Goal: Task Accomplishment & Management: Complete application form

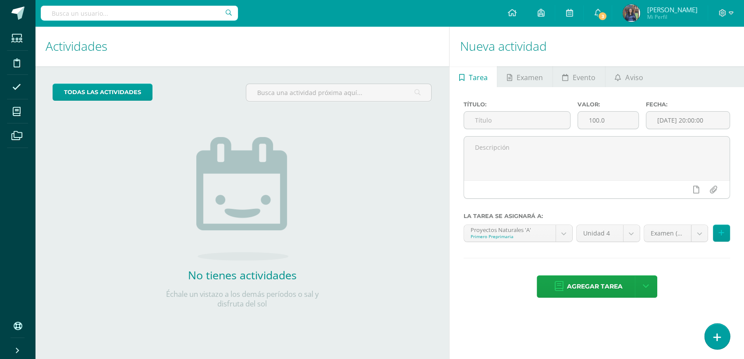
click at [715, 335] on icon at bounding box center [717, 338] width 8 height 10
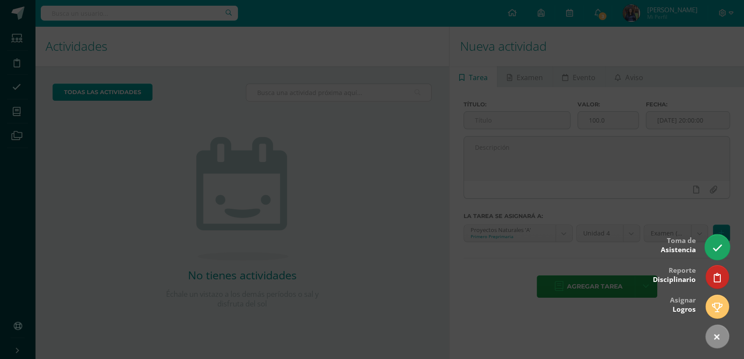
click at [715, 245] on icon at bounding box center [717, 248] width 10 height 10
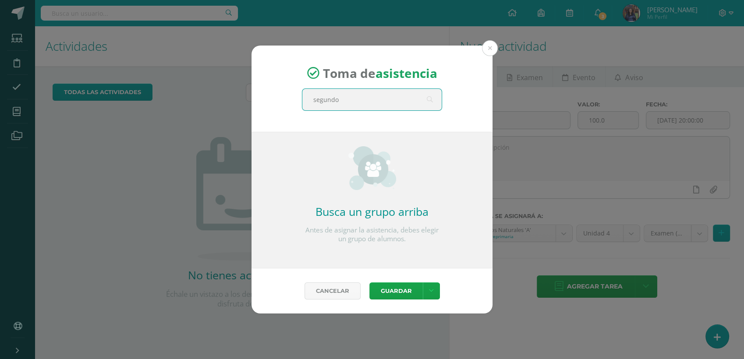
type input "segundo c"
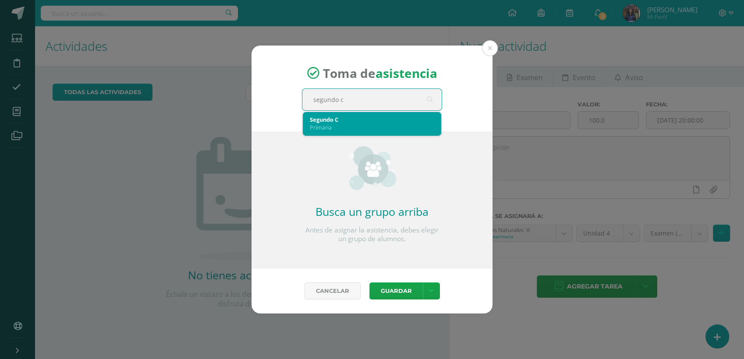
click at [328, 116] on div "Segundo C" at bounding box center [372, 120] width 124 height 8
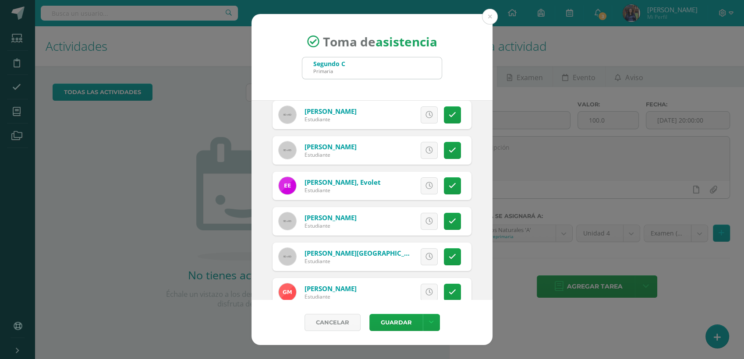
scroll to position [220, 0]
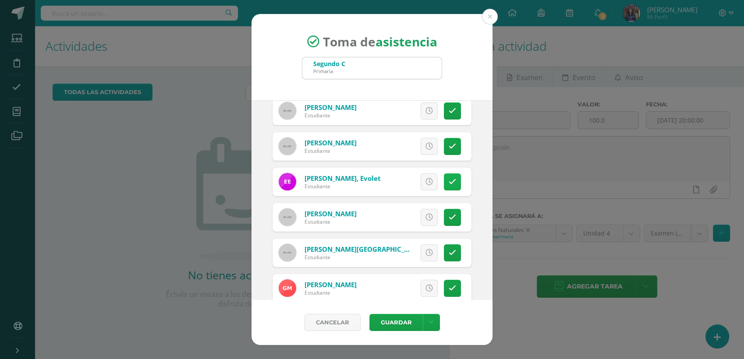
click at [445, 189] on link at bounding box center [452, 182] width 17 height 17
click at [413, 183] on span "Excusa" at bounding box center [414, 182] width 24 height 16
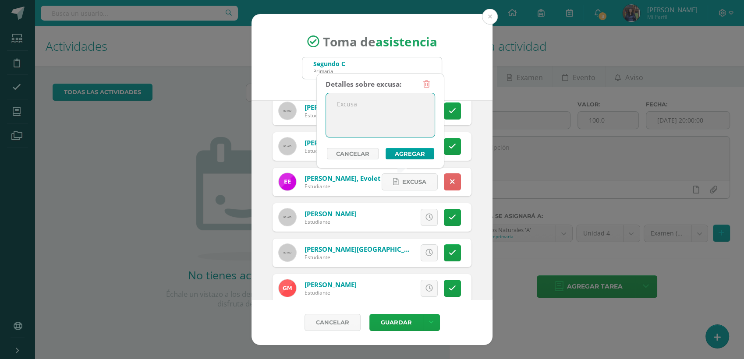
click at [365, 126] on textarea at bounding box center [380, 115] width 109 height 44
type textarea "Enfermedad"
click at [411, 158] on button "Agregar" at bounding box center [410, 153] width 49 height 11
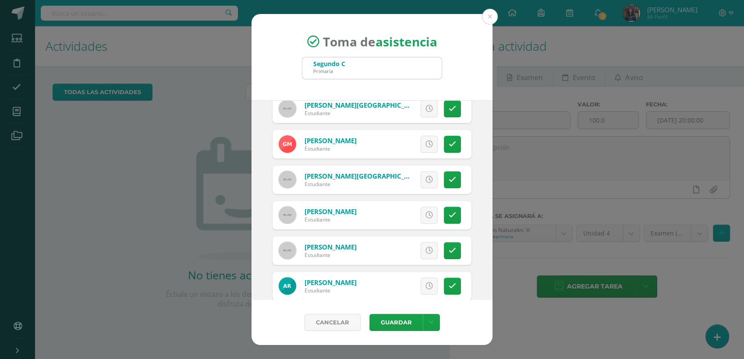
scroll to position [367, 0]
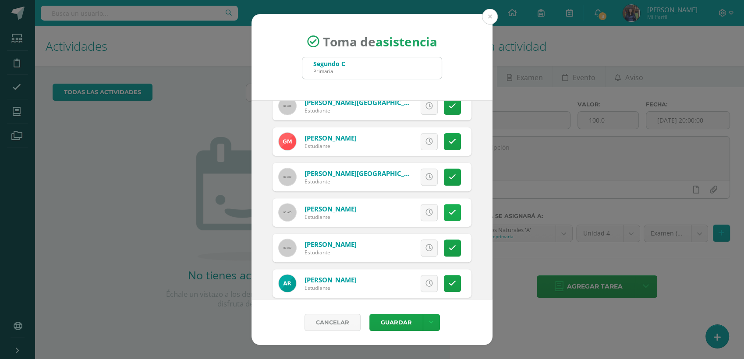
click at [450, 216] on link at bounding box center [452, 212] width 17 height 17
click at [415, 209] on span "Excusa" at bounding box center [414, 213] width 24 height 16
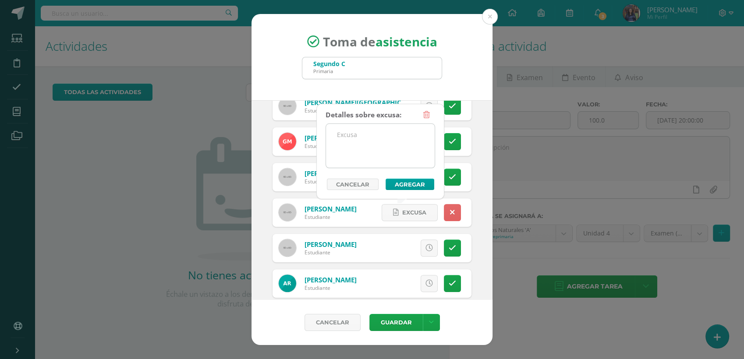
click at [370, 148] on textarea at bounding box center [380, 146] width 109 height 44
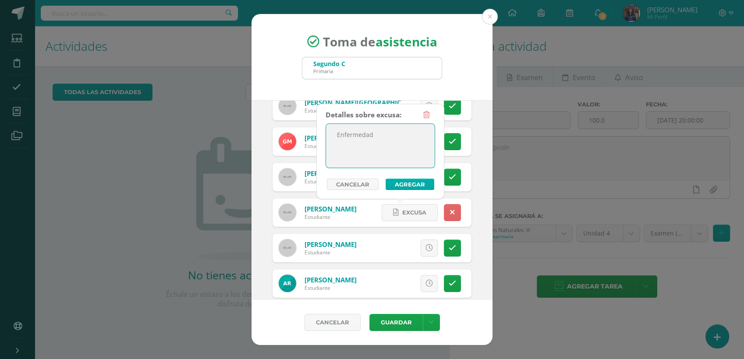
type textarea "Enfermedad"
click at [404, 182] on button "Agregar" at bounding box center [410, 184] width 49 height 11
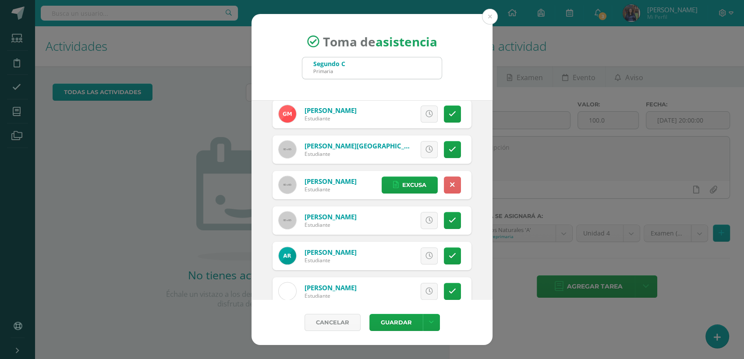
scroll to position [400, 0]
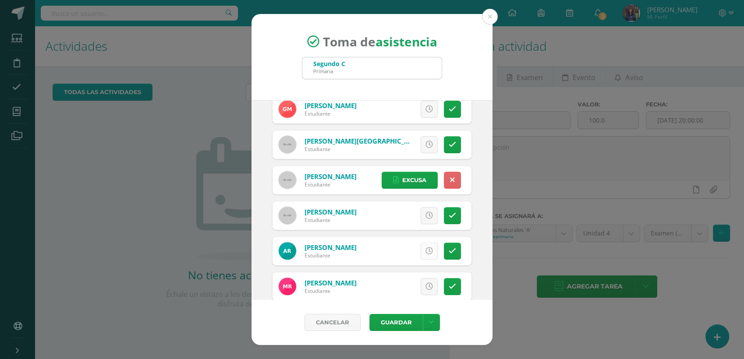
click at [425, 248] on icon at bounding box center [428, 251] width 7 height 7
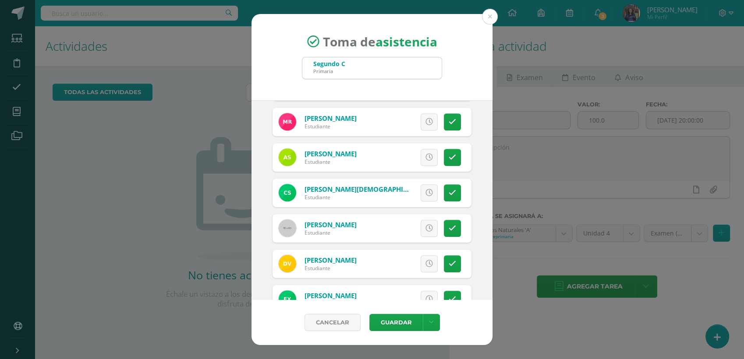
scroll to position [592, 0]
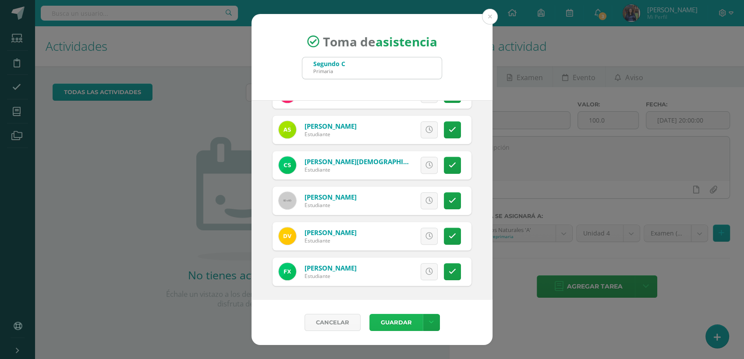
click at [407, 316] on button "Guardar" at bounding box center [395, 322] width 53 height 17
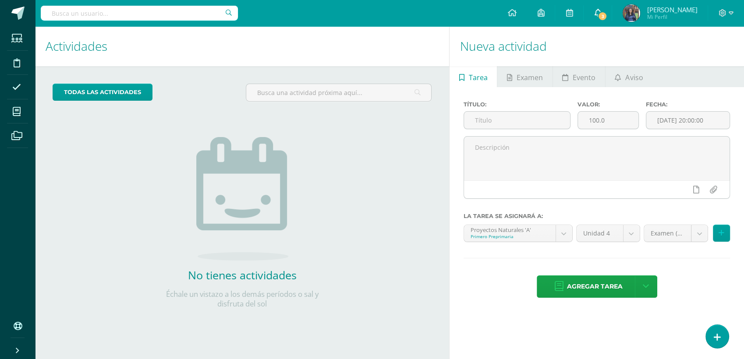
click at [612, 8] on link "3" at bounding box center [598, 13] width 28 height 26
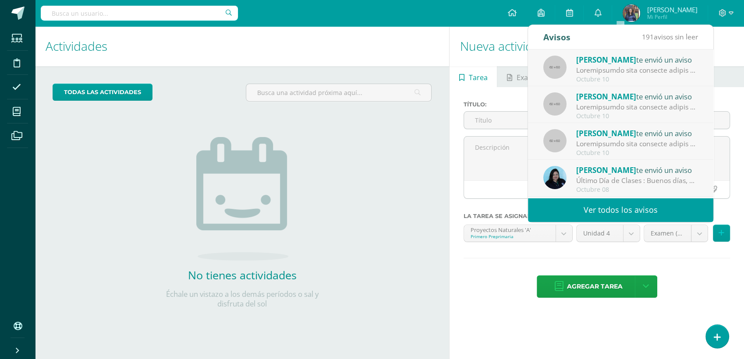
click at [441, 210] on div "todas las Actividades No tienes actividades Échale un vistazo a los demás perío…" at bounding box center [242, 201] width 414 height 271
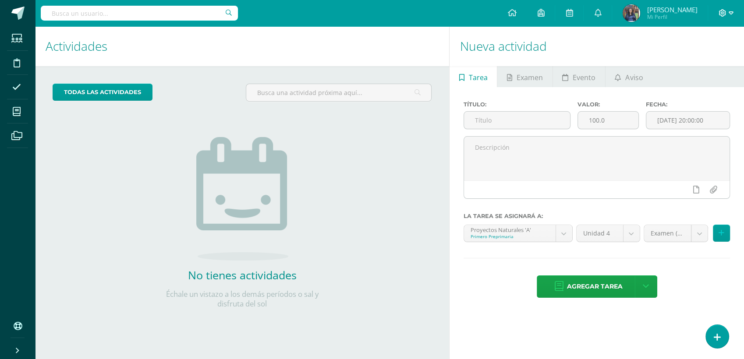
click at [727, 9] on span at bounding box center [726, 13] width 15 height 10
click at [700, 67] on div "Configuración Cerrar sesión" at bounding box center [698, 53] width 69 height 34
click at [701, 63] on span "Cerrar sesión" at bounding box center [703, 59] width 39 height 8
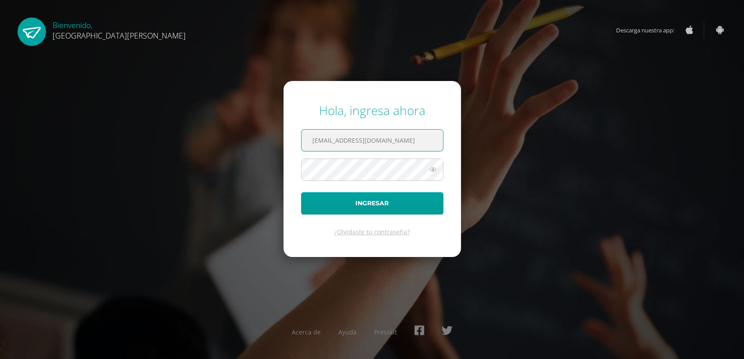
drag, startPoint x: 429, startPoint y: 143, endPoint x: 311, endPoint y: 144, distance: 118.3
click at [311, 144] on input "kmontepeque@bilinguesanjuan.edu.gt" at bounding box center [372, 140] width 142 height 21
drag, startPoint x: 436, startPoint y: 141, endPoint x: 262, endPoint y: 135, distance: 173.2
click at [262, 135] on div "Hola, ingresa ahora criteriosprimaria@bilinguesanjuan.edu.gt.gt Ingresar ¿Olvid…" at bounding box center [371, 179] width 565 height 169
type input "t"
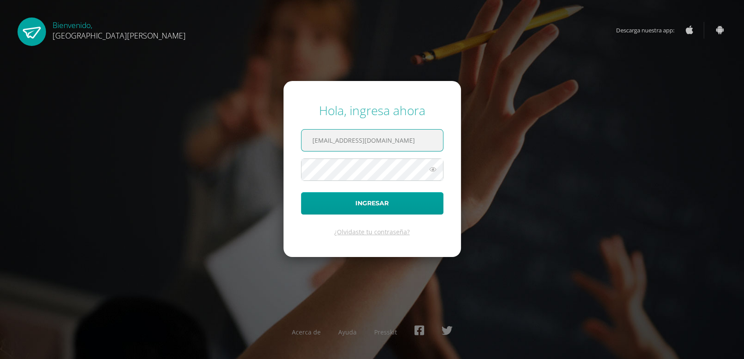
type input "[EMAIL_ADDRESS][DOMAIN_NAME]"
click at [504, 150] on div "Hola, ingresa ahora criteriosprimaria@bilinguesanjuan.edu.gt Ingresar ¿Olvidast…" at bounding box center [371, 179] width 565 height 169
click at [271, 172] on div "Hola, ingresa ahora criteriosprimaria@bilinguesanjuan.edu.gt Ingresar ¿Olvidast…" at bounding box center [371, 179] width 565 height 169
click at [492, 286] on div "Hola, ingresa ahora criteriosprimaria@bilinguesanjuan.edu.gt Ingresar ¿Olvidast…" at bounding box center [371, 179] width 751 height 359
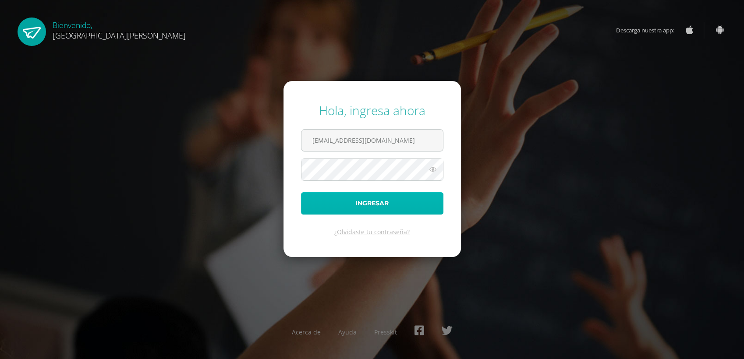
click at [372, 209] on button "Ingresar" at bounding box center [372, 203] width 142 height 22
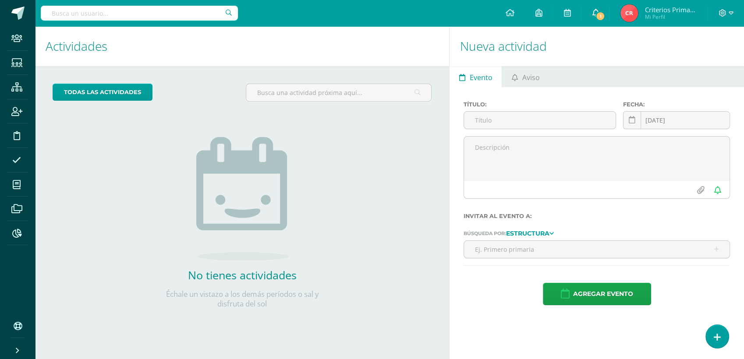
click at [603, 9] on link "1" at bounding box center [595, 13] width 28 height 26
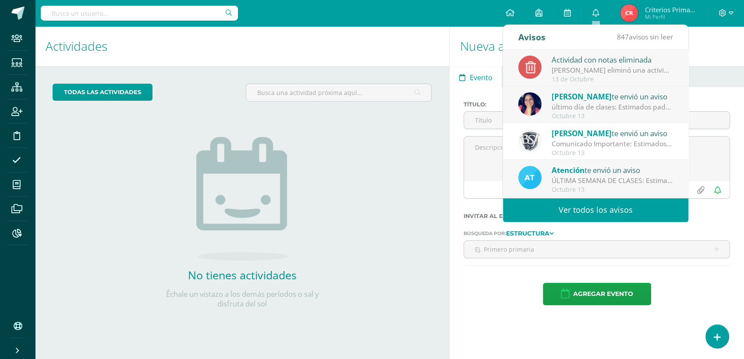
click at [593, 116] on div "Octubre 13" at bounding box center [613, 116] width 122 height 7
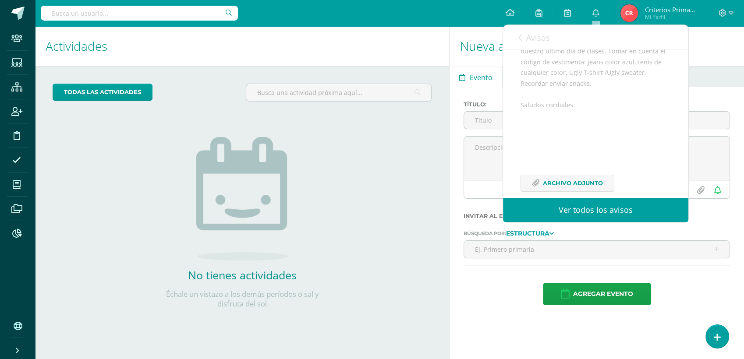
scroll to position [138, 0]
click at [557, 167] on span "Archivo Adjunto" at bounding box center [573, 170] width 60 height 16
click at [369, 137] on div "todas las Actividades No tienes actividades Échale un vistazo a los demás perío…" at bounding box center [242, 201] width 414 height 271
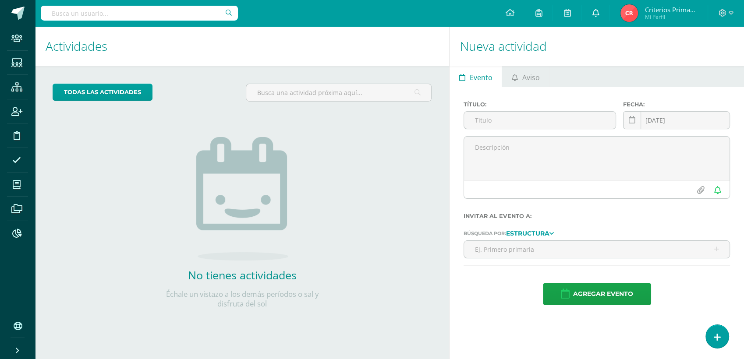
click at [597, 20] on link "0" at bounding box center [595, 13] width 28 height 26
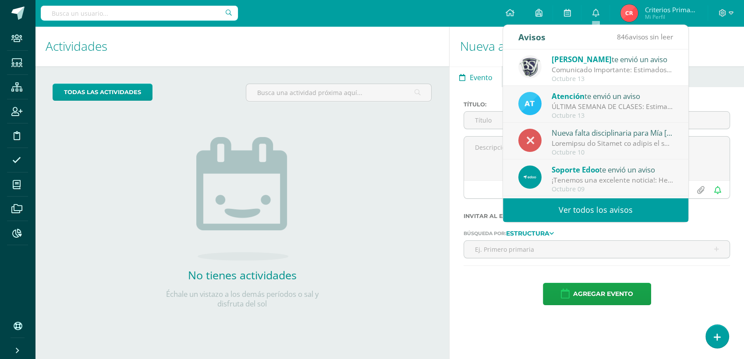
scroll to position [75, 0]
click at [628, 148] on div "Octubre 10" at bounding box center [613, 151] width 122 height 7
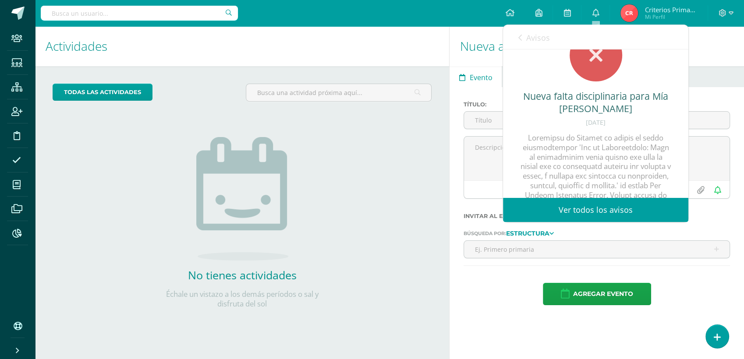
scroll to position [34, 0]
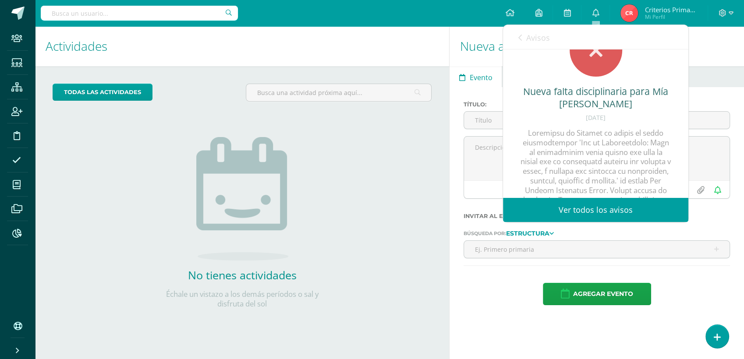
click at [438, 60] on h1 "Actividades" at bounding box center [242, 46] width 393 height 40
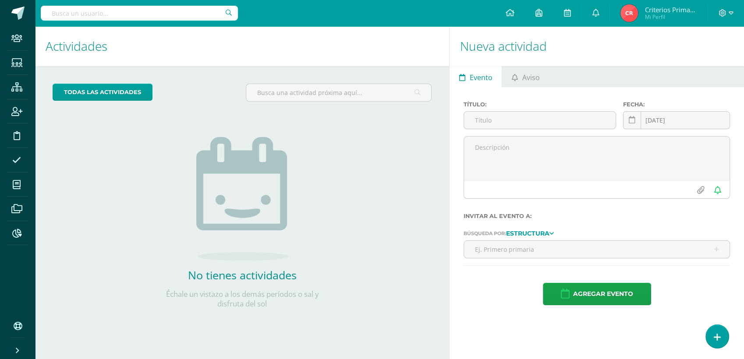
click at [170, 18] on input "text" at bounding box center [139, 13] width 197 height 15
type input "kath"
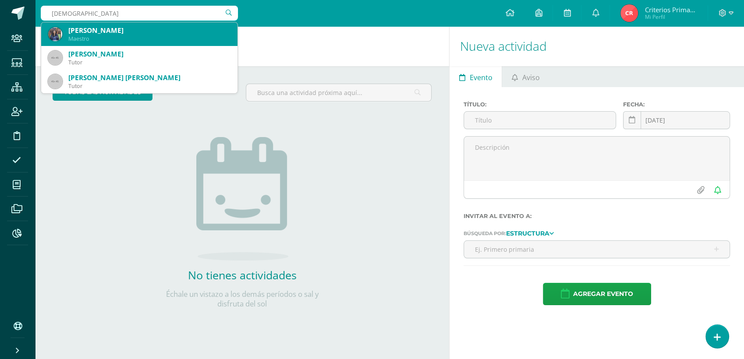
click at [109, 39] on div "Maestro" at bounding box center [149, 38] width 162 height 7
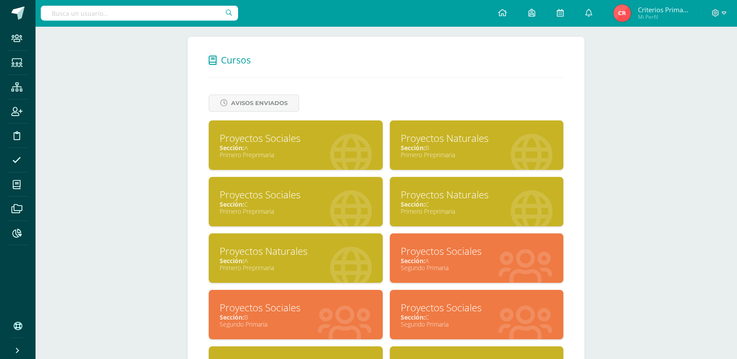
scroll to position [355, 0]
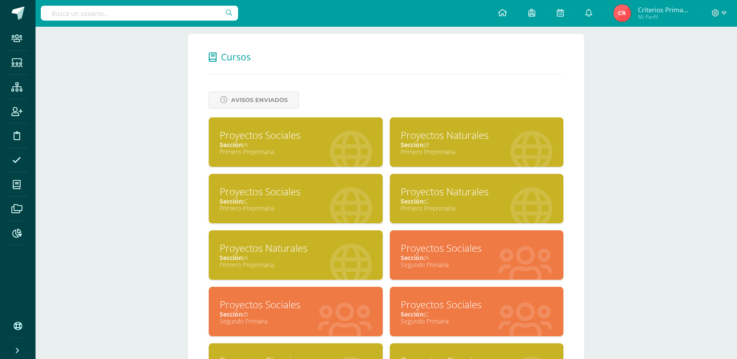
click at [457, 312] on div "Proyectos Sociales" at bounding box center [476, 305] width 152 height 14
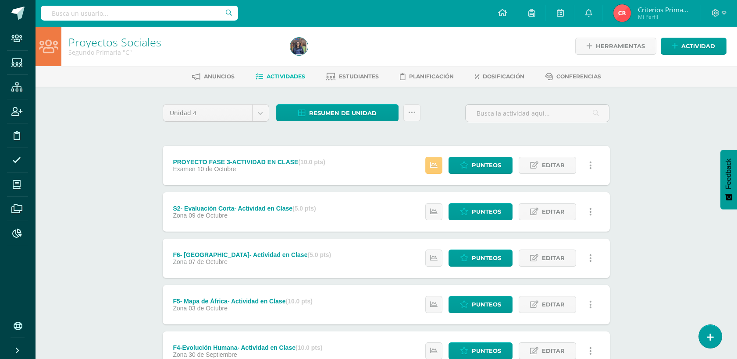
click at [426, 173] on div "Estatus de Actividad: 3 Estudiantes sin calificar 0 Estudiantes con cero Media …" at bounding box center [511, 165] width 198 height 39
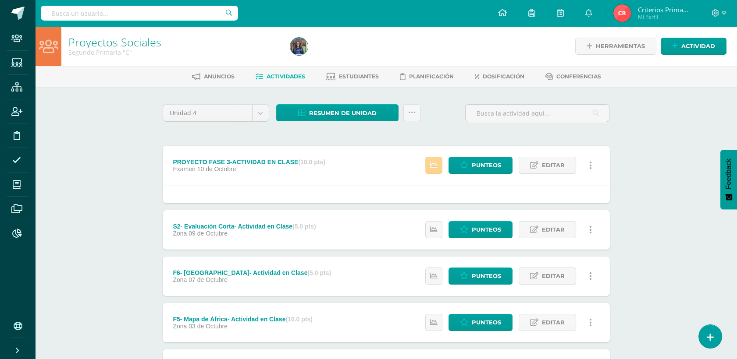
click at [427, 170] on link at bounding box center [433, 165] width 17 height 17
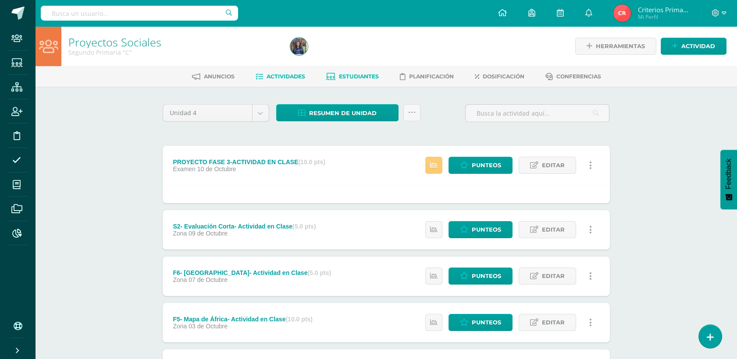
click at [364, 76] on span "Estudiantes" at bounding box center [359, 76] width 40 height 7
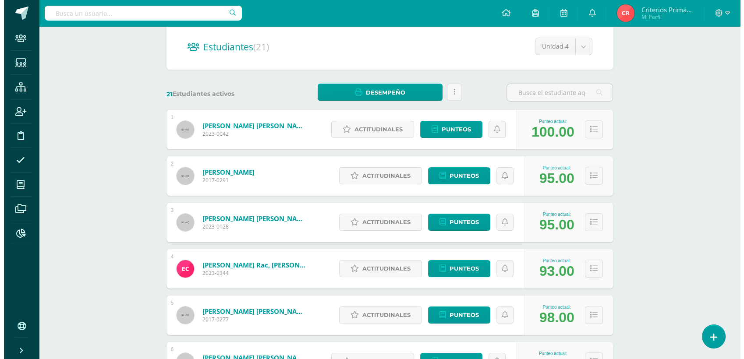
scroll to position [84, 0]
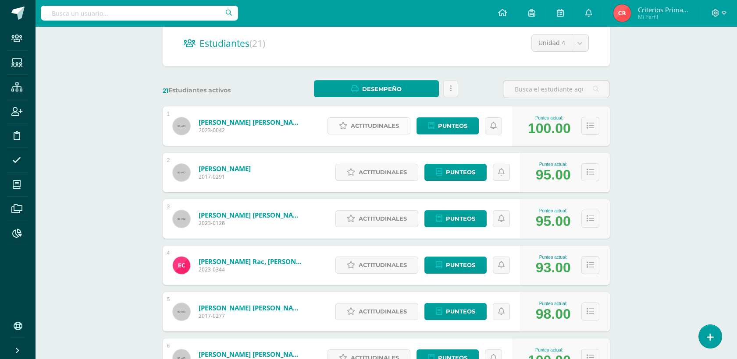
click at [372, 127] on span "Actitudinales" at bounding box center [375, 126] width 48 height 16
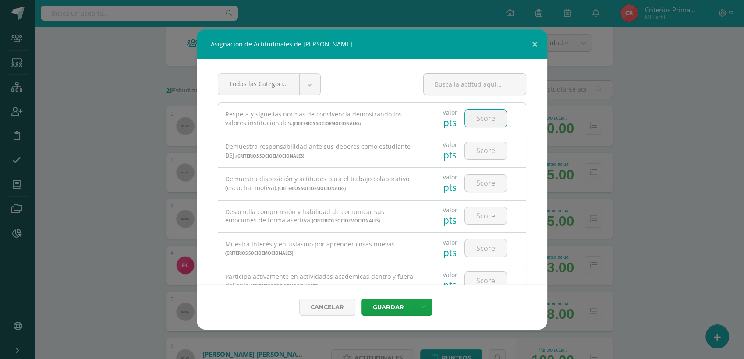
click at [482, 123] on input "number" at bounding box center [486, 118] width 42 height 17
click at [482, 123] on input "4" at bounding box center [486, 118] width 42 height 17
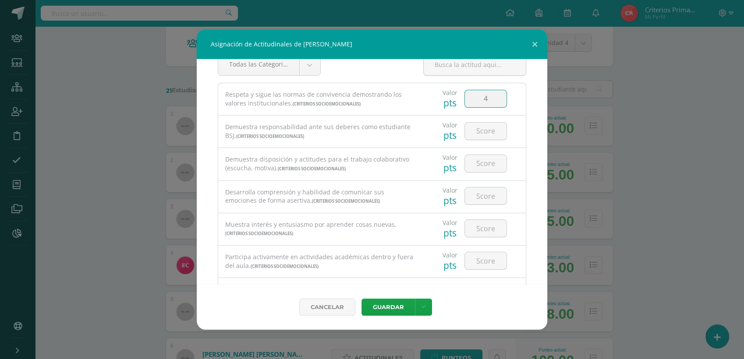
scroll to position [22, 0]
type input "4"
click at [467, 133] on input "number" at bounding box center [486, 128] width 42 height 17
click at [537, 192] on div "Todas las Categorias Todas las Categorias Criterios Socioemocionales Sin Catego…" at bounding box center [372, 171] width 351 height 225
click at [480, 126] on input "number" at bounding box center [486, 128] width 42 height 17
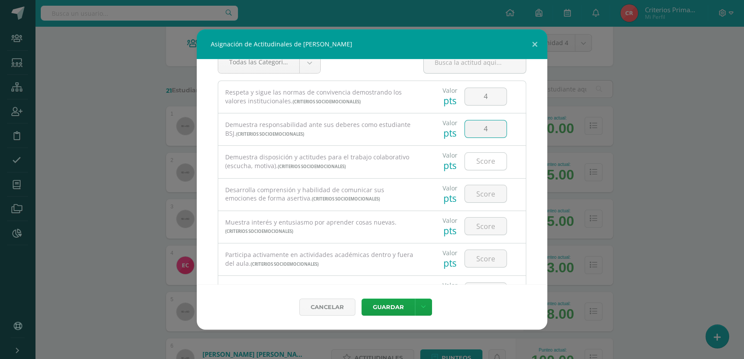
type input "4"
click at [482, 161] on input "number" at bounding box center [486, 161] width 42 height 17
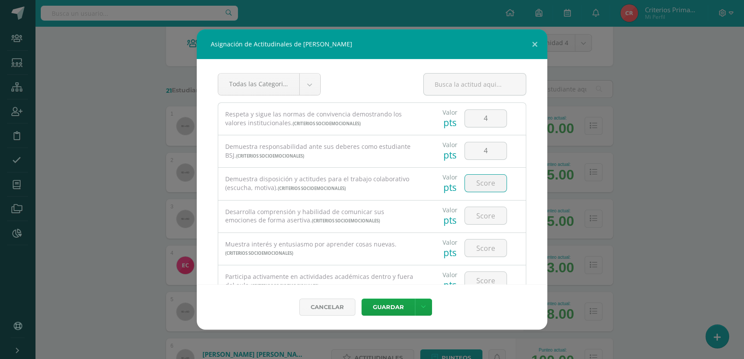
scroll to position [50, 0]
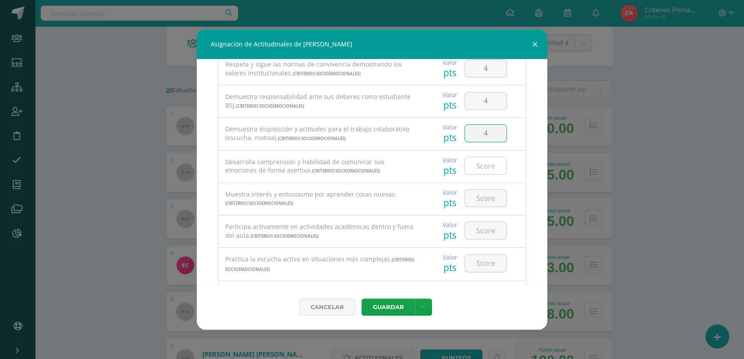
type input "4"
click at [480, 162] on input "number" at bounding box center [486, 165] width 42 height 17
type input "4"
click at [483, 200] on input "number" at bounding box center [486, 198] width 42 height 17
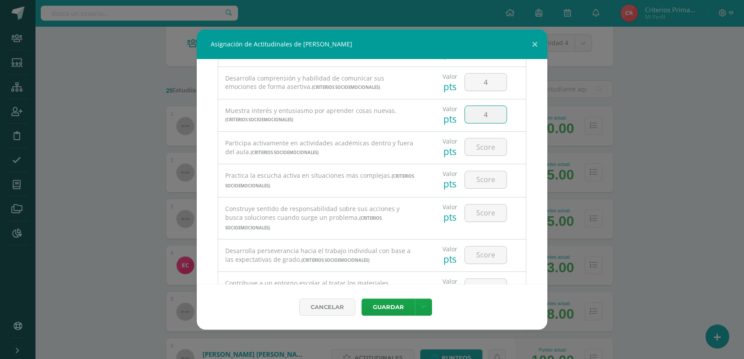
scroll to position [151, 0]
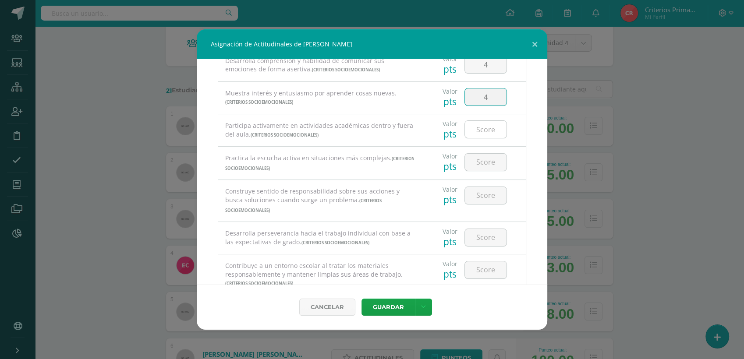
type input "4"
click at [480, 130] on input "number" at bounding box center [486, 129] width 42 height 17
type input "4"
click at [489, 165] on input "number" at bounding box center [486, 162] width 42 height 17
type input "4"
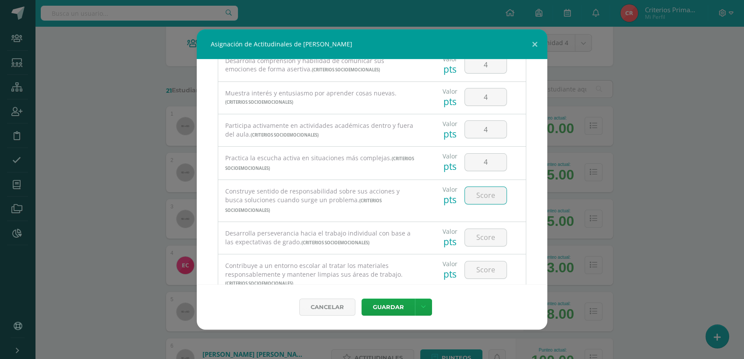
click at [485, 190] on input "number" at bounding box center [486, 195] width 42 height 17
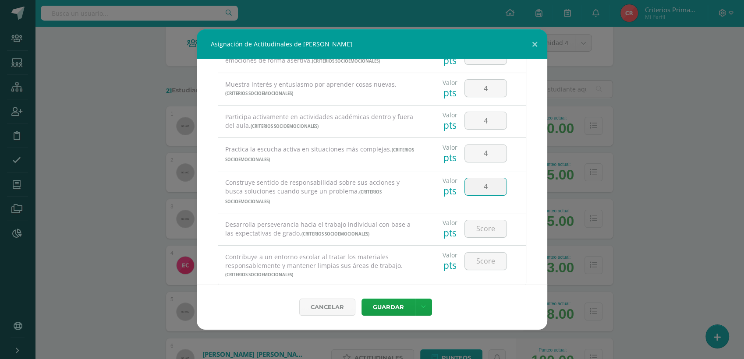
scroll to position [183, 0]
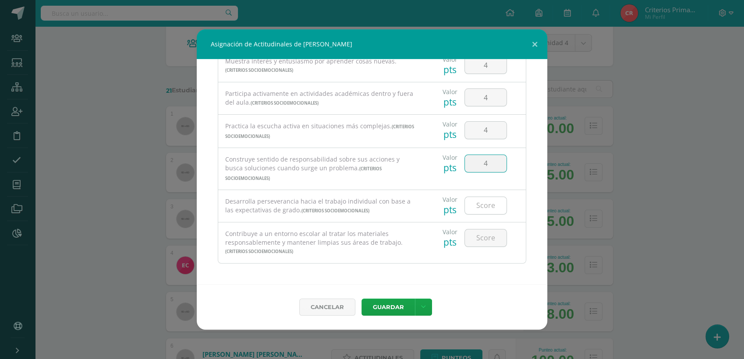
type input "4"
click at [484, 208] on input "number" at bounding box center [486, 205] width 42 height 17
type input "4"
click at [482, 242] on input "number" at bounding box center [486, 238] width 42 height 17
type input "4"
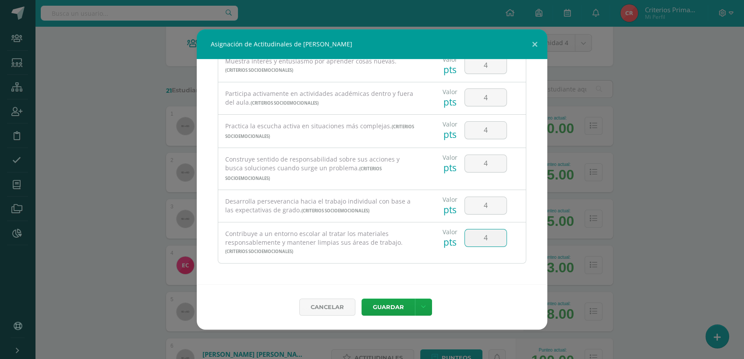
click at [492, 270] on div "Todas las Categorias Todas las Categorias Criterios Socioemocionales Sin Catego…" at bounding box center [372, 171] width 351 height 225
click at [396, 303] on button "Guardar" at bounding box center [387, 307] width 53 height 17
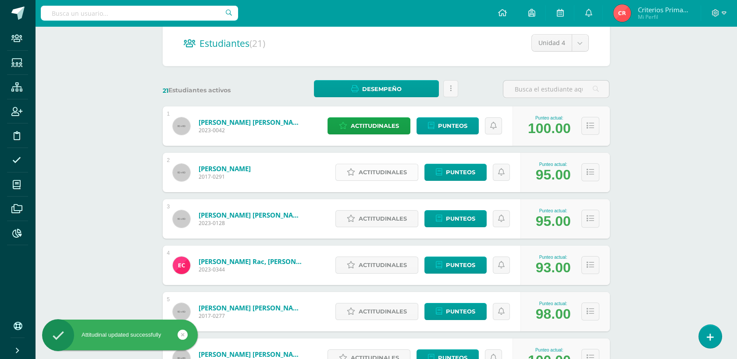
click at [388, 178] on span "Actitudinales" at bounding box center [382, 172] width 48 height 16
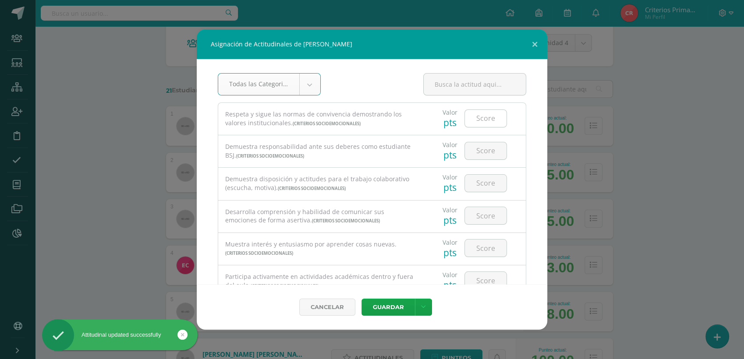
click at [487, 121] on input "number" at bounding box center [486, 118] width 42 height 17
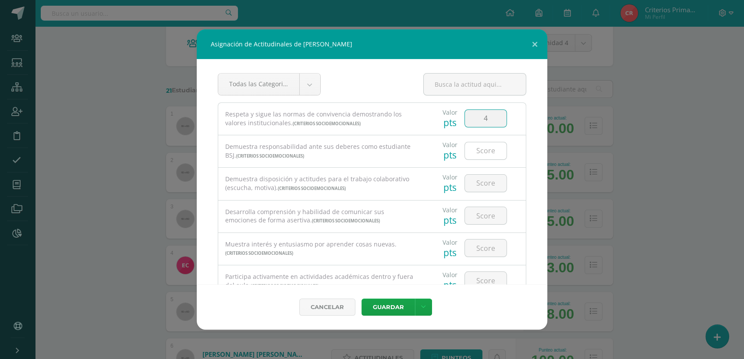
type input "4"
click at [476, 148] on input "number" at bounding box center [486, 150] width 42 height 17
type input "5"
type input "4"
click at [483, 187] on input "number" at bounding box center [486, 183] width 42 height 17
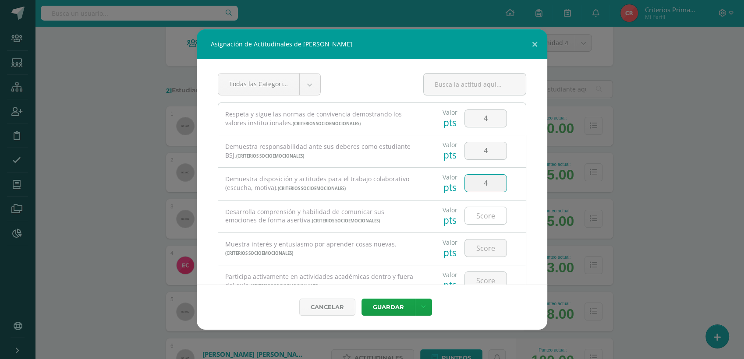
type input "4"
click at [476, 216] on input "number" at bounding box center [486, 215] width 42 height 17
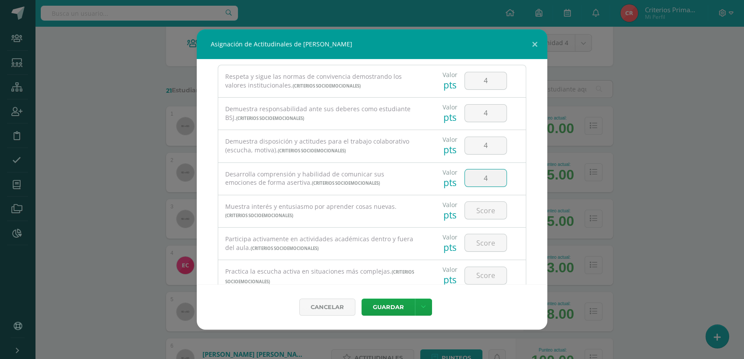
scroll to position [72, 0]
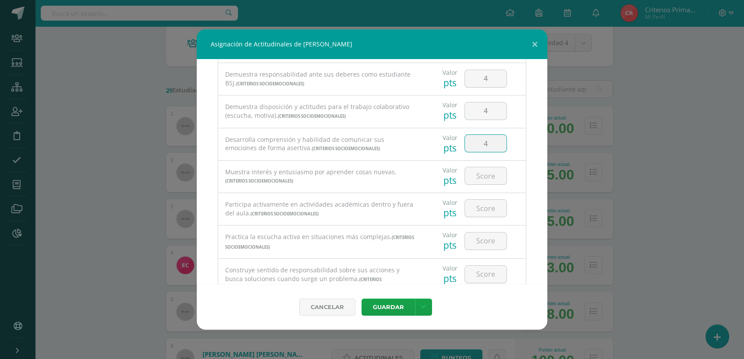
type input "4"
click at [473, 166] on div at bounding box center [486, 176] width 50 height 31
click at [471, 178] on input "number" at bounding box center [486, 175] width 42 height 17
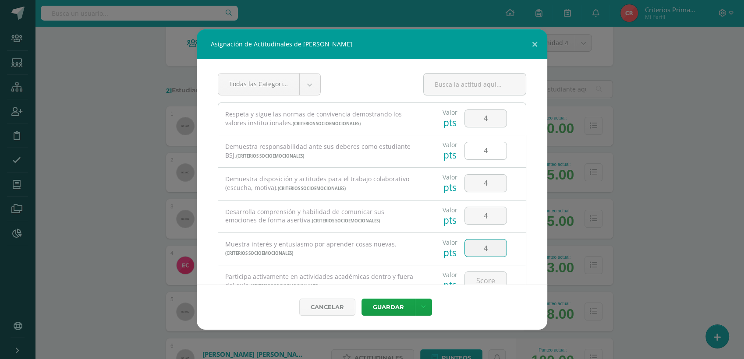
type input "4"
drag, startPoint x: 486, startPoint y: 151, endPoint x: 459, endPoint y: 154, distance: 26.4
click at [465, 154] on input "4" at bounding box center [486, 150] width 42 height 17
click at [482, 183] on input "4" at bounding box center [486, 183] width 42 height 17
click at [486, 223] on input "4" at bounding box center [486, 215] width 42 height 17
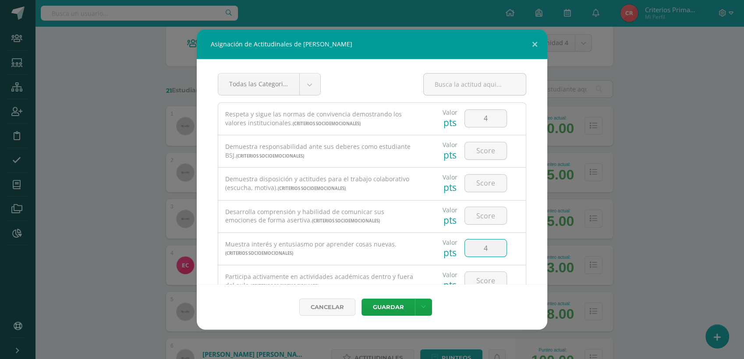
click at [493, 254] on input "4" at bounding box center [486, 248] width 42 height 17
click at [522, 182] on div "Todas las Categorias Todas las Categorias Criterios Socioemocionales Sin Catego…" at bounding box center [372, 171] width 351 height 225
click at [485, 152] on input "number" at bounding box center [486, 150] width 42 height 17
type input "4"
click at [476, 184] on input "number" at bounding box center [486, 183] width 42 height 17
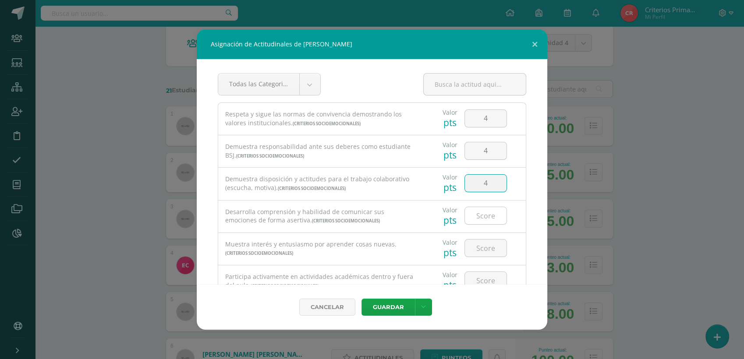
type input "4"
click at [474, 219] on input "number" at bounding box center [486, 215] width 42 height 17
type input "4"
click at [472, 248] on input "number" at bounding box center [486, 248] width 42 height 17
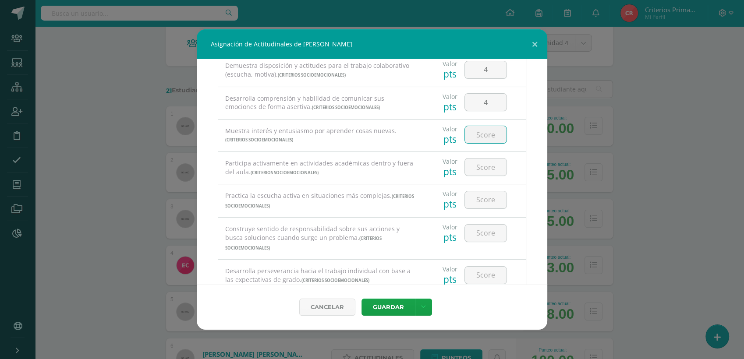
scroll to position [114, 0]
type input "4"
click at [484, 167] on input "number" at bounding box center [486, 166] width 42 height 17
type input "4"
click at [472, 202] on input "number" at bounding box center [486, 199] width 42 height 17
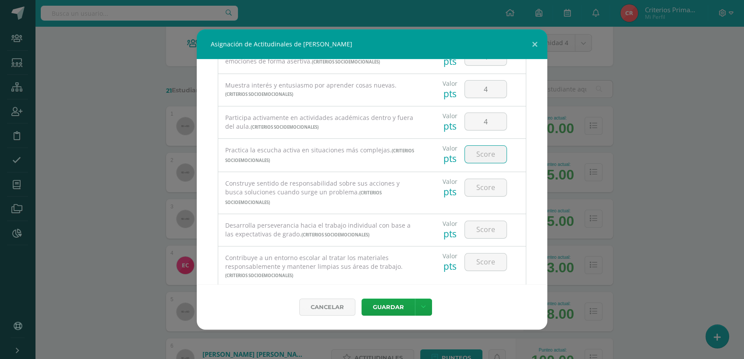
scroll to position [160, 0]
type input "3"
click at [489, 188] on input "number" at bounding box center [486, 186] width 42 height 17
type input "3"
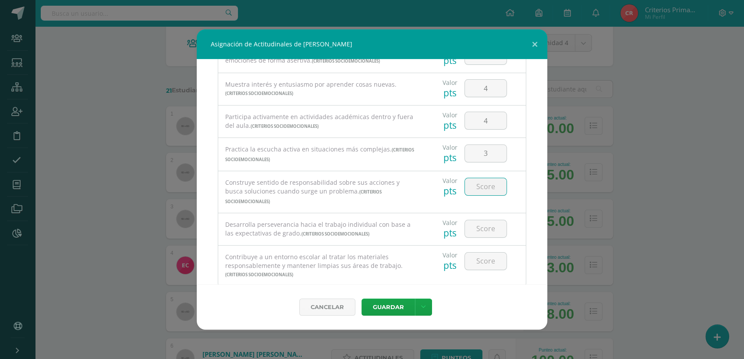
type input "3"
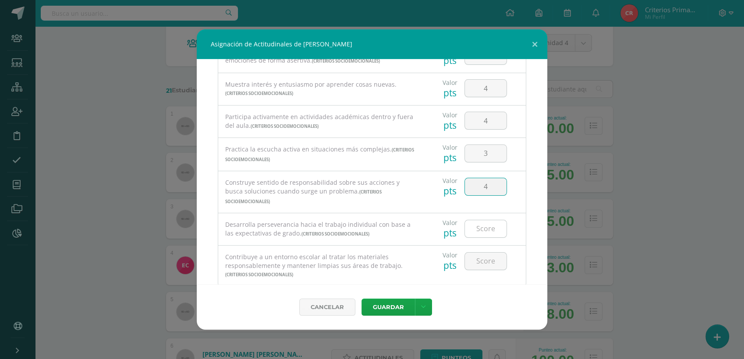
type input "4"
click at [481, 233] on input "number" at bounding box center [486, 228] width 42 height 17
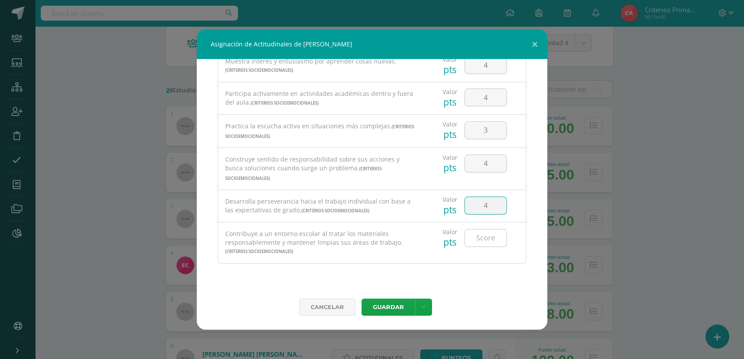
type input "4"
click at [476, 237] on input "number" at bounding box center [486, 238] width 42 height 17
type input "4"
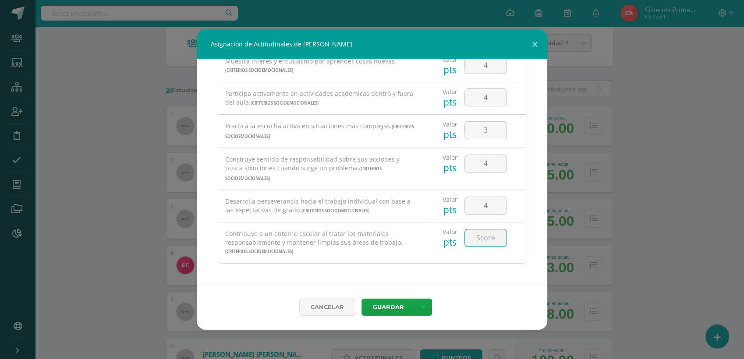
type input "4"
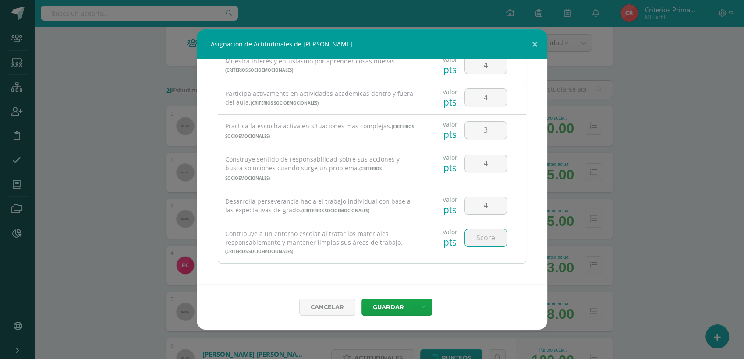
type input "4"
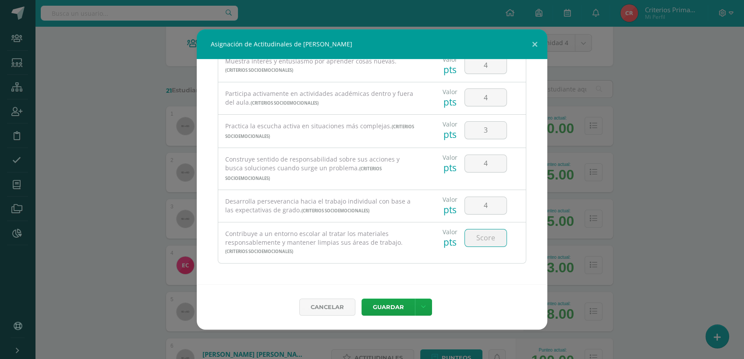
type input "4"
type input "3"
click at [397, 305] on button "Guardar" at bounding box center [387, 307] width 53 height 17
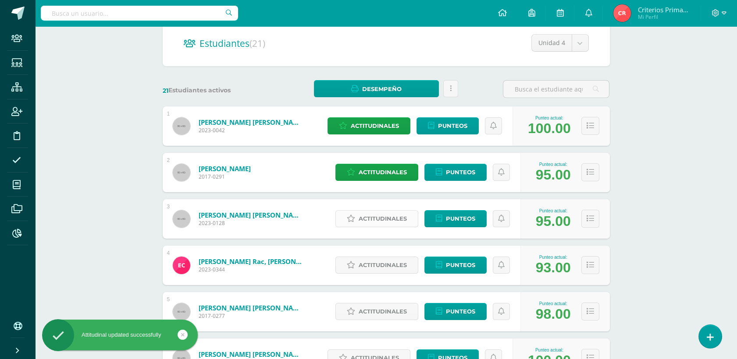
click at [376, 220] on span "Actitudinales" at bounding box center [382, 219] width 48 height 16
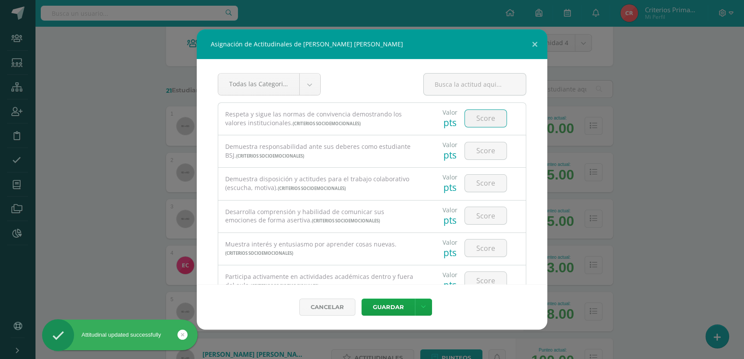
click at [489, 124] on input "number" at bounding box center [486, 118] width 42 height 17
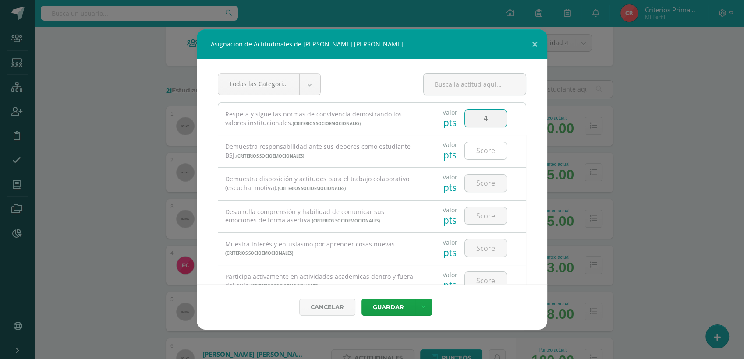
type input "4"
click at [487, 150] on input "number" at bounding box center [486, 150] width 42 height 17
type input "4"
click at [477, 188] on input "number" at bounding box center [486, 183] width 42 height 17
type input "4"
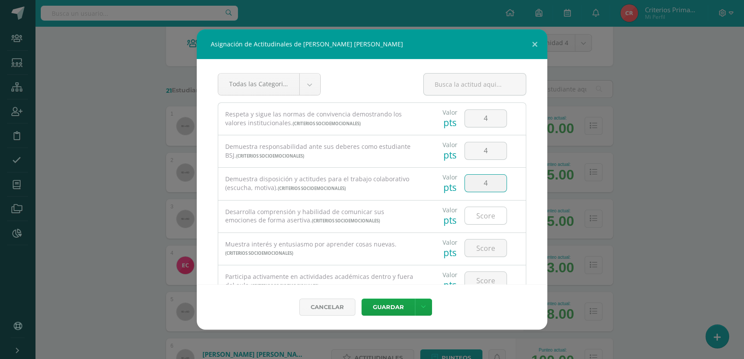
click at [483, 213] on input "number" at bounding box center [486, 215] width 42 height 17
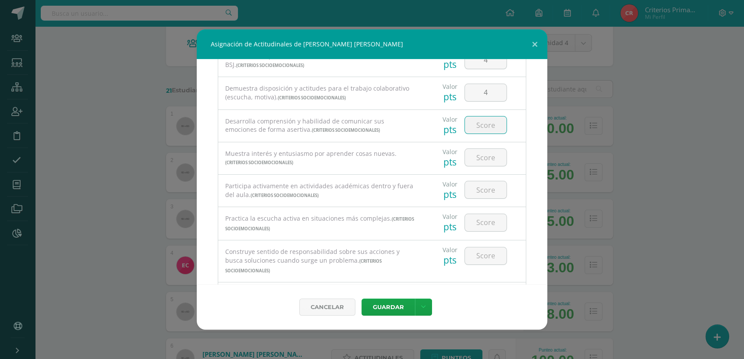
scroll to position [108, 0]
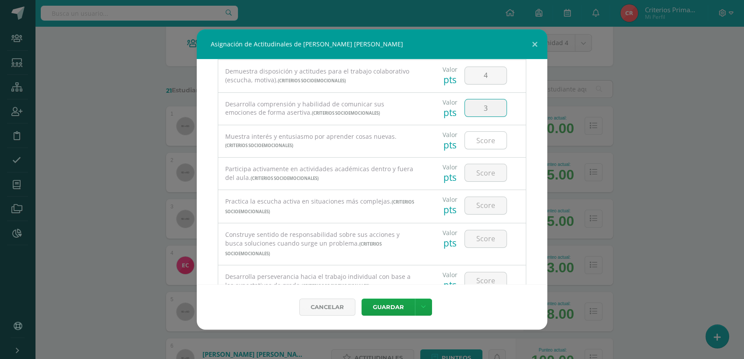
type input "3"
click at [465, 145] on input "number" at bounding box center [486, 140] width 42 height 17
type input "4"
click at [491, 172] on input "number" at bounding box center [486, 172] width 42 height 17
type input "4"
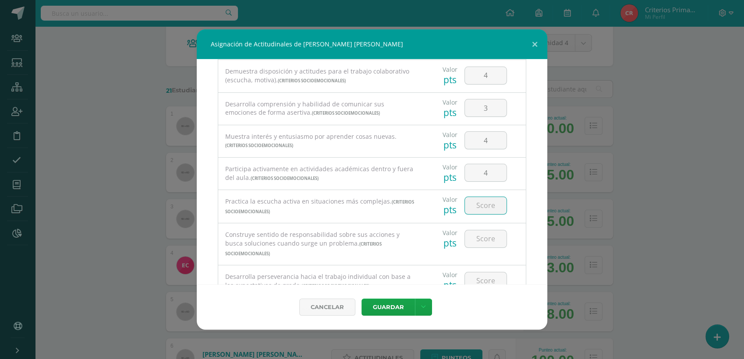
click at [483, 209] on input "number" at bounding box center [486, 205] width 42 height 17
type input "4"
click at [480, 240] on input "number" at bounding box center [486, 238] width 42 height 17
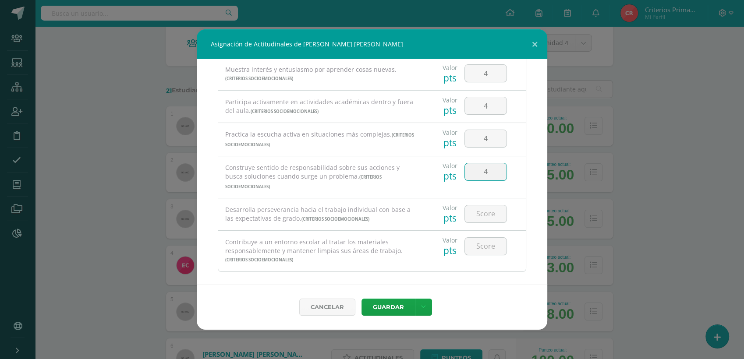
scroll to position [183, 0]
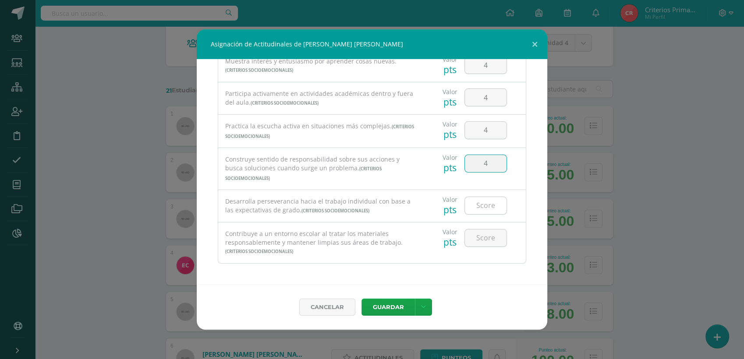
type input "4"
click at [492, 202] on input "number" at bounding box center [486, 205] width 42 height 17
type input "4"
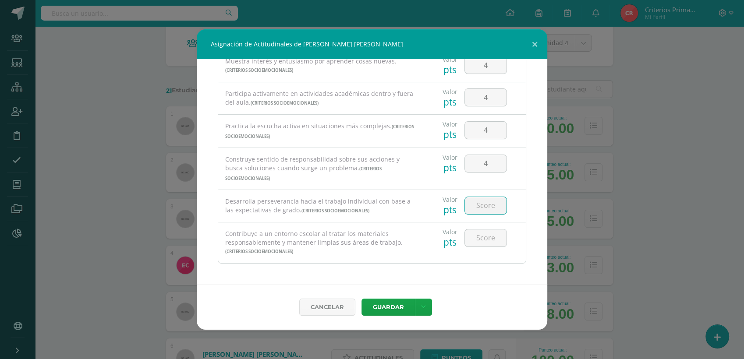
type input "4"
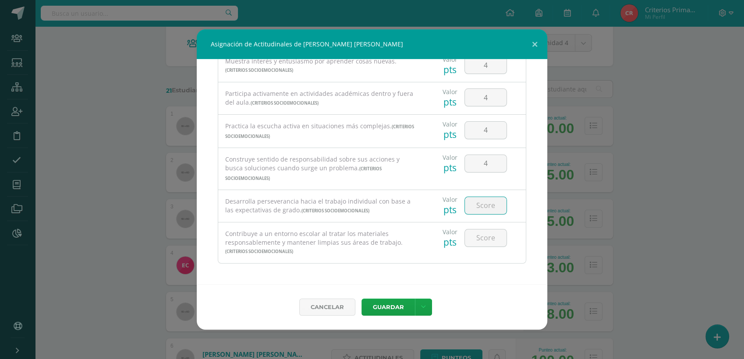
type input "4"
click at [491, 234] on input "number" at bounding box center [486, 238] width 42 height 17
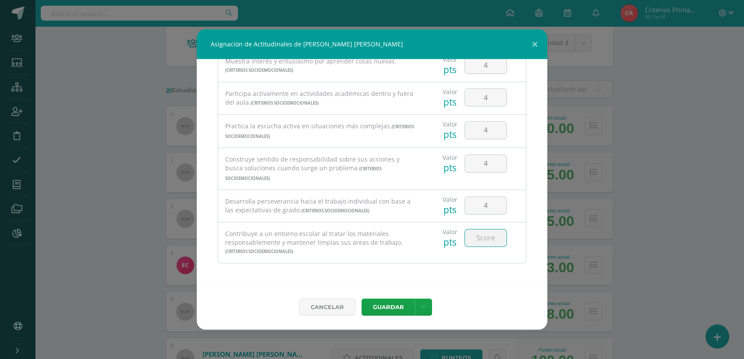
type input "4"
click at [524, 264] on div "Todas las Categorias Todas las Categorias Criterios Socioemocionales Sin Catego…" at bounding box center [372, 171] width 351 height 225
click at [482, 253] on div "Valor pts 4" at bounding box center [474, 243] width 103 height 41
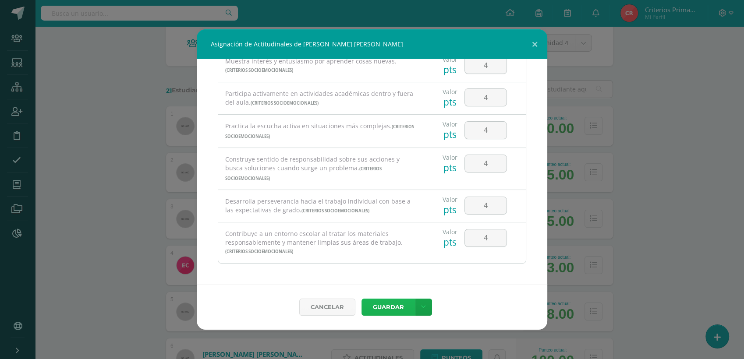
click at [383, 313] on button "Guardar" at bounding box center [387, 307] width 53 height 17
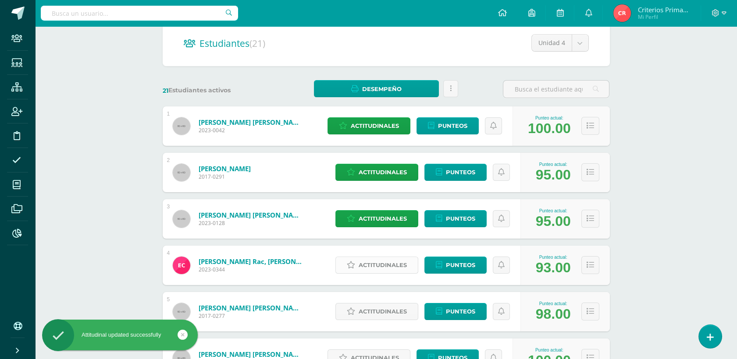
click at [386, 268] on span "Actitudinales" at bounding box center [382, 265] width 48 height 16
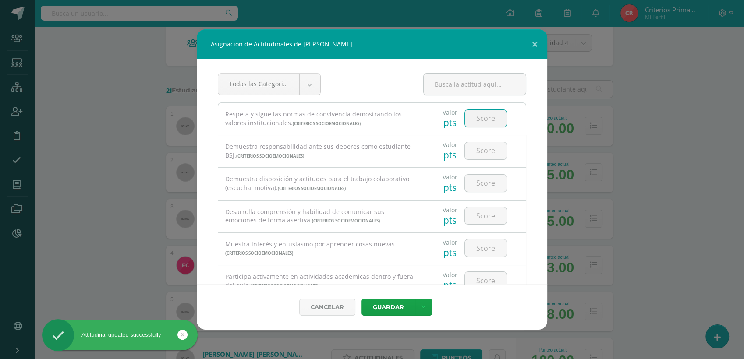
click at [480, 124] on input "number" at bounding box center [486, 118] width 42 height 17
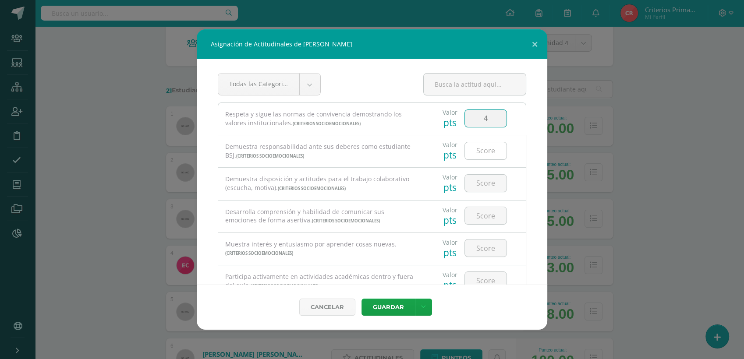
type input "4"
click at [482, 152] on input "number" at bounding box center [486, 150] width 42 height 17
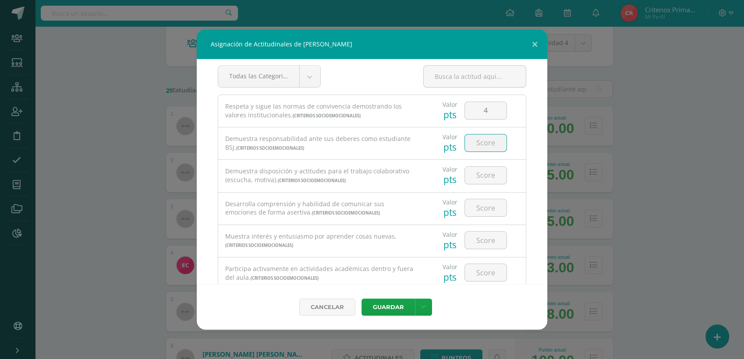
scroll to position [18, 0]
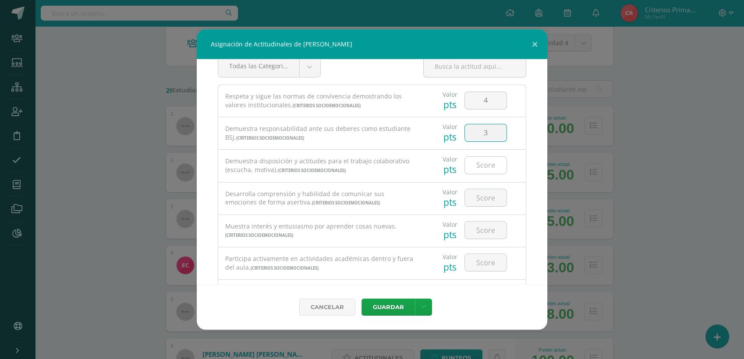
type input "3"
click at [486, 170] on input "number" at bounding box center [486, 165] width 42 height 17
type input "4"
click at [482, 201] on input "number" at bounding box center [486, 197] width 42 height 17
type input "4"
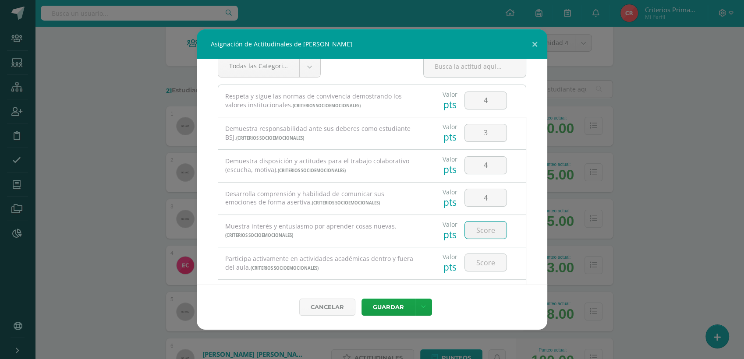
click at [481, 227] on input "number" at bounding box center [486, 230] width 42 height 17
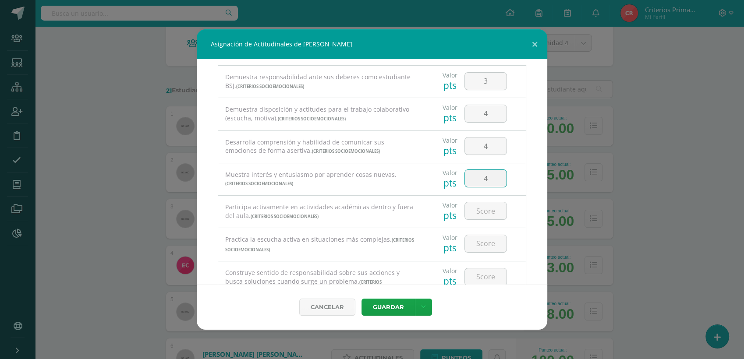
scroll to position [97, 0]
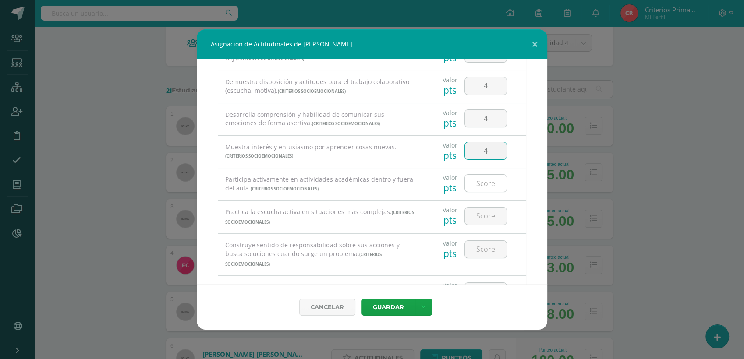
type input "4"
click at [472, 183] on input "number" at bounding box center [486, 183] width 42 height 17
type input "4"
click at [483, 212] on input "number" at bounding box center [486, 216] width 42 height 17
type input "3"
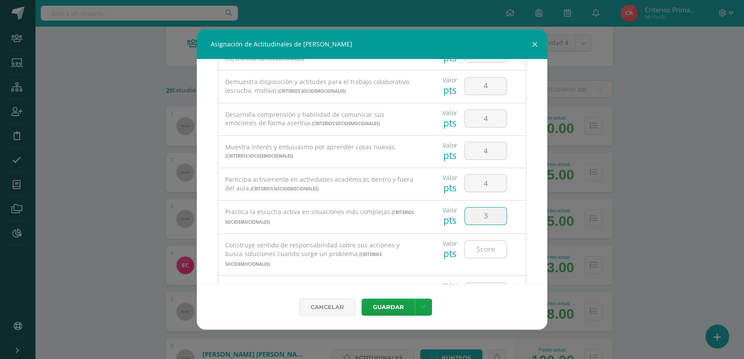
click at [486, 246] on input "number" at bounding box center [486, 249] width 42 height 17
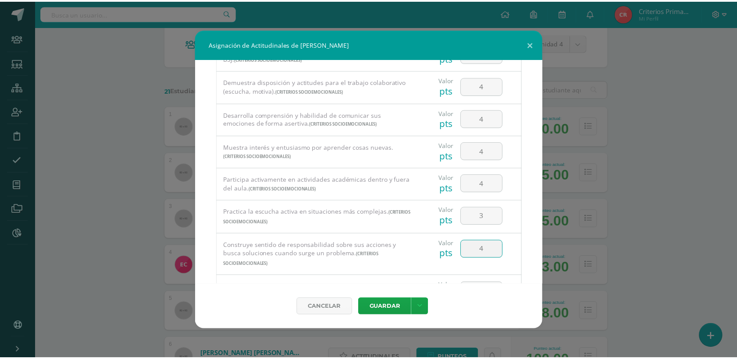
scroll to position [183, 0]
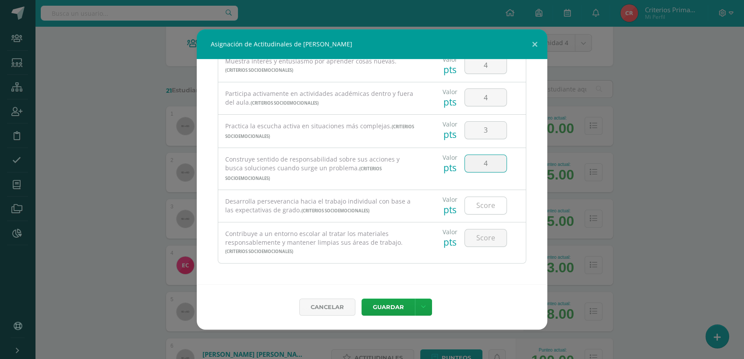
type input "4"
click at [484, 209] on input "number" at bounding box center [486, 205] width 42 height 17
type input "4"
click at [483, 234] on input "number" at bounding box center [486, 238] width 42 height 17
type input "4"
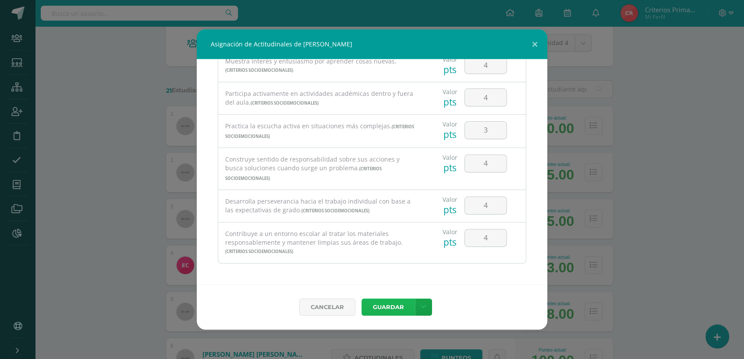
click at [390, 313] on button "Guardar" at bounding box center [387, 307] width 53 height 17
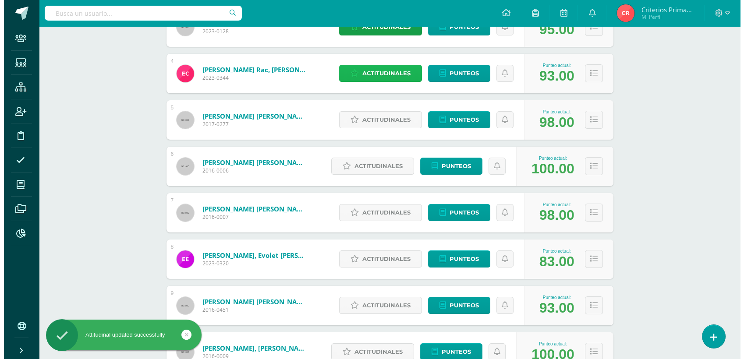
scroll to position [295, 0]
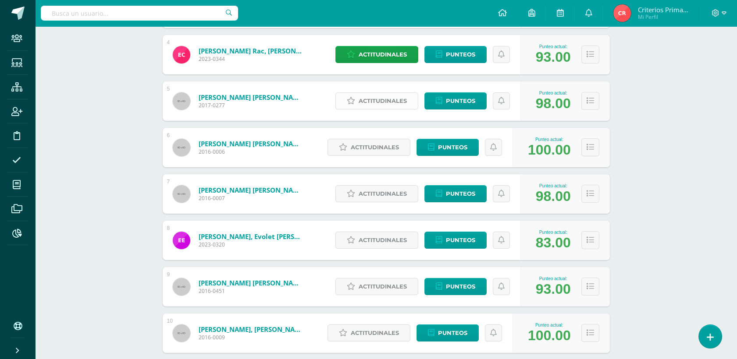
click at [394, 103] on span "Actitudinales" at bounding box center [382, 101] width 48 height 16
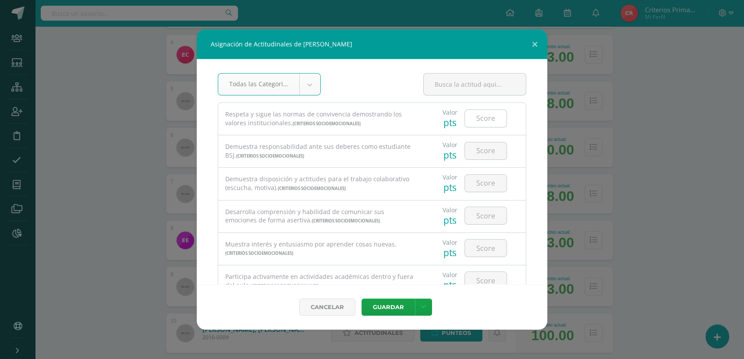
click at [486, 125] on input "number" at bounding box center [486, 118] width 42 height 17
type input "4"
click at [488, 151] on input "number" at bounding box center [486, 150] width 42 height 17
type input "4"
click at [489, 187] on input "number" at bounding box center [486, 183] width 42 height 17
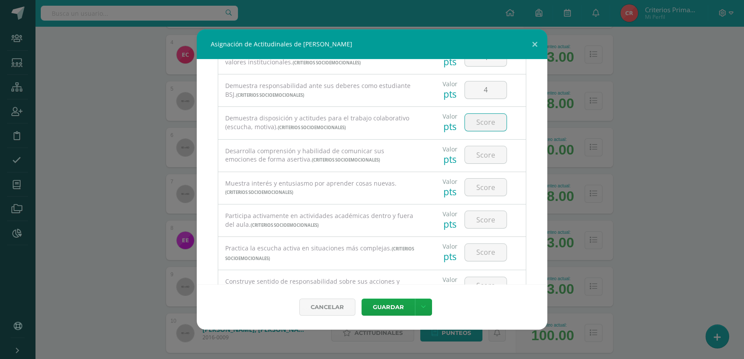
scroll to position [64, 0]
type input "4"
click at [492, 153] on input "number" at bounding box center [486, 151] width 42 height 17
type input "3"
click at [487, 182] on input "number" at bounding box center [486, 184] width 42 height 17
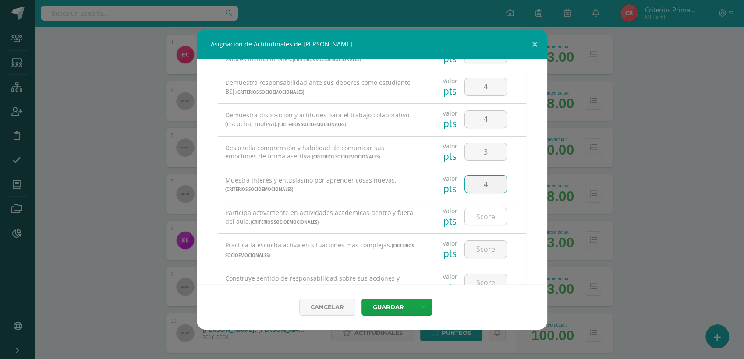
type input "4"
click at [487, 212] on input "number" at bounding box center [486, 216] width 42 height 17
type input "4"
click at [485, 246] on input "number" at bounding box center [486, 249] width 42 height 17
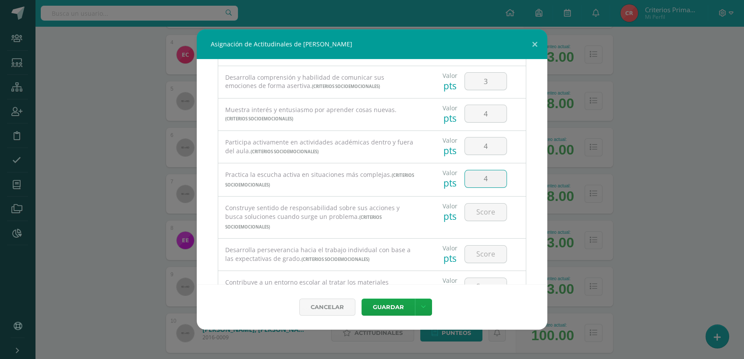
scroll to position [173, 0]
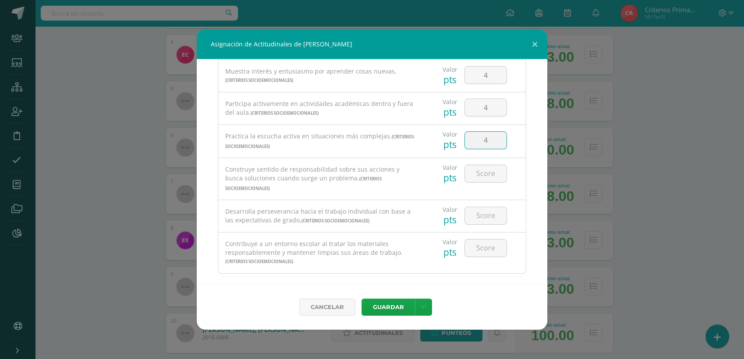
type input "4"
click at [485, 184] on div at bounding box center [486, 173] width 50 height 31
click at [485, 175] on input "number" at bounding box center [486, 173] width 42 height 17
type input "3"
click at [485, 216] on input "number" at bounding box center [486, 215] width 42 height 17
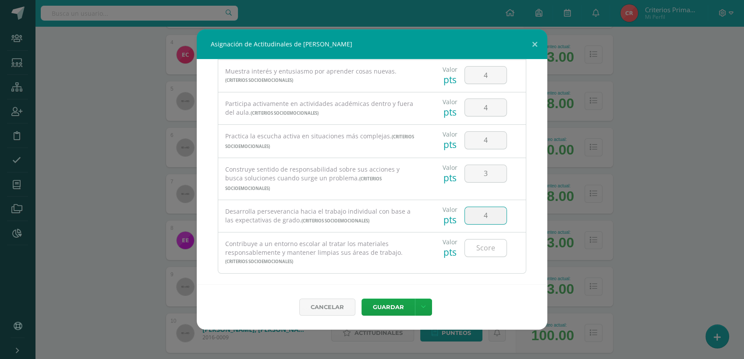
type input "4"
click at [485, 248] on input "number" at bounding box center [486, 248] width 42 height 17
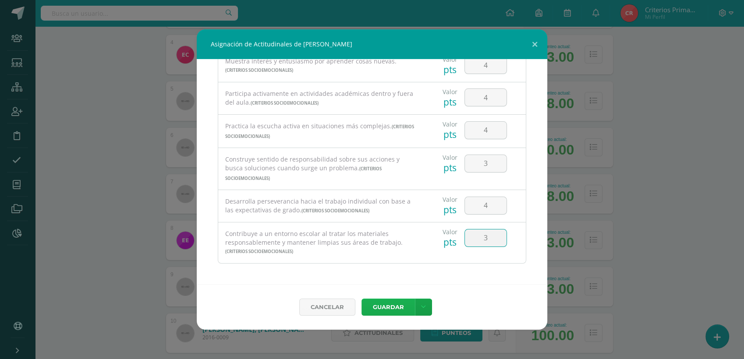
type input "3"
click at [390, 307] on button "Guardar" at bounding box center [387, 307] width 53 height 17
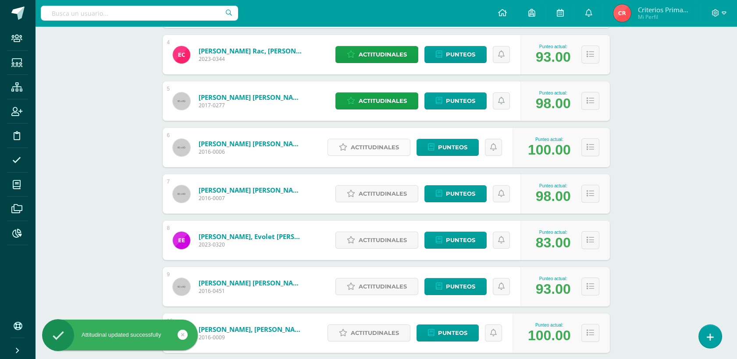
click at [356, 142] on span "Actitudinales" at bounding box center [375, 147] width 48 height 16
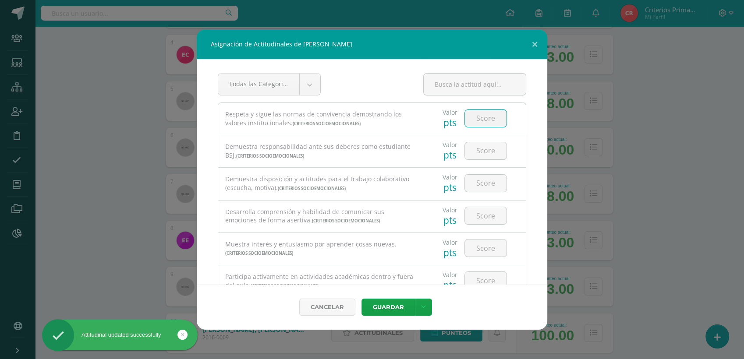
click at [485, 117] on input "number" at bounding box center [486, 118] width 42 height 17
type input "4"
click at [495, 149] on input "number" at bounding box center [486, 150] width 42 height 17
type input "4"
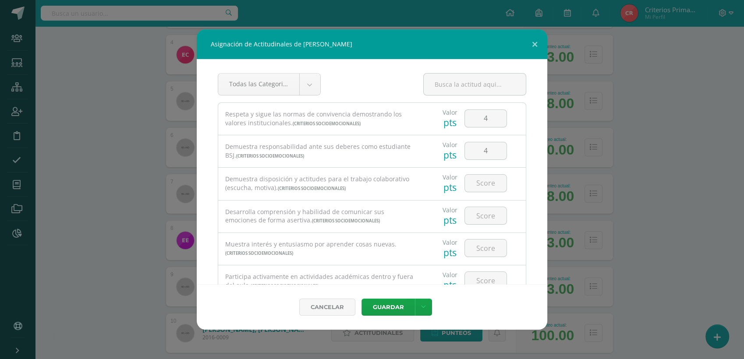
click at [493, 196] on div at bounding box center [486, 183] width 50 height 31
click at [488, 184] on input "number" at bounding box center [486, 183] width 42 height 17
type input "4"
click at [485, 213] on input "number" at bounding box center [486, 215] width 42 height 17
click at [485, 213] on input "4" at bounding box center [486, 215] width 42 height 17
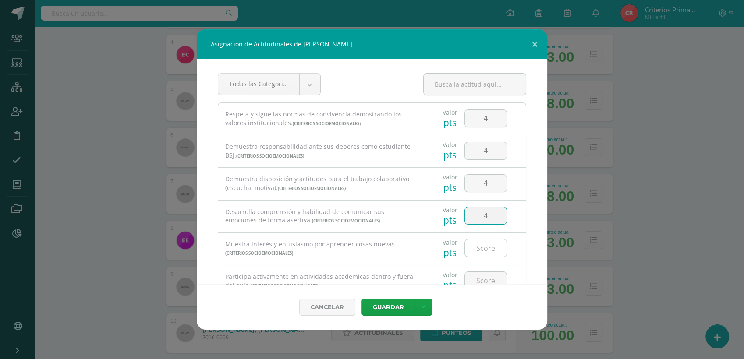
type input "4"
click at [484, 242] on input "number" at bounding box center [486, 248] width 42 height 17
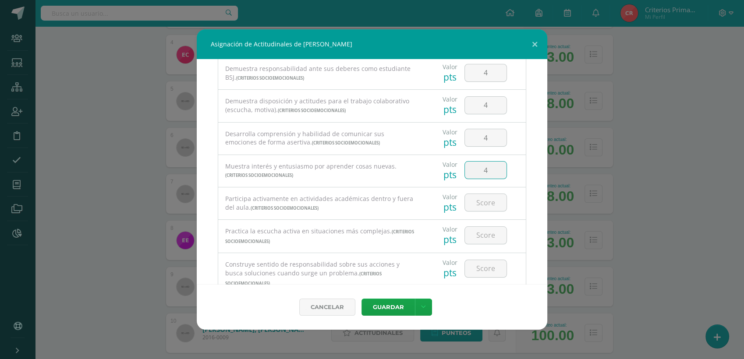
scroll to position [94, 0]
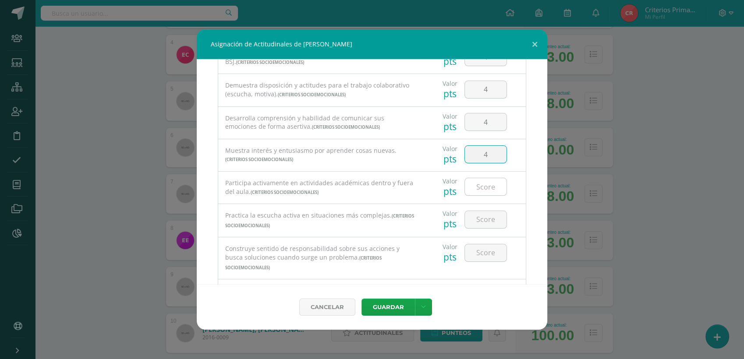
type input "4"
click at [491, 187] on input "number" at bounding box center [486, 186] width 42 height 17
type input "4"
click at [486, 234] on div "Valor pts" at bounding box center [474, 220] width 103 height 33
click at [483, 218] on input "number" at bounding box center [486, 219] width 42 height 17
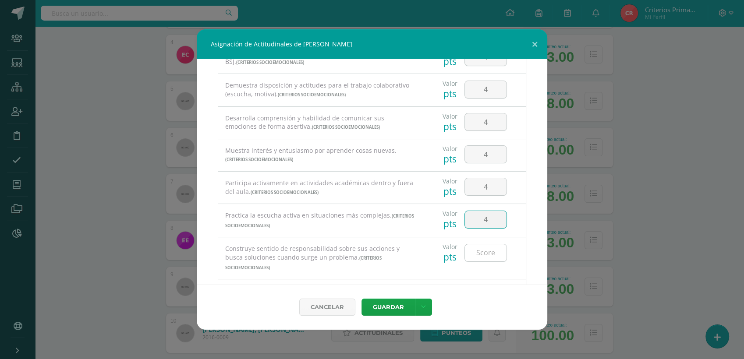
type input "4"
click at [484, 255] on input "number" at bounding box center [486, 253] width 42 height 17
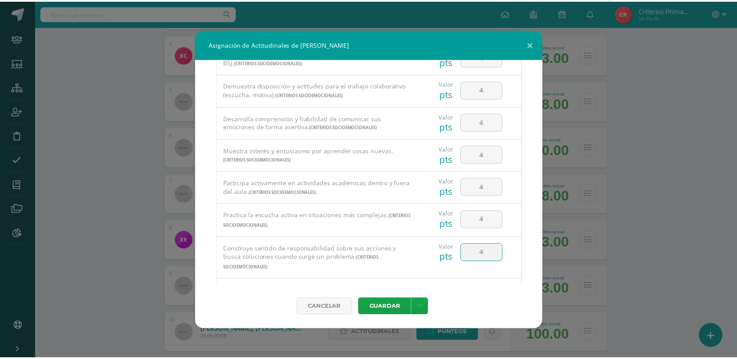
scroll to position [183, 0]
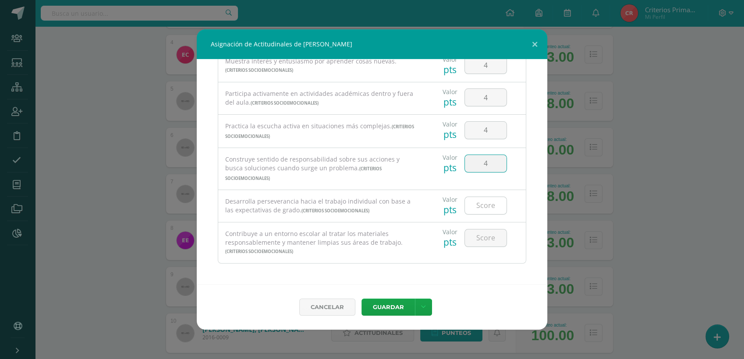
type input "4"
click at [484, 207] on input "number" at bounding box center [486, 205] width 42 height 17
type input "4"
click at [478, 240] on input "number" at bounding box center [486, 238] width 42 height 17
type input "4"
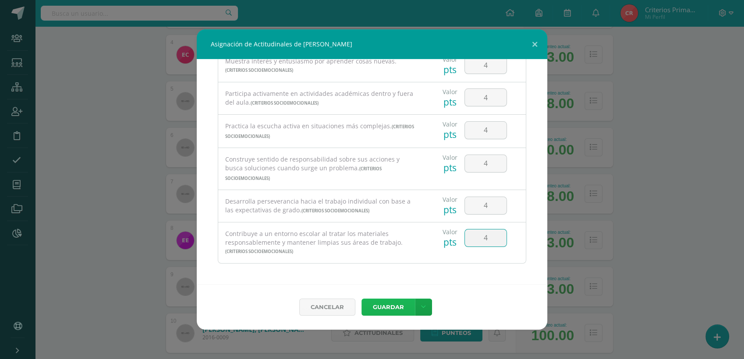
click at [383, 300] on button "Guardar" at bounding box center [387, 307] width 53 height 17
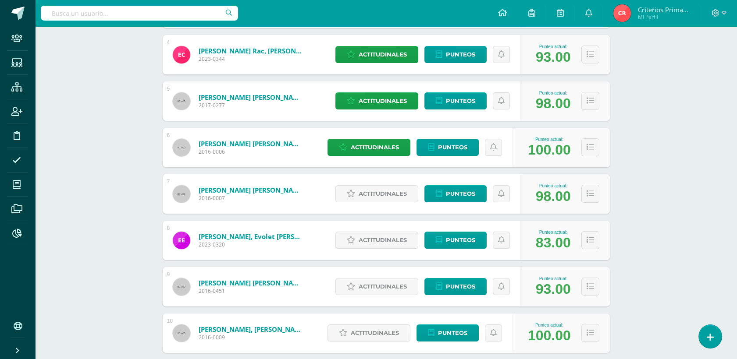
click at [724, 150] on div "Proyectos Sociales Segundo Primaria "C" Herramientas Detalle de asistencias Act…" at bounding box center [386, 326] width 702 height 1191
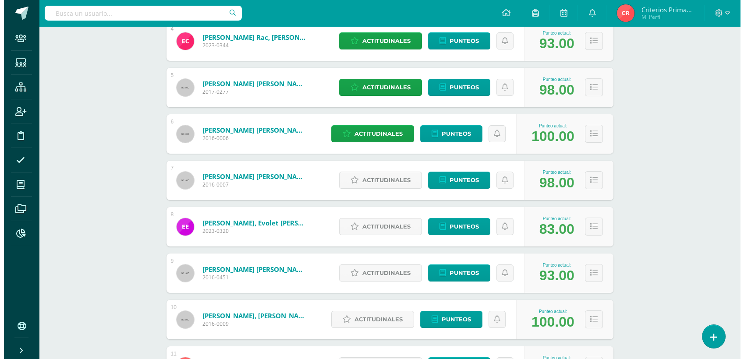
scroll to position [384, 0]
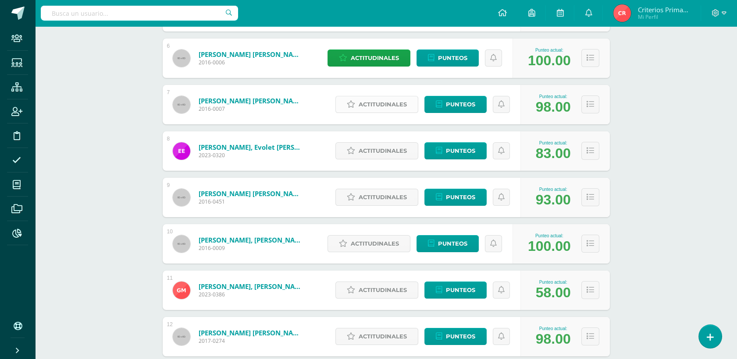
click at [375, 102] on span "Actitudinales" at bounding box center [382, 104] width 48 height 16
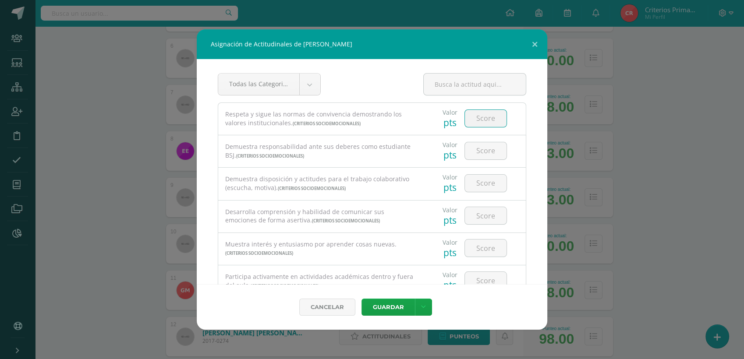
click at [483, 115] on input "number" at bounding box center [486, 118] width 42 height 17
type input "4"
click at [486, 149] on input "number" at bounding box center [486, 150] width 42 height 17
type input "4"
click at [489, 182] on input "number" at bounding box center [486, 183] width 42 height 17
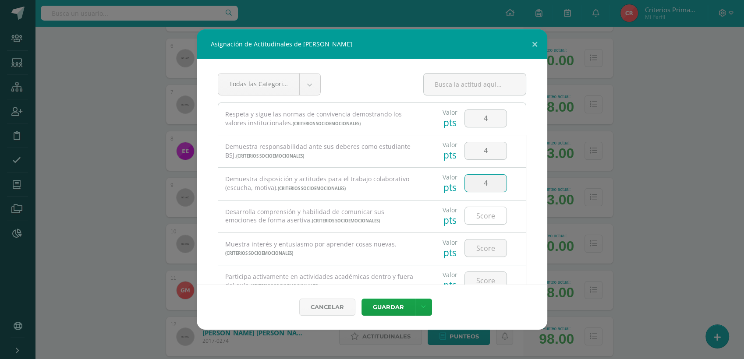
type input "4"
click at [481, 212] on input "number" at bounding box center [486, 215] width 42 height 17
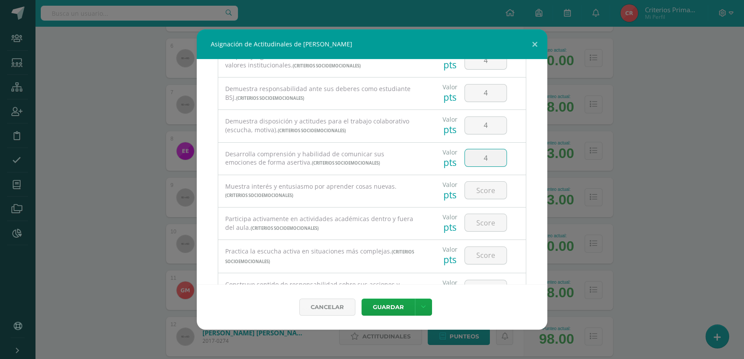
scroll to position [60, 0]
type input "4"
click at [477, 184] on input "number" at bounding box center [486, 188] width 42 height 17
type input "4"
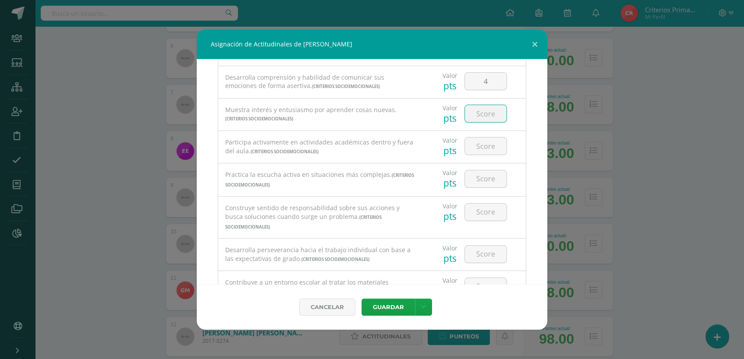
scroll to position [142, 0]
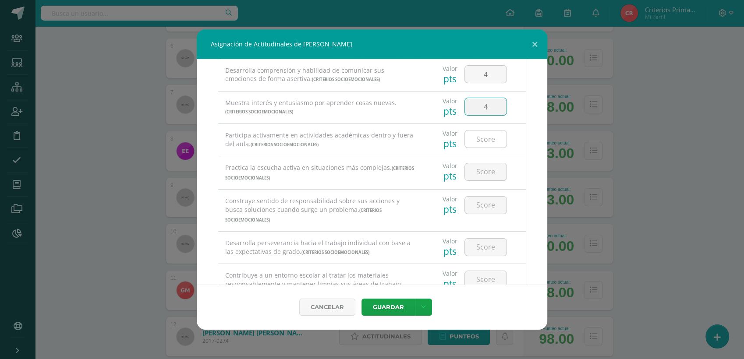
type input "4"
click at [487, 138] on input "number" at bounding box center [486, 139] width 42 height 17
type input "3"
type input "4"
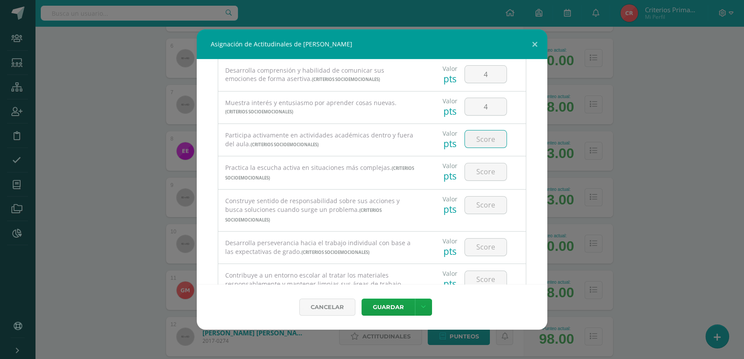
type input "4"
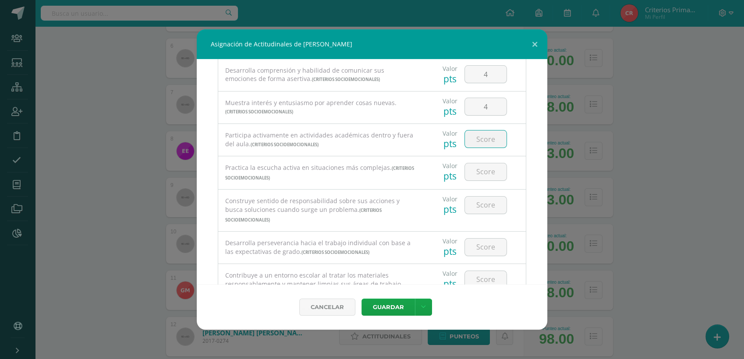
type input "4"
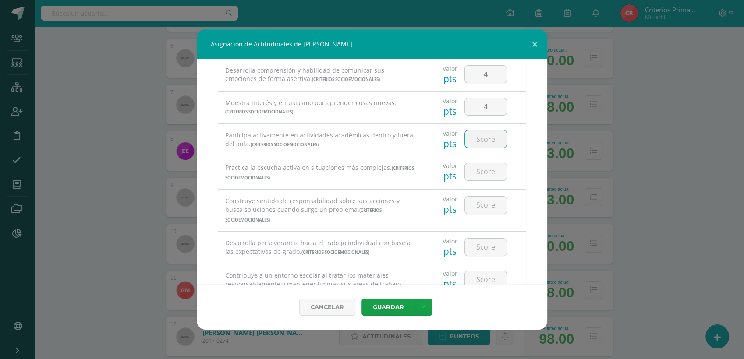
type input "4"
click at [480, 174] on input "number" at bounding box center [486, 171] width 42 height 17
type input "4"
click at [480, 201] on input "number" at bounding box center [486, 205] width 42 height 17
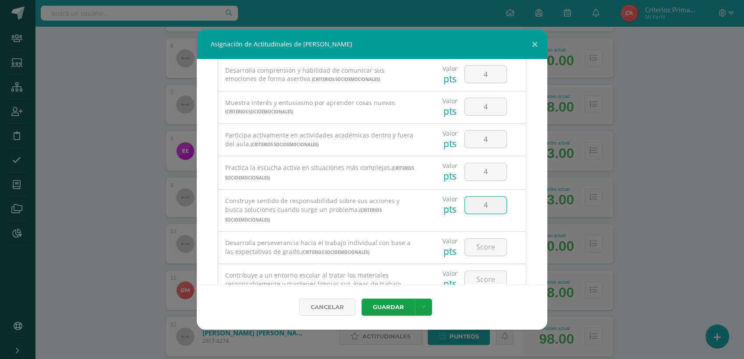
scroll to position [183, 0]
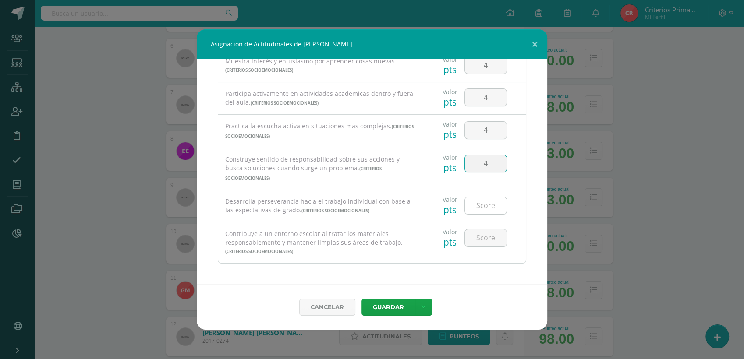
type input "4"
click at [471, 206] on input "number" at bounding box center [486, 205] width 42 height 17
type input "4"
click at [479, 239] on input "number" at bounding box center [486, 238] width 42 height 17
type input "4"
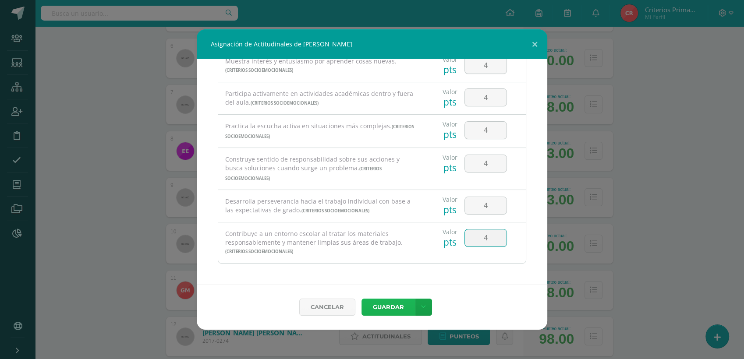
click at [387, 312] on button "Guardar" at bounding box center [387, 307] width 53 height 17
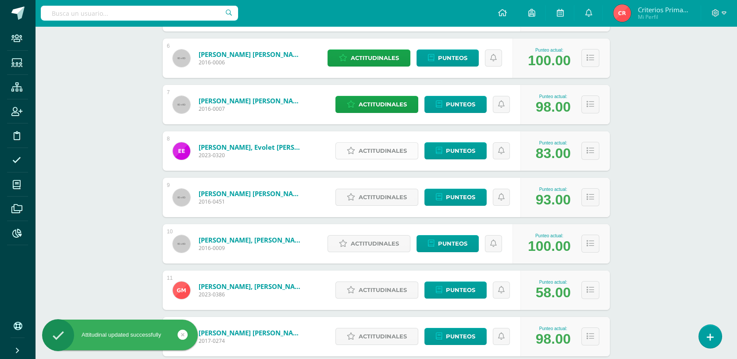
click at [365, 148] on span "Actitudinales" at bounding box center [382, 151] width 48 height 16
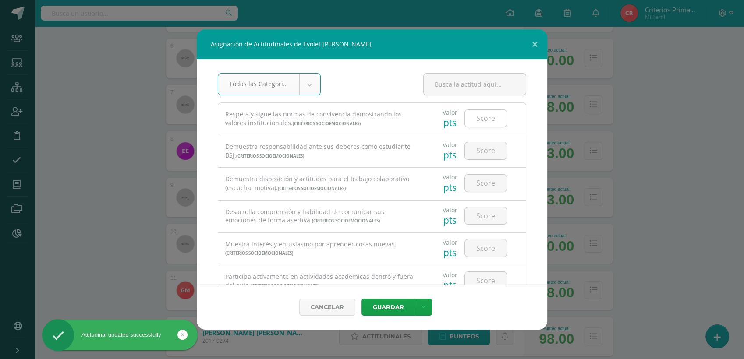
click at [487, 122] on input "number" at bounding box center [486, 118] width 42 height 17
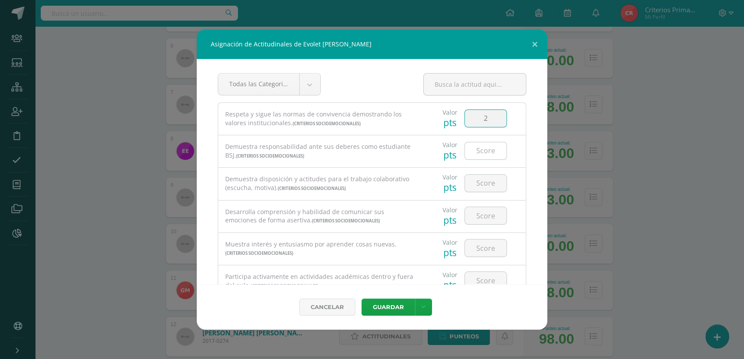
type input "2"
click at [486, 153] on input "number" at bounding box center [486, 150] width 42 height 17
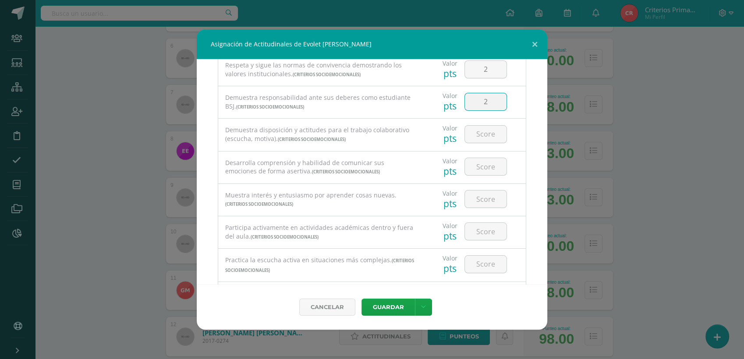
scroll to position [51, 0]
type input "2"
click at [482, 132] on input "number" at bounding box center [486, 132] width 42 height 17
type input "4"
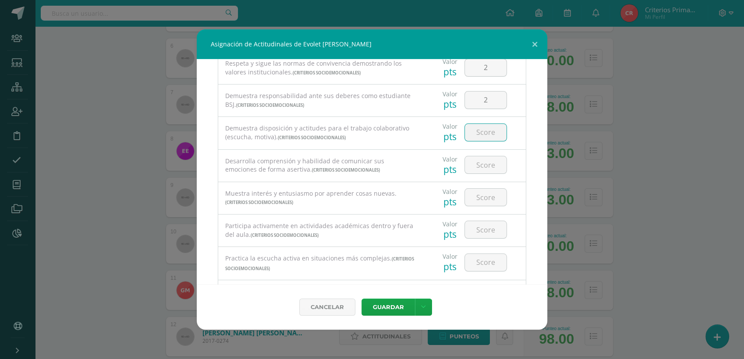
type input "4"
type input "3"
click at [487, 170] on input "number" at bounding box center [486, 164] width 42 height 17
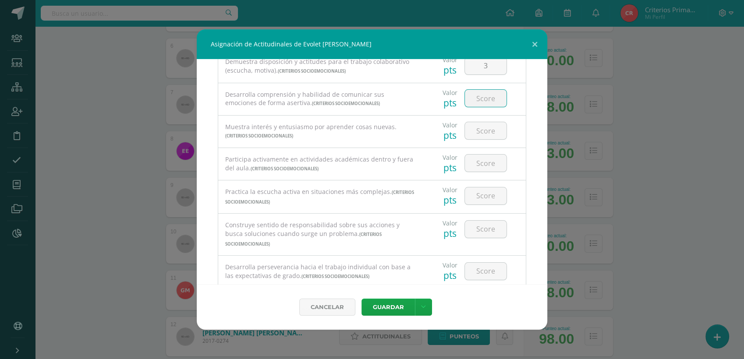
scroll to position [131, 0]
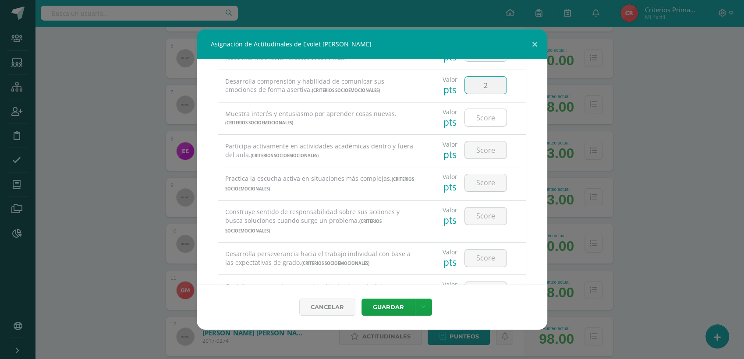
type input "2"
click at [478, 124] on input "number" at bounding box center [486, 117] width 42 height 17
type input "3"
click at [482, 158] on div at bounding box center [486, 150] width 50 height 31
click at [483, 152] on input "number" at bounding box center [486, 150] width 42 height 17
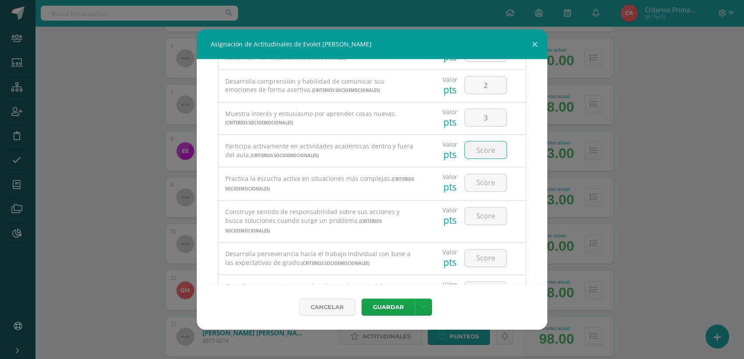
scroll to position [163, 0]
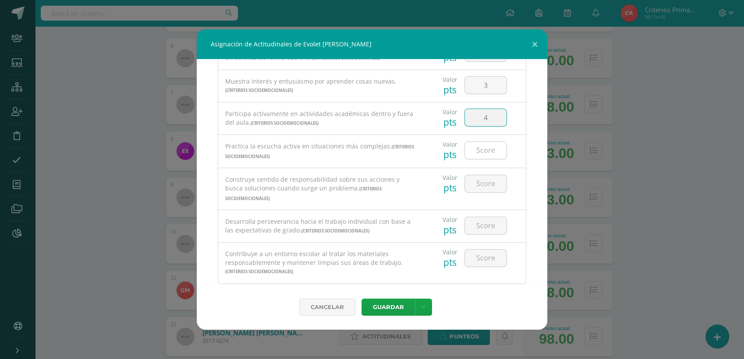
type input "4"
click at [483, 153] on input "number" at bounding box center [486, 150] width 42 height 17
type input "3"
click at [478, 182] on input "number" at bounding box center [486, 183] width 42 height 17
click at [484, 152] on input "3" at bounding box center [486, 150] width 42 height 17
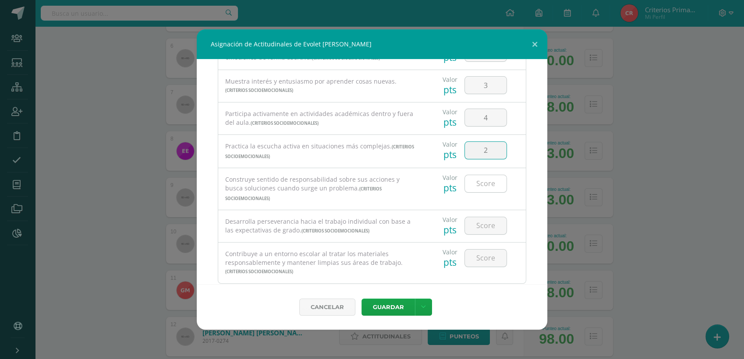
type input "2"
click at [474, 177] on input "number" at bounding box center [486, 183] width 42 height 17
type input "2"
click at [483, 223] on input "number" at bounding box center [486, 225] width 42 height 17
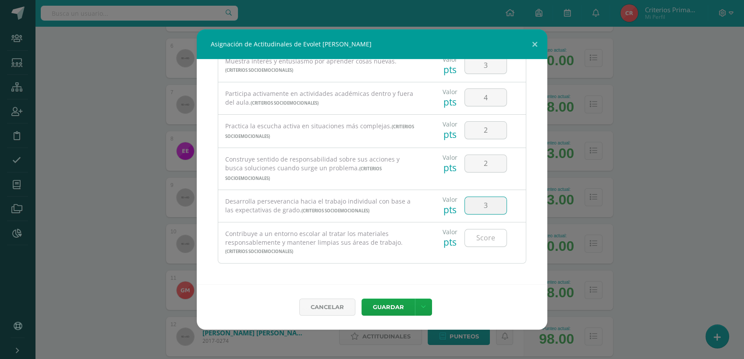
type input "3"
click at [481, 240] on input "number" at bounding box center [486, 238] width 42 height 17
type input "4"
click at [395, 305] on button "Guardar" at bounding box center [387, 307] width 53 height 17
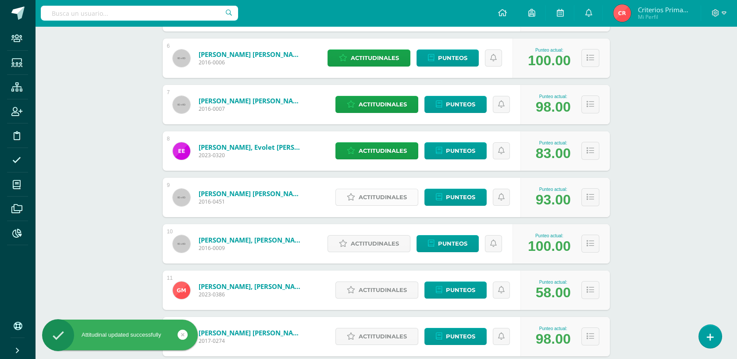
click at [385, 193] on span "Actitudinales" at bounding box center [382, 197] width 48 height 16
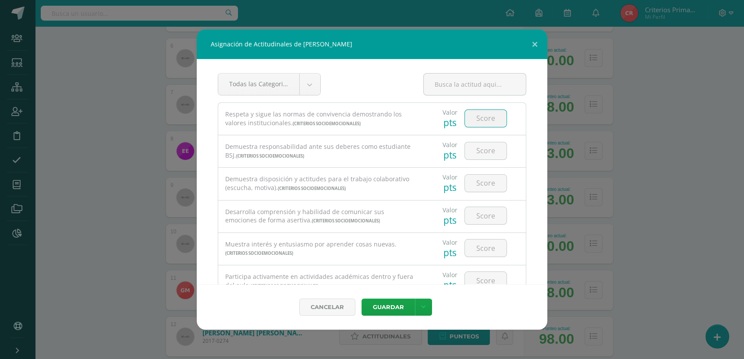
click at [483, 120] on input "number" at bounding box center [486, 118] width 42 height 17
type input "4"
click at [486, 156] on input "number" at bounding box center [486, 150] width 42 height 17
type input "4"
click at [483, 184] on input "number" at bounding box center [486, 183] width 42 height 17
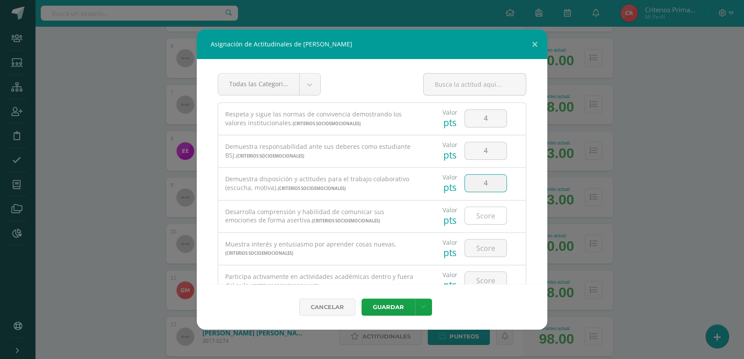
type input "4"
click at [481, 212] on input "number" at bounding box center [486, 215] width 42 height 17
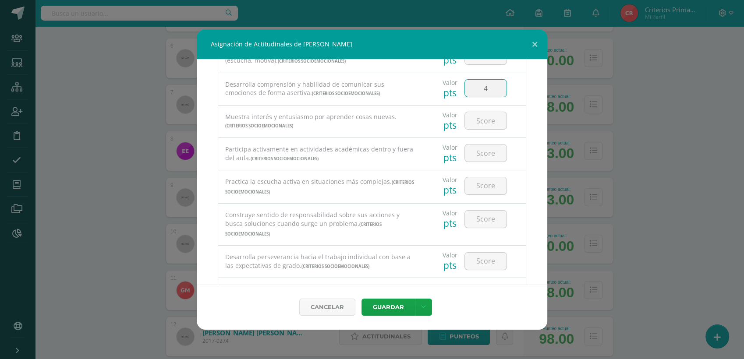
scroll to position [137, 0]
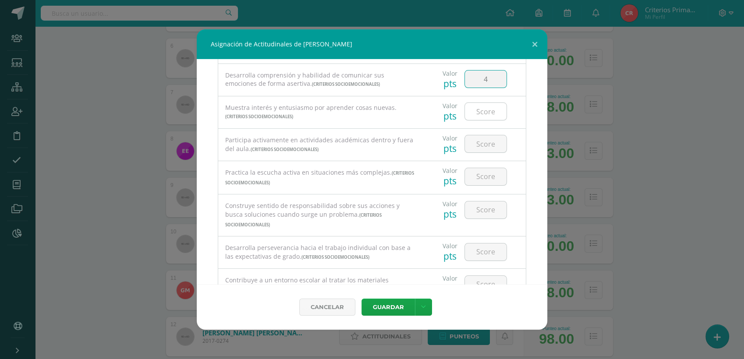
type input "4"
click at [482, 117] on input "number" at bounding box center [486, 111] width 42 height 17
type input "4"
click at [479, 137] on input "number" at bounding box center [486, 143] width 42 height 17
type input "4"
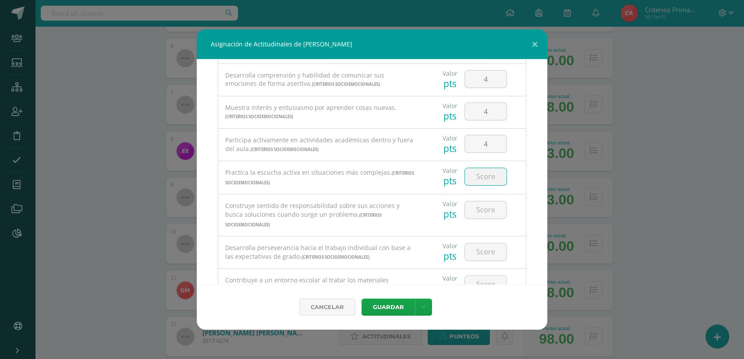
click at [480, 176] on input "number" at bounding box center [486, 176] width 42 height 17
type input "4"
click at [480, 215] on input "number" at bounding box center [486, 210] width 42 height 17
type input "4"
click at [471, 245] on input "number" at bounding box center [486, 252] width 42 height 17
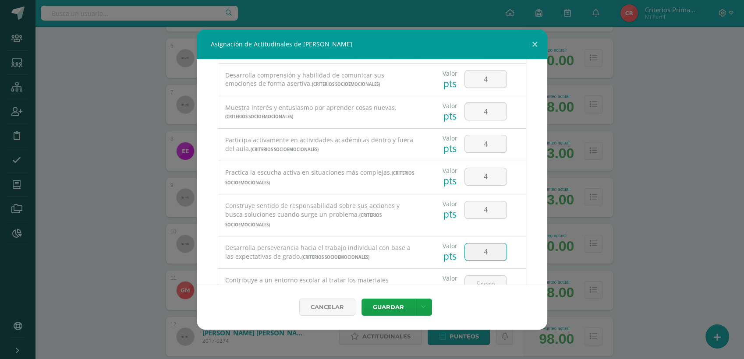
scroll to position [183, 0]
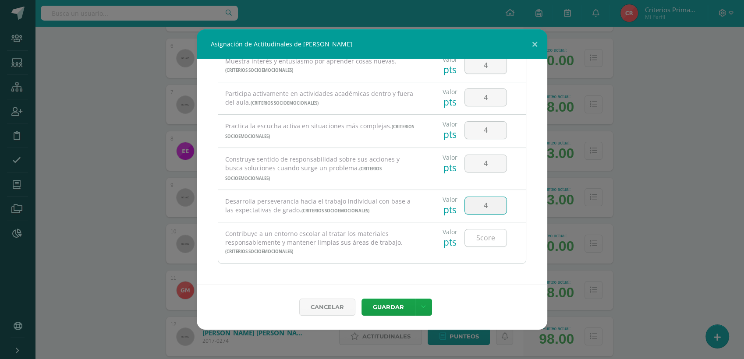
type input "4"
click at [479, 235] on input "number" at bounding box center [486, 238] width 42 height 17
type input "3"
click at [398, 306] on button "Guardar" at bounding box center [387, 307] width 53 height 17
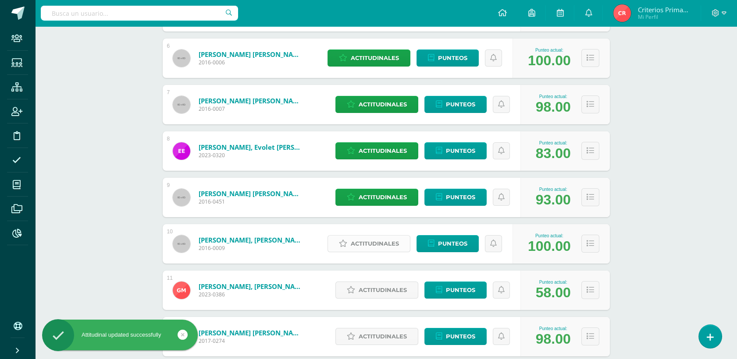
click at [376, 246] on span "Actitudinales" at bounding box center [375, 244] width 48 height 16
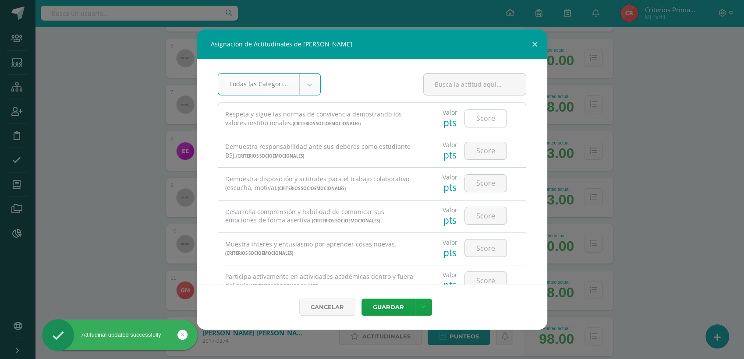
click at [476, 120] on input "number" at bounding box center [486, 118] width 42 height 17
type input "4"
click at [484, 156] on input "number" at bounding box center [486, 150] width 42 height 17
type input "4"
click at [486, 184] on input "number" at bounding box center [486, 183] width 42 height 17
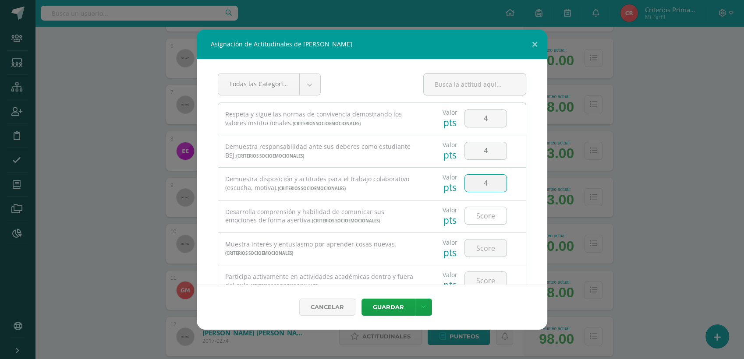
type input "4"
click at [479, 219] on input "number" at bounding box center [486, 215] width 42 height 17
type input "4"
click at [481, 252] on input "4" at bounding box center [486, 248] width 42 height 17
type input "4"
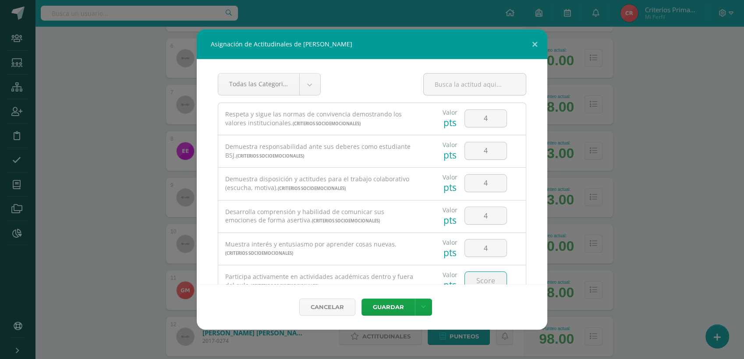
click at [482, 275] on input "number" at bounding box center [486, 280] width 42 height 17
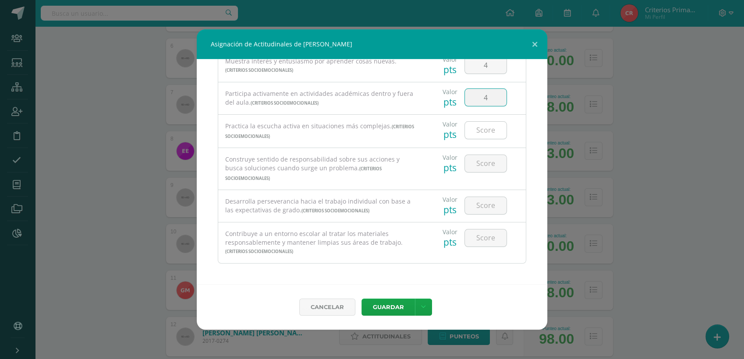
type input "4"
click at [493, 124] on input "number" at bounding box center [486, 130] width 42 height 17
type input "4"
click at [483, 170] on input "number" at bounding box center [486, 163] width 42 height 17
type input "4"
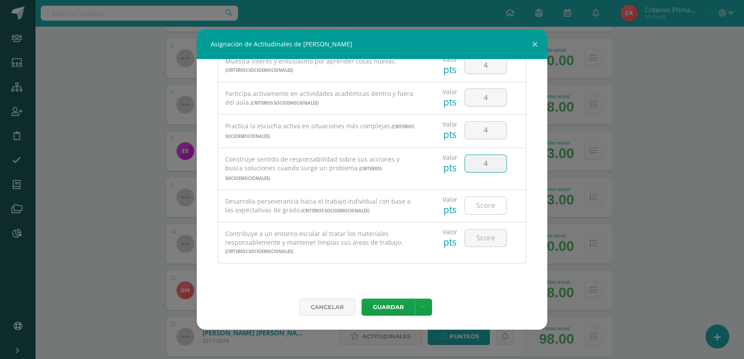
click at [483, 209] on input "number" at bounding box center [486, 205] width 42 height 17
type input "4"
click at [481, 239] on input "number" at bounding box center [486, 238] width 42 height 17
type input "4"
click at [390, 302] on button "Guardar" at bounding box center [387, 307] width 53 height 17
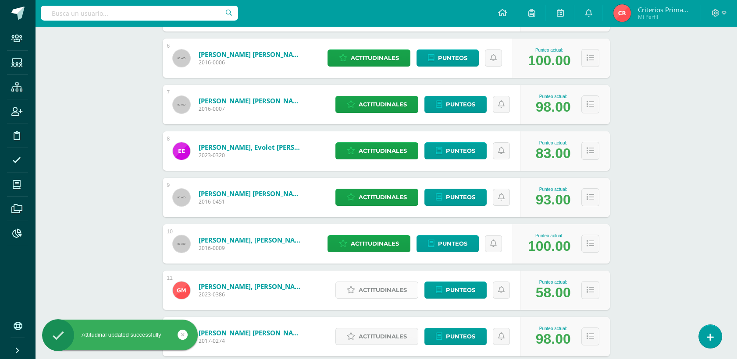
click at [371, 290] on span "Actitudinales" at bounding box center [382, 290] width 48 height 16
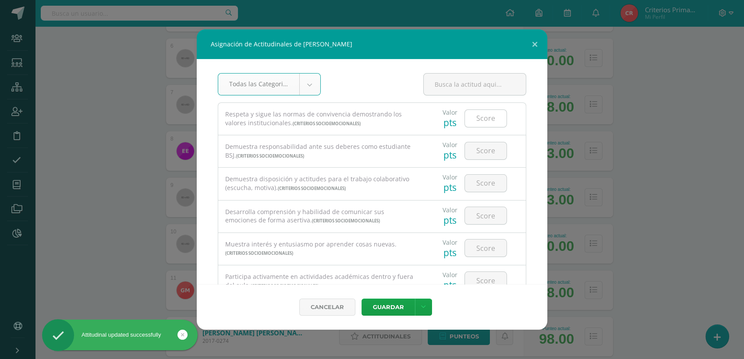
click at [494, 123] on input "number" at bounding box center [486, 118] width 42 height 17
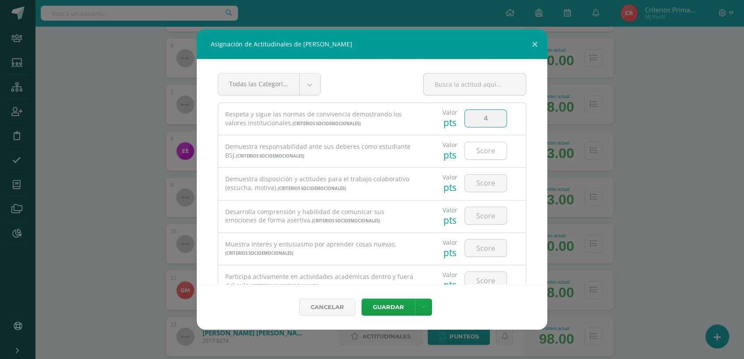
type input "4"
click at [473, 152] on input "number" at bounding box center [486, 150] width 42 height 17
type input "3"
click at [480, 185] on input "number" at bounding box center [486, 183] width 42 height 17
type input "4"
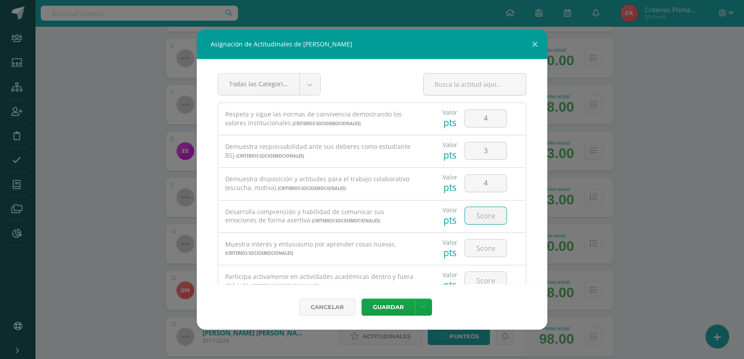
click at [475, 212] on input "number" at bounding box center [486, 215] width 42 height 17
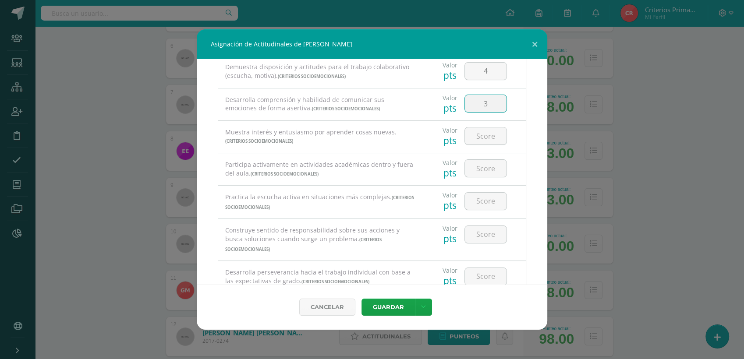
scroll to position [113, 0]
type input "3"
click at [493, 138] on input "number" at bounding box center [486, 134] width 42 height 17
type input "3"
click at [479, 168] on input "number" at bounding box center [486, 167] width 42 height 17
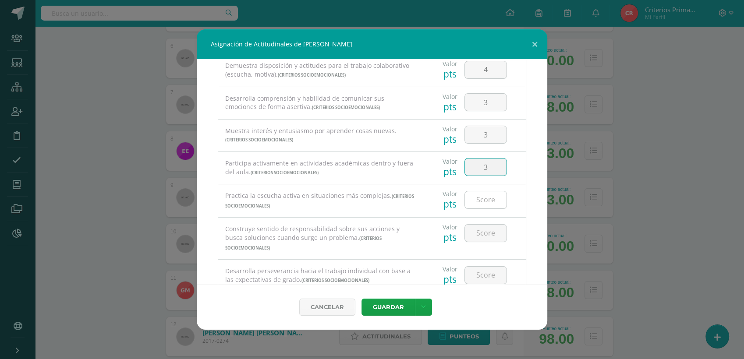
type input "3"
click at [487, 202] on input "number" at bounding box center [486, 199] width 42 height 17
type input "4"
click at [477, 233] on input "number" at bounding box center [486, 233] width 42 height 17
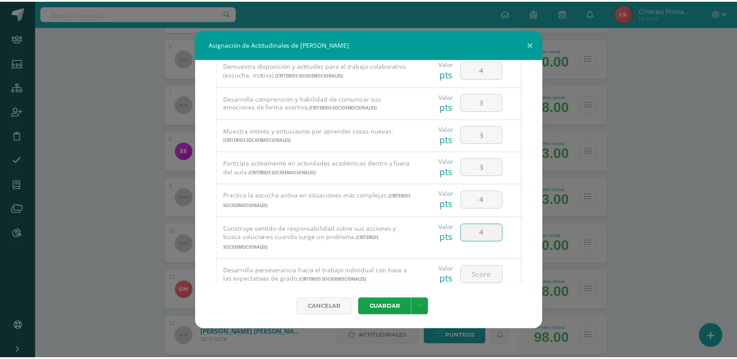
scroll to position [183, 0]
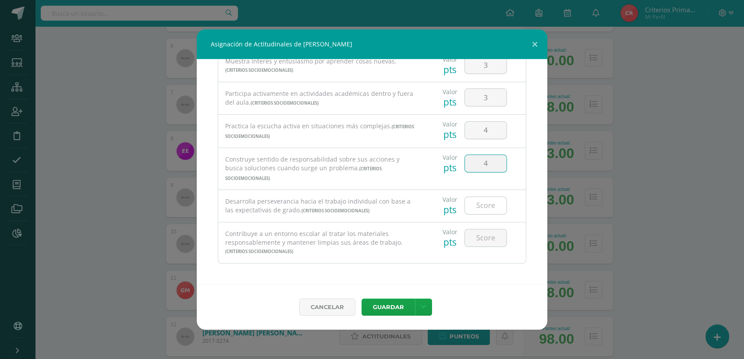
type input "4"
click at [485, 202] on input "number" at bounding box center [486, 205] width 42 height 17
type input "4"
click at [481, 238] on input "number" at bounding box center [486, 238] width 42 height 17
type input "1"
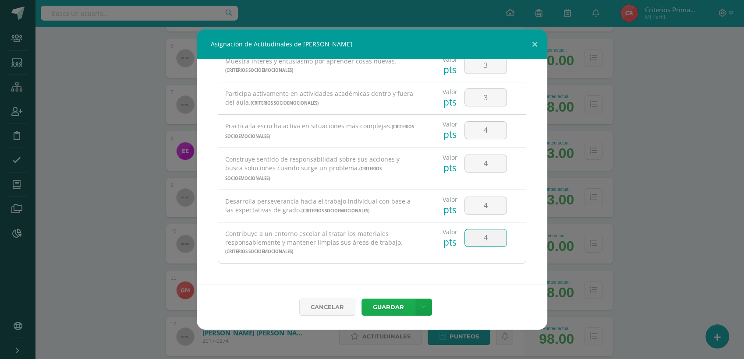
type input "4"
click at [395, 304] on button "Guardar" at bounding box center [387, 307] width 53 height 17
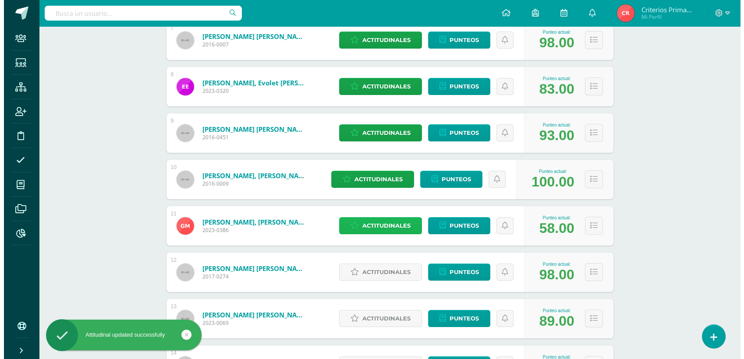
scroll to position [596, 0]
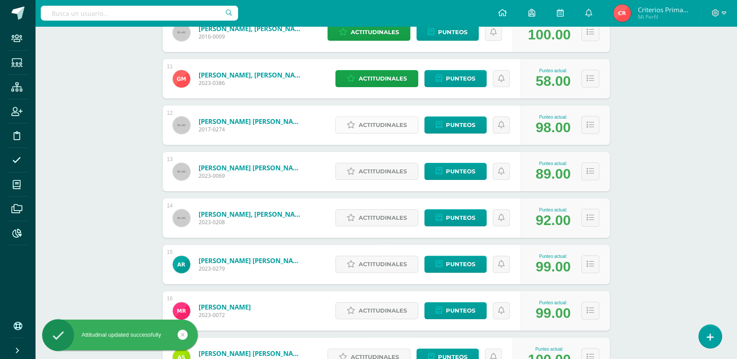
click at [372, 131] on span "Actitudinales" at bounding box center [382, 125] width 48 height 16
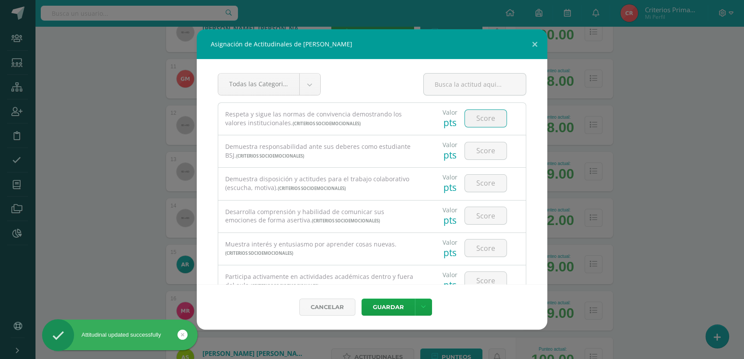
click at [493, 122] on input "number" at bounding box center [486, 118] width 42 height 17
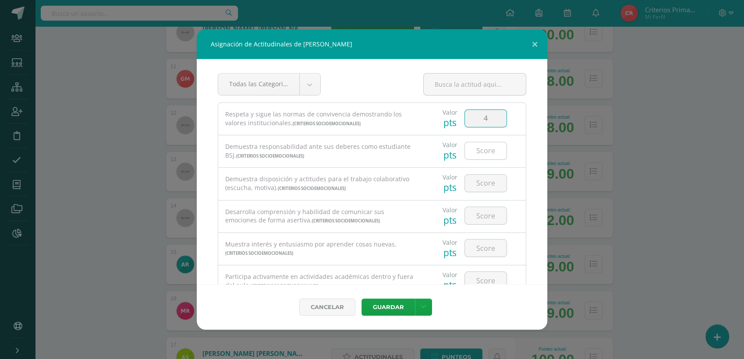
type input "4"
click at [483, 150] on input "number" at bounding box center [486, 150] width 42 height 17
type input "4"
click at [482, 184] on input "number" at bounding box center [486, 183] width 42 height 17
type input "4"
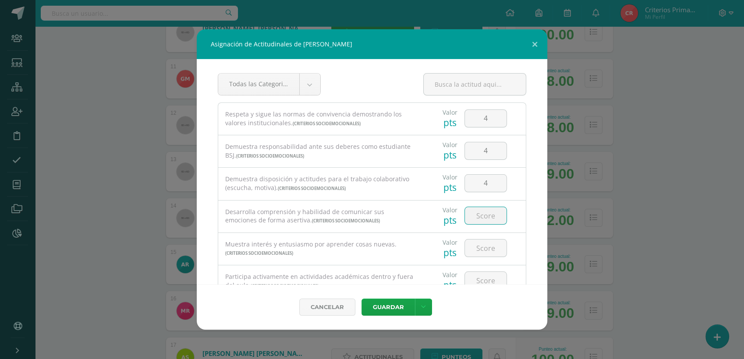
click at [482, 217] on input "number" at bounding box center [486, 215] width 42 height 17
type input "3"
click at [482, 241] on input "number" at bounding box center [486, 248] width 42 height 17
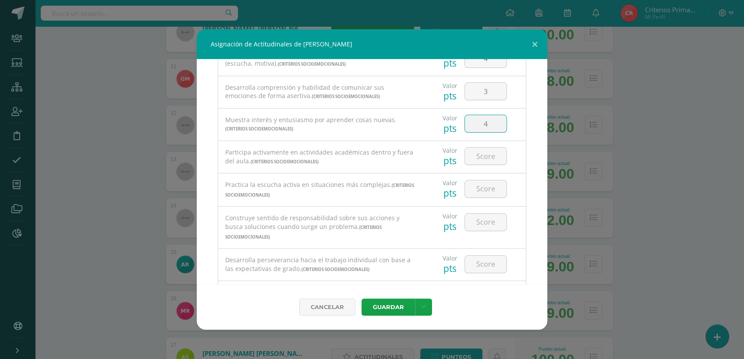
scroll to position [131, 0]
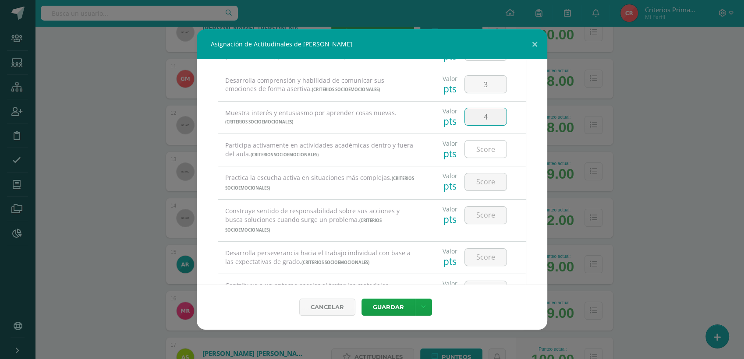
type input "4"
click at [491, 150] on input "number" at bounding box center [486, 149] width 42 height 17
type input "4"
click at [480, 185] on input "number" at bounding box center [486, 182] width 42 height 17
type input "4"
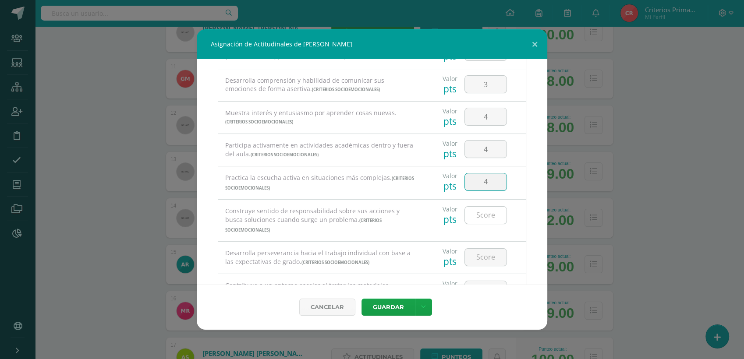
click at [475, 213] on input "number" at bounding box center [486, 215] width 42 height 17
type input "3"
click at [480, 255] on input "number" at bounding box center [486, 257] width 42 height 17
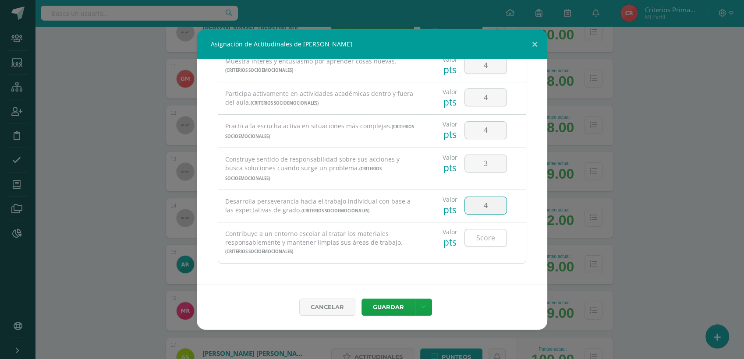
type input "4"
click at [480, 239] on input "number" at bounding box center [486, 238] width 42 height 17
type input "4"
click at [479, 268] on div "Todas las Categorias Todas las Categorias Criterios Socioemocionales Sin Catego…" at bounding box center [372, 171] width 351 height 225
click at [480, 269] on div "Todas las Categorias Todas las Categorias Criterios Socioemocionales Sin Catego…" at bounding box center [372, 171] width 351 height 225
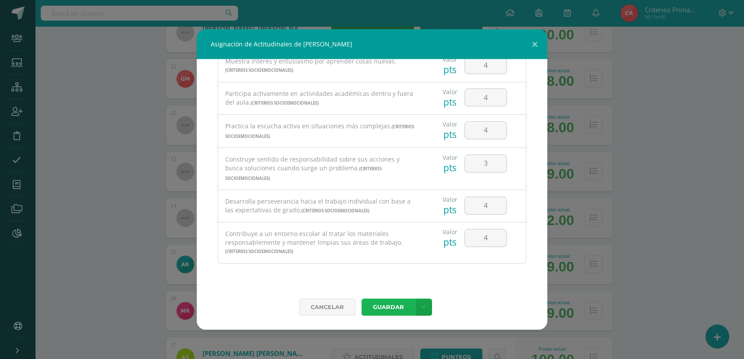
click at [389, 310] on button "Guardar" at bounding box center [387, 307] width 53 height 17
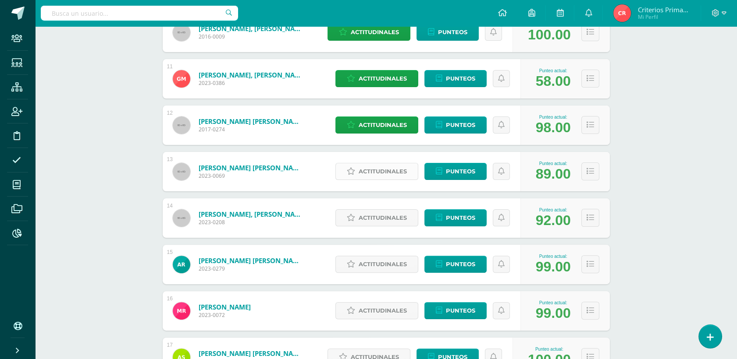
click at [394, 176] on span "Actitudinales" at bounding box center [382, 171] width 48 height 16
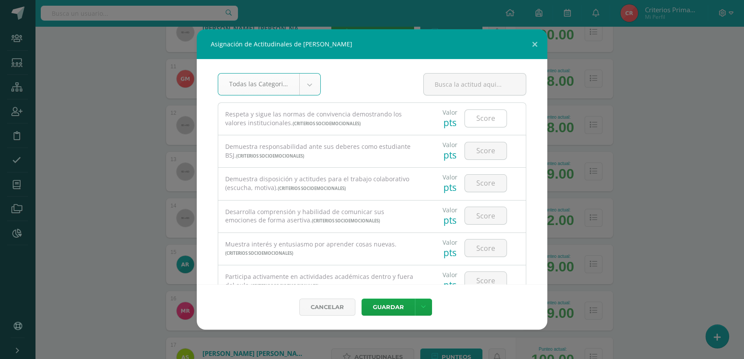
click at [478, 125] on input "number" at bounding box center [486, 118] width 42 height 17
type input "4"
click at [470, 150] on input "4" at bounding box center [486, 150] width 42 height 17
type input "4"
click at [468, 182] on input "number" at bounding box center [486, 183] width 42 height 17
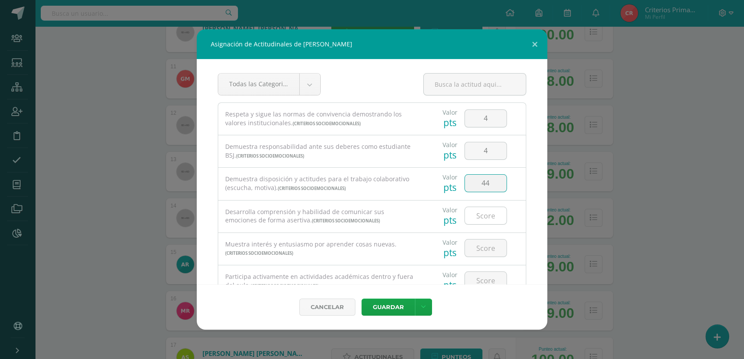
click at [482, 216] on input "number" at bounding box center [486, 215] width 42 height 17
click at [490, 188] on input "44" at bounding box center [486, 183] width 42 height 17
type input "4"
click at [489, 219] on input "number" at bounding box center [486, 215] width 42 height 17
type input "4"
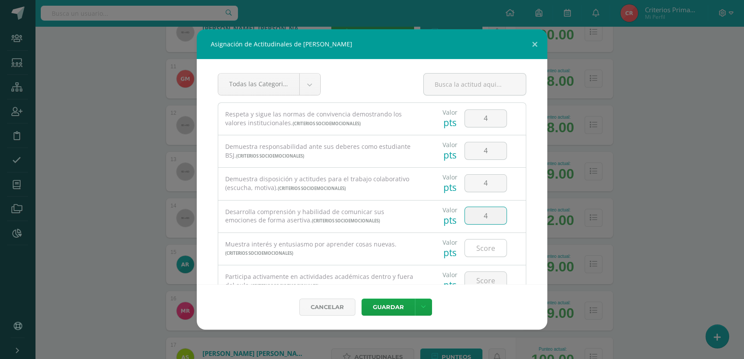
click at [483, 251] on input "number" at bounding box center [486, 248] width 42 height 17
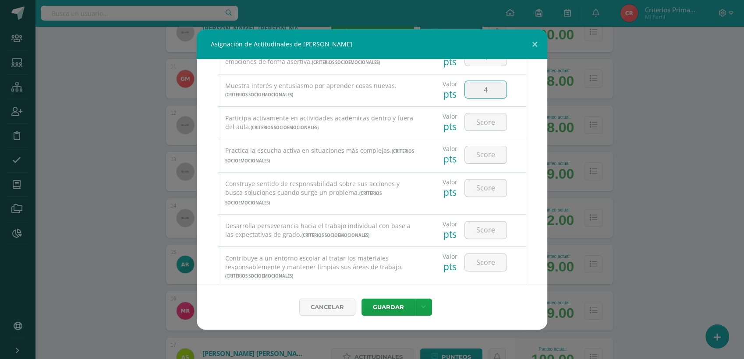
scroll to position [179, 0]
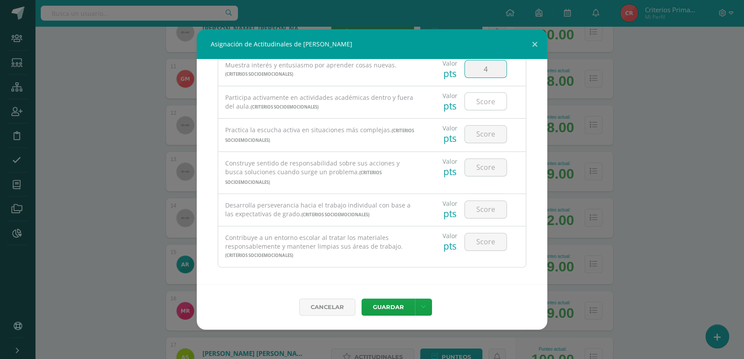
type input "4"
click at [479, 93] on input "number" at bounding box center [486, 101] width 42 height 17
type input "4"
click at [490, 134] on input "number" at bounding box center [486, 134] width 42 height 17
type input "4"
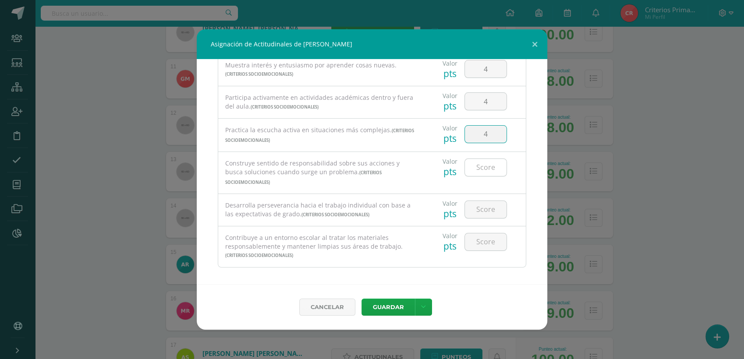
click at [487, 170] on input "number" at bounding box center [486, 167] width 42 height 17
type input "4"
click at [481, 219] on div at bounding box center [486, 209] width 50 height 31
click at [481, 214] on input "number" at bounding box center [486, 209] width 42 height 17
type input "4"
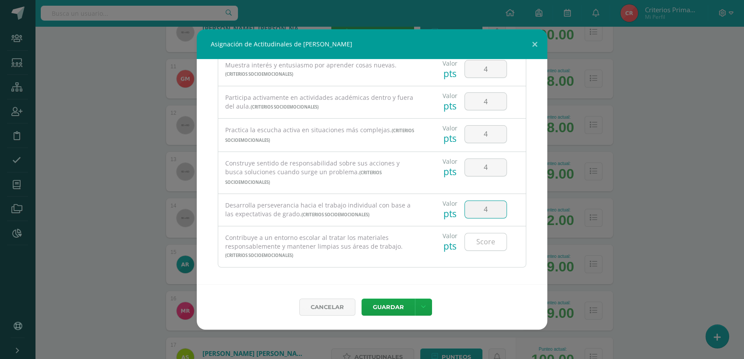
click at [490, 242] on input "number" at bounding box center [486, 242] width 42 height 17
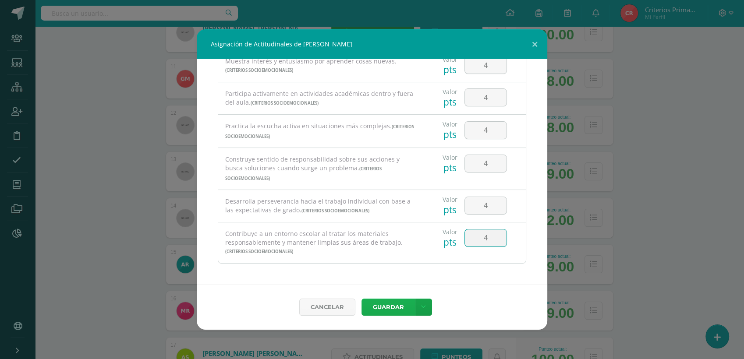
type input "4"
click at [390, 303] on button "Guardar" at bounding box center [387, 307] width 53 height 17
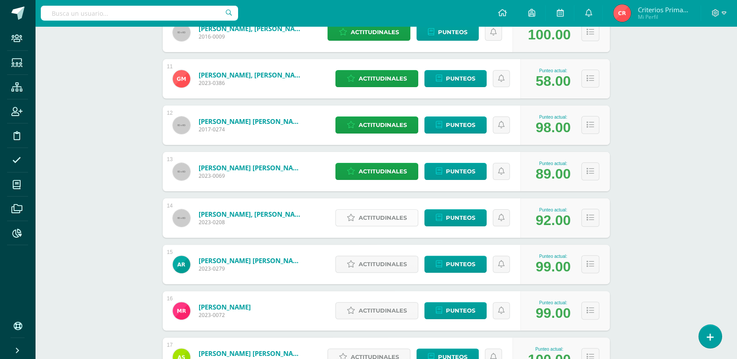
click at [388, 219] on span "Actitudinales" at bounding box center [382, 218] width 48 height 16
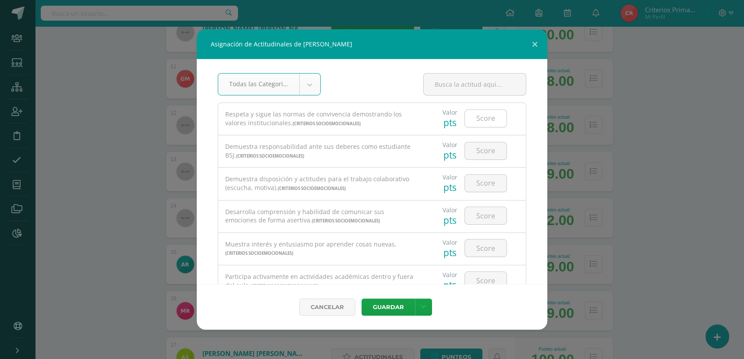
click at [477, 115] on input "number" at bounding box center [486, 118] width 42 height 17
type input "4"
click at [484, 157] on input "number" at bounding box center [486, 150] width 42 height 17
type input "4"
click at [486, 185] on input "number" at bounding box center [486, 183] width 42 height 17
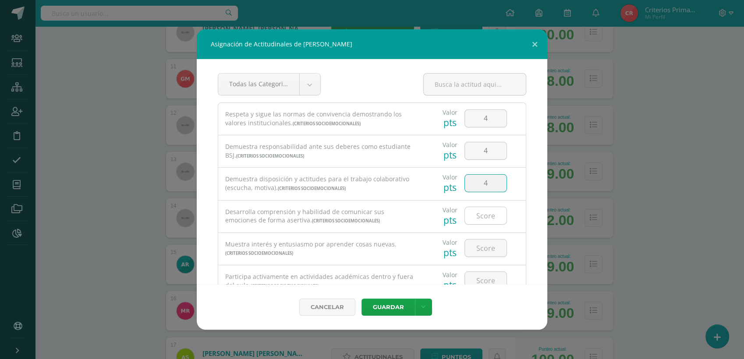
type input "4"
click at [484, 218] on input "number" at bounding box center [486, 215] width 42 height 17
type input "4"
click at [482, 254] on input "number" at bounding box center [486, 248] width 42 height 17
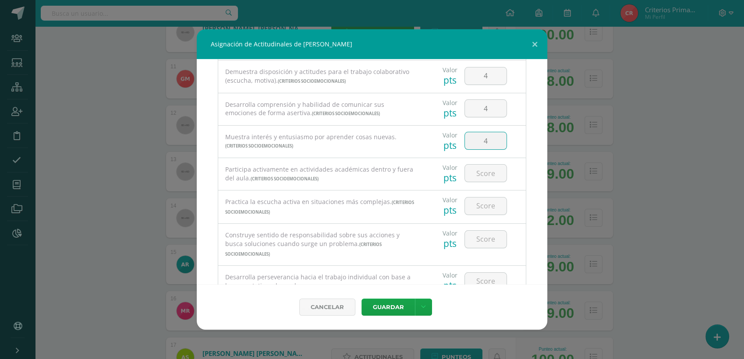
scroll to position [118, 0]
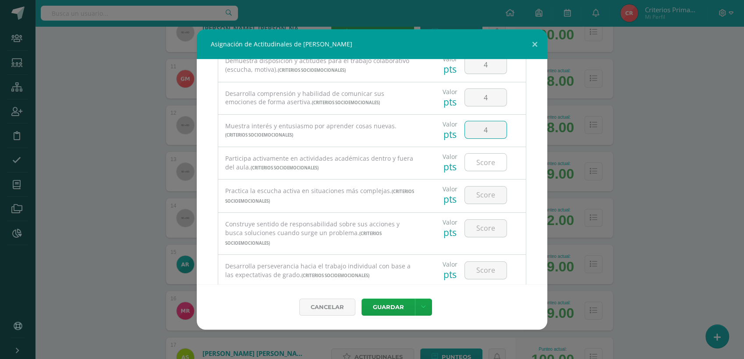
click at [475, 163] on input "number" at bounding box center [486, 162] width 42 height 17
click at [475, 187] on input "number" at bounding box center [486, 195] width 42 height 17
click at [486, 228] on input "number" at bounding box center [486, 228] width 42 height 17
click at [485, 275] on input "number" at bounding box center [486, 270] width 42 height 17
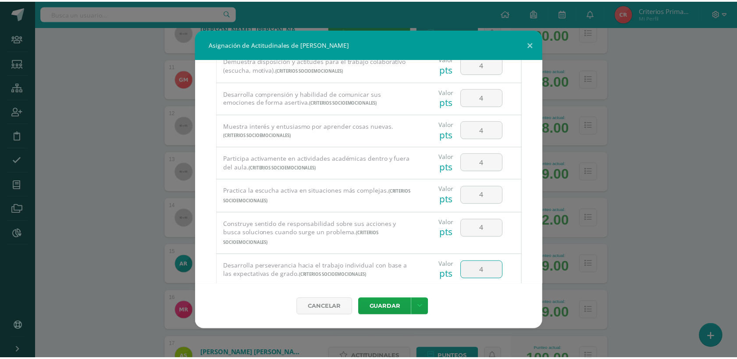
scroll to position [183, 0]
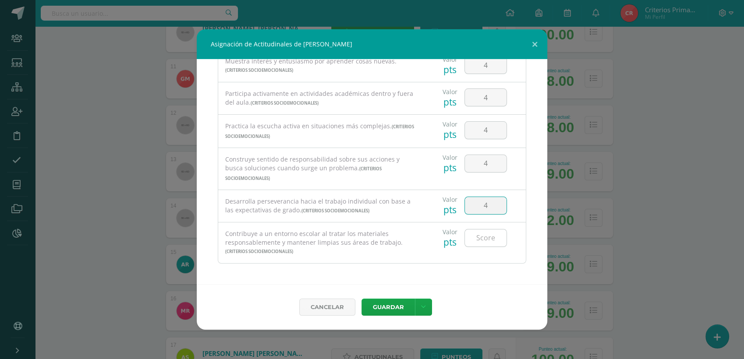
click at [481, 234] on input "number" at bounding box center [486, 238] width 42 height 17
click at [383, 305] on button "Guardar" at bounding box center [387, 307] width 53 height 17
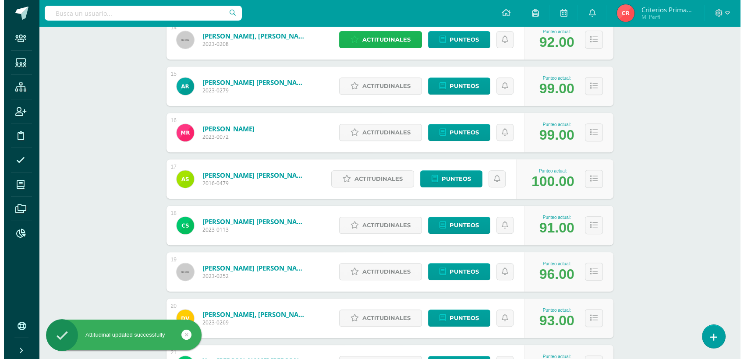
scroll to position [773, 0]
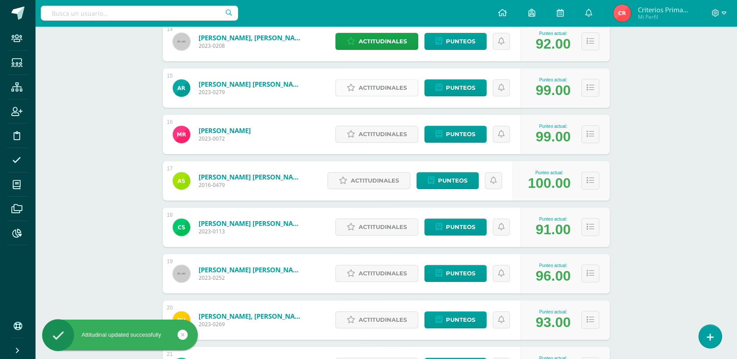
click at [372, 90] on span "Actitudinales" at bounding box center [382, 88] width 48 height 16
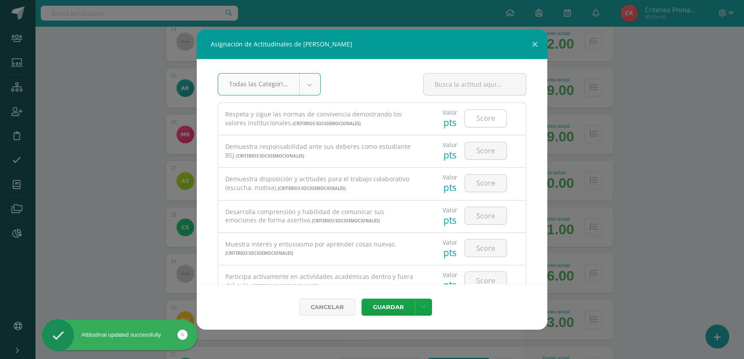
click at [478, 117] on input "number" at bounding box center [486, 118] width 42 height 17
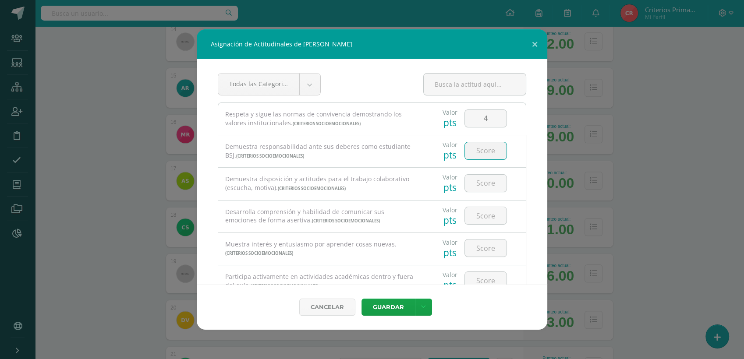
click at [479, 151] on input "number" at bounding box center [486, 150] width 42 height 17
click at [485, 187] on input "number" at bounding box center [486, 183] width 42 height 17
click at [478, 216] on input "number" at bounding box center [486, 215] width 42 height 17
click at [482, 247] on input "number" at bounding box center [486, 248] width 42 height 17
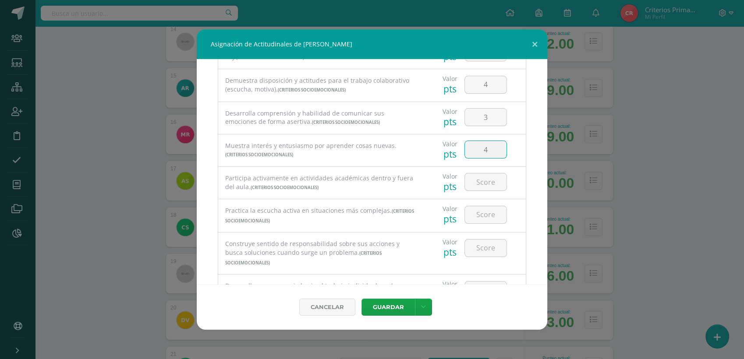
scroll to position [137, 0]
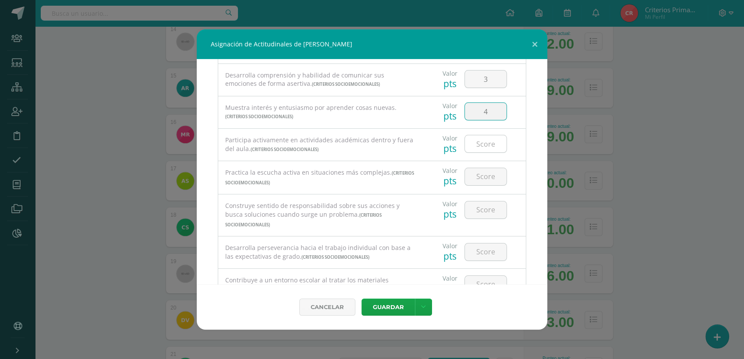
click at [478, 145] on input "number" at bounding box center [486, 143] width 42 height 17
click at [482, 168] on input "number" at bounding box center [486, 176] width 42 height 17
click at [483, 203] on input "number" at bounding box center [486, 210] width 42 height 17
click at [481, 253] on input "number" at bounding box center [486, 252] width 42 height 17
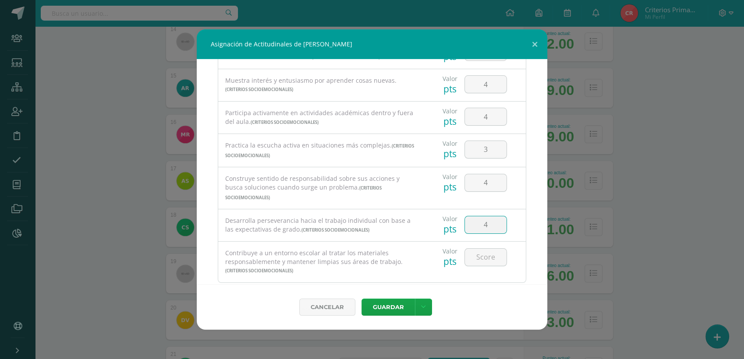
scroll to position [183, 0]
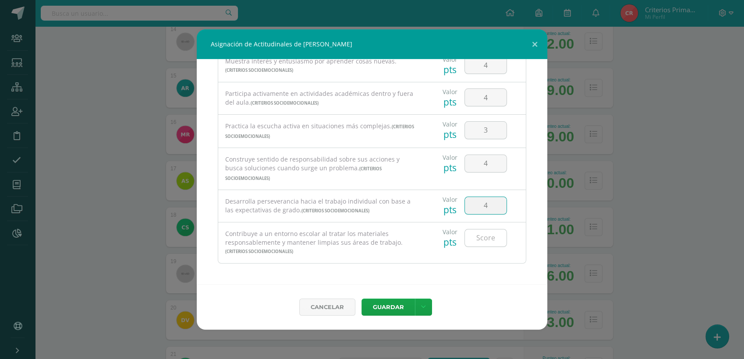
click at [484, 237] on input "number" at bounding box center [486, 238] width 42 height 17
click at [386, 311] on button "Guardar" at bounding box center [387, 307] width 53 height 17
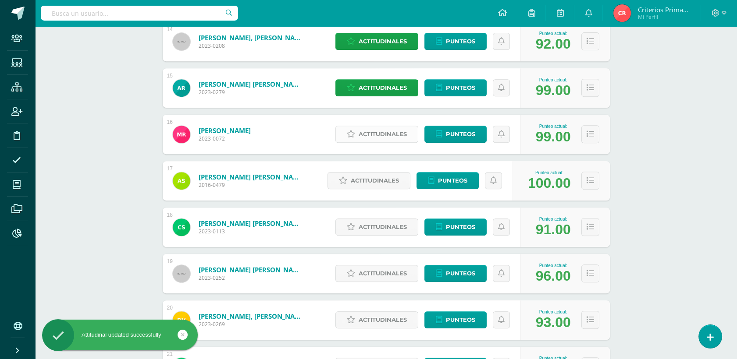
click at [391, 130] on span "Actitudinales" at bounding box center [382, 134] width 48 height 16
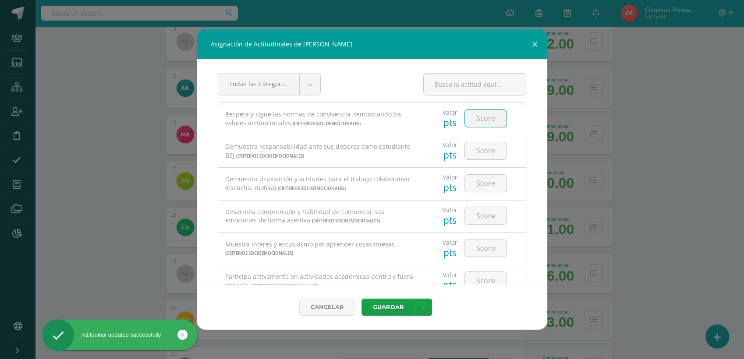
click at [495, 115] on input "number" at bounding box center [486, 118] width 42 height 17
click at [490, 156] on input "number" at bounding box center [486, 150] width 42 height 17
click at [484, 185] on input "4" at bounding box center [486, 183] width 42 height 17
click at [484, 219] on input "number" at bounding box center [486, 215] width 42 height 17
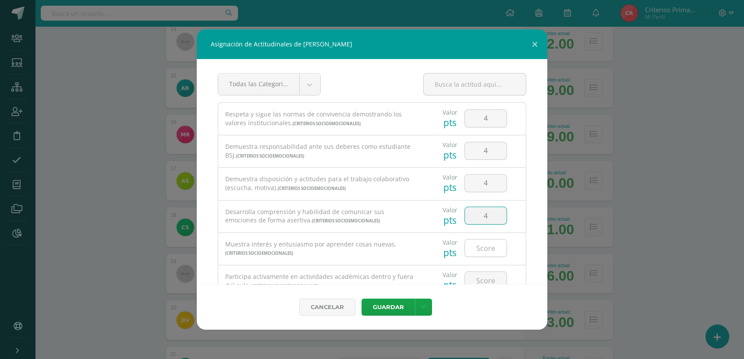
click at [484, 248] on input "number" at bounding box center [486, 248] width 42 height 17
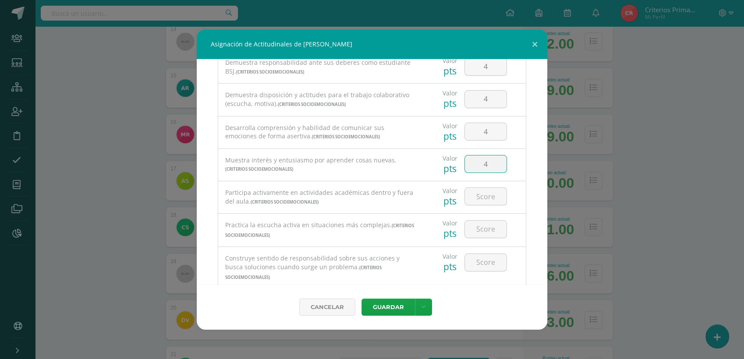
scroll to position [103, 0]
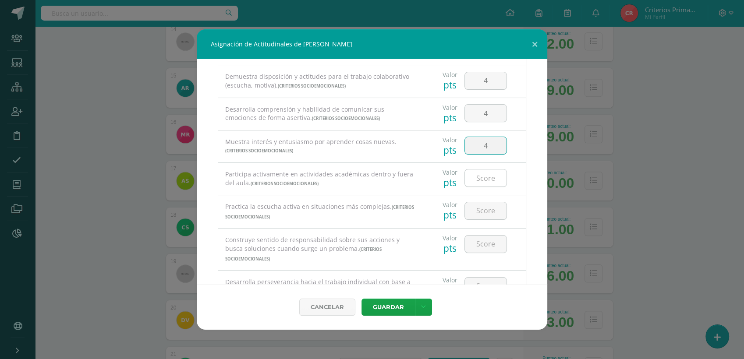
click at [486, 184] on input "number" at bounding box center [486, 178] width 42 height 17
click at [479, 202] on input "number" at bounding box center [486, 210] width 42 height 17
click at [471, 248] on input "number" at bounding box center [486, 244] width 42 height 17
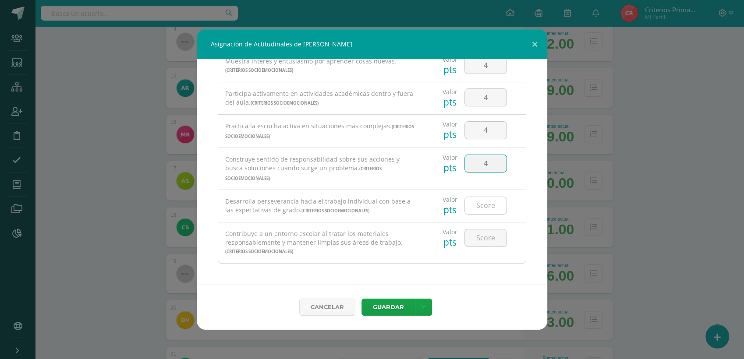
click at [482, 203] on input "number" at bounding box center [486, 205] width 42 height 17
click at [482, 243] on input "number" at bounding box center [486, 238] width 42 height 17
click at [477, 259] on div "Valor pts 4" at bounding box center [474, 243] width 103 height 41
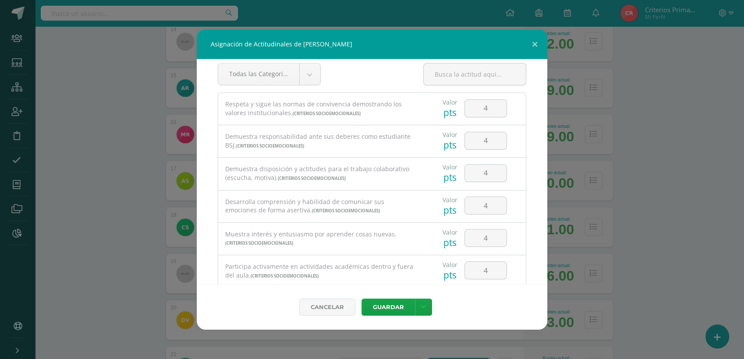
scroll to position [0, 0]
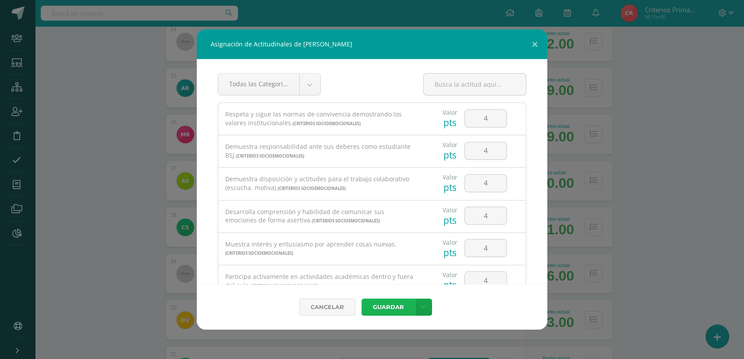
click at [387, 309] on button "Guardar" at bounding box center [387, 307] width 53 height 17
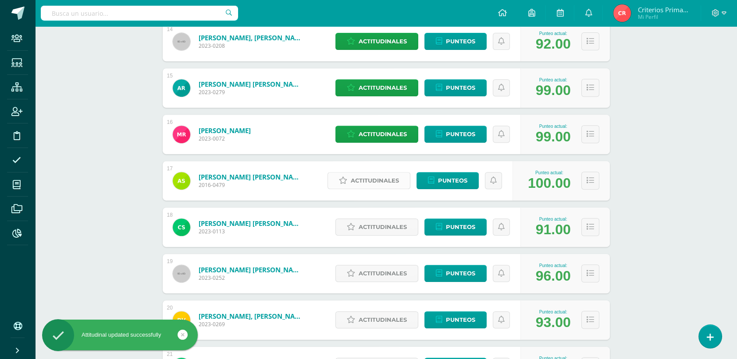
click at [371, 177] on span "Actitudinales" at bounding box center [375, 181] width 48 height 16
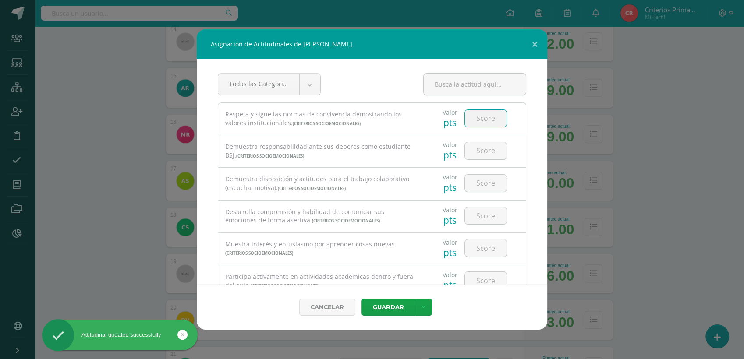
click at [481, 112] on input "number" at bounding box center [486, 118] width 42 height 17
click at [486, 147] on input "number" at bounding box center [486, 150] width 42 height 17
click at [482, 178] on input "number" at bounding box center [486, 183] width 42 height 17
click at [477, 209] on input "number" at bounding box center [486, 215] width 42 height 17
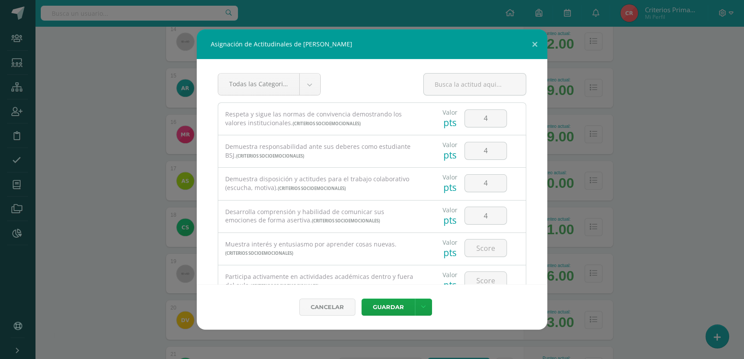
click at [478, 236] on div at bounding box center [486, 248] width 50 height 31
click at [479, 257] on div at bounding box center [486, 248] width 50 height 31
click at [480, 255] on input "number" at bounding box center [486, 248] width 42 height 17
click at [484, 268] on div at bounding box center [486, 281] width 50 height 31
click at [484, 269] on div at bounding box center [486, 281] width 50 height 31
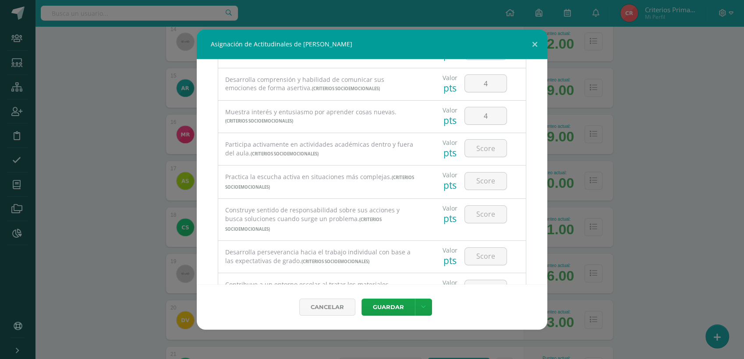
scroll to position [133, 0]
click at [484, 143] on input "number" at bounding box center [486, 147] width 42 height 17
click at [483, 182] on input "number" at bounding box center [486, 180] width 42 height 17
click at [489, 212] on input "number" at bounding box center [486, 213] width 42 height 17
click at [491, 243] on div at bounding box center [486, 255] width 50 height 31
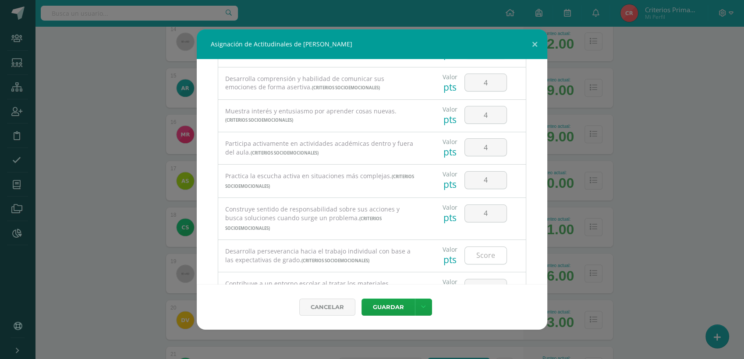
click at [489, 248] on input "number" at bounding box center [486, 255] width 42 height 17
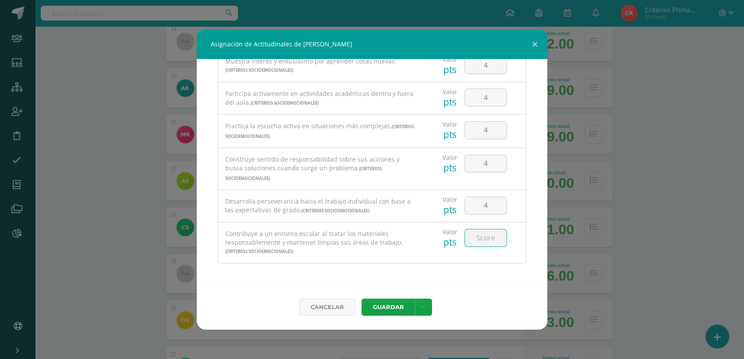
click at [483, 241] on input "number" at bounding box center [486, 238] width 42 height 17
click at [386, 306] on button "Guardar" at bounding box center [387, 307] width 53 height 17
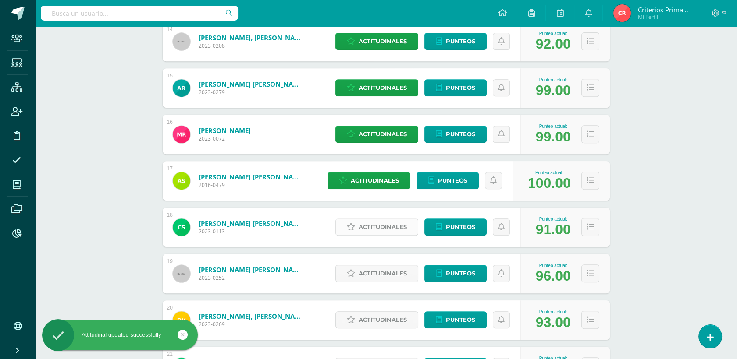
click at [379, 225] on span "Actitudinales" at bounding box center [382, 227] width 48 height 16
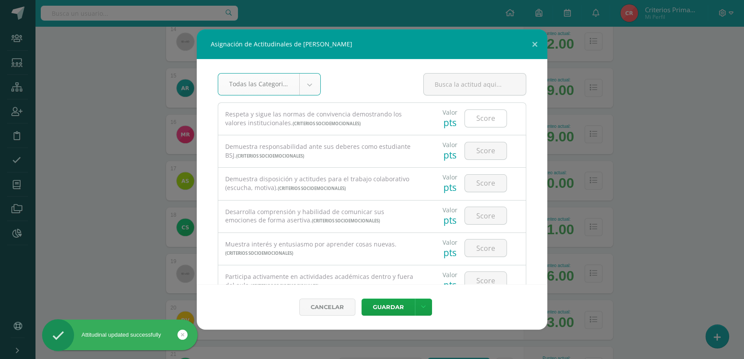
click at [485, 118] on input "number" at bounding box center [486, 118] width 42 height 17
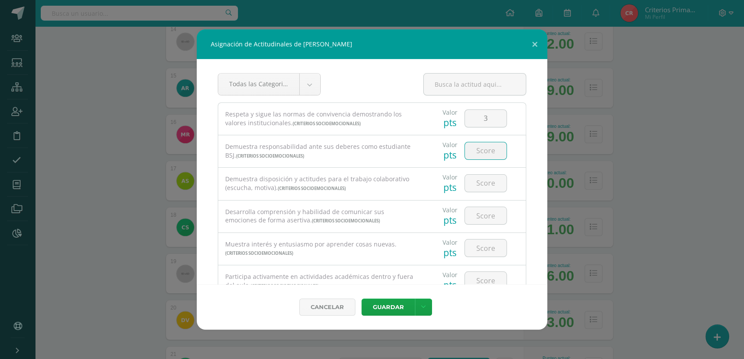
click at [478, 150] on input "number" at bounding box center [486, 150] width 42 height 17
click at [475, 187] on input "number" at bounding box center [486, 183] width 42 height 17
click at [486, 212] on input "number" at bounding box center [486, 215] width 42 height 17
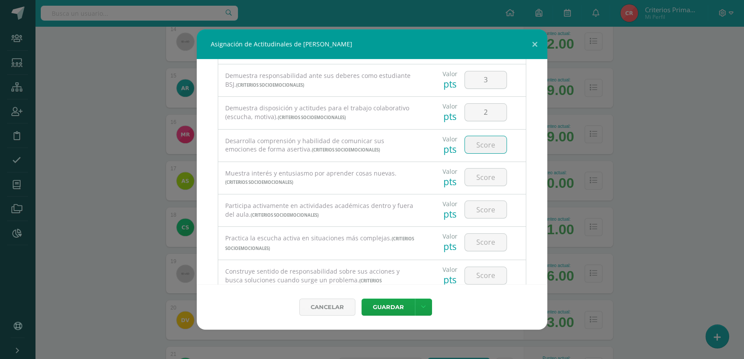
scroll to position [81, 0]
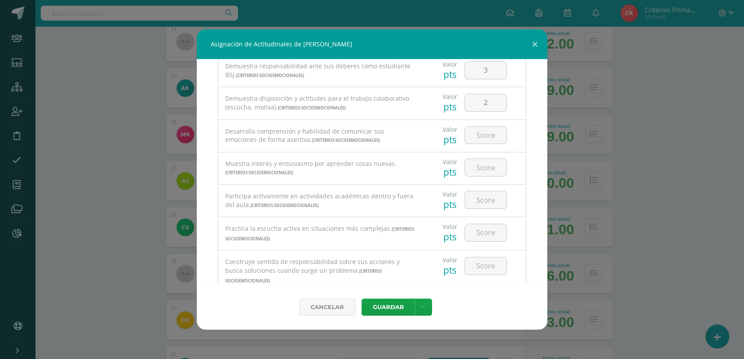
click at [555, 195] on div "Asignación de Actitudinales de Christian Eduardo Secaida Chacón Todas las Categ…" at bounding box center [372, 179] width 737 height 301
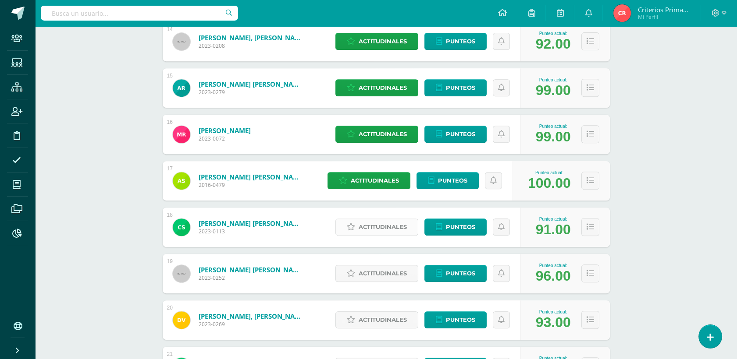
click at [387, 228] on span "Actitudinales" at bounding box center [382, 227] width 48 height 16
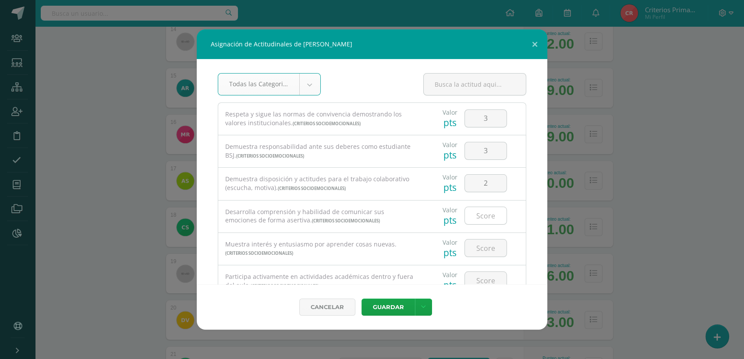
click at [478, 214] on input "number" at bounding box center [486, 215] width 42 height 17
click at [487, 247] on input "number" at bounding box center [486, 248] width 42 height 17
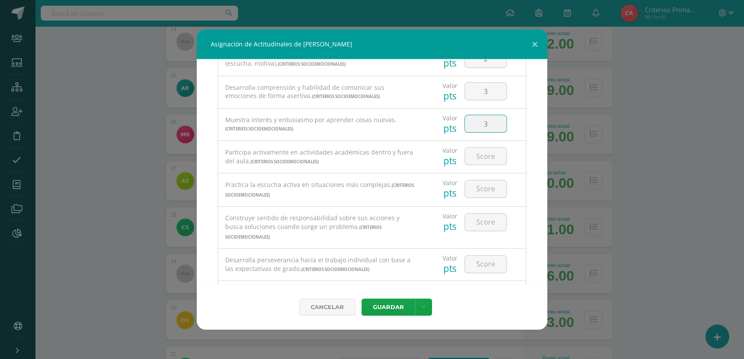
scroll to position [160, 0]
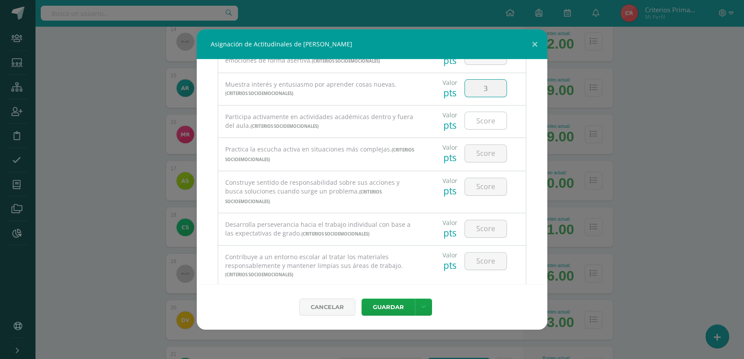
click at [482, 124] on input "number" at bounding box center [486, 120] width 42 height 17
click at [489, 154] on input "number" at bounding box center [486, 153] width 42 height 17
click at [473, 184] on input "number" at bounding box center [486, 186] width 42 height 17
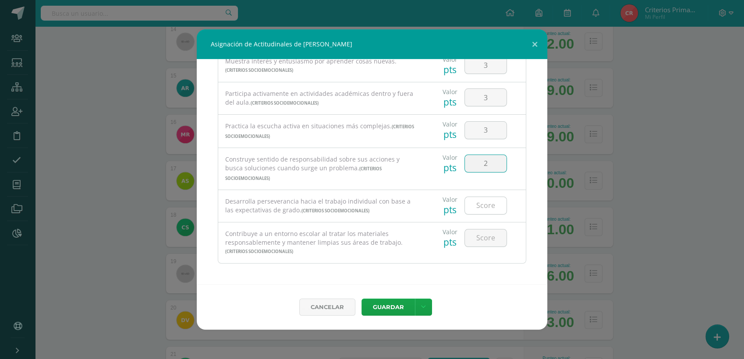
click at [478, 207] on input "number" at bounding box center [486, 205] width 42 height 17
click at [489, 241] on input "number" at bounding box center [486, 238] width 42 height 17
click at [485, 267] on div "Todas las Categorias Todas las Categorias Criterios Socioemocionales Sin Catego…" at bounding box center [372, 171] width 351 height 225
click at [398, 305] on button "Guardar" at bounding box center [387, 307] width 53 height 17
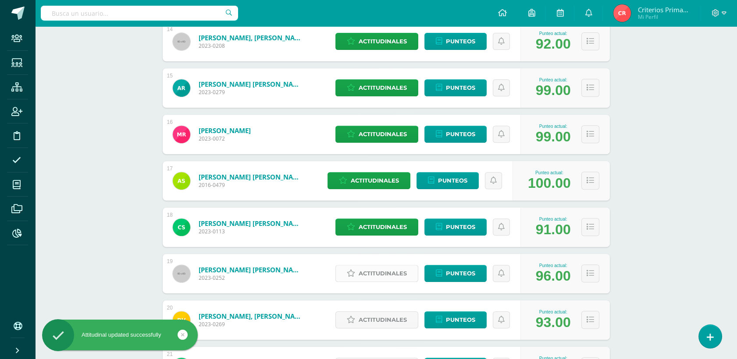
click at [361, 270] on span "Actitudinales" at bounding box center [382, 274] width 48 height 16
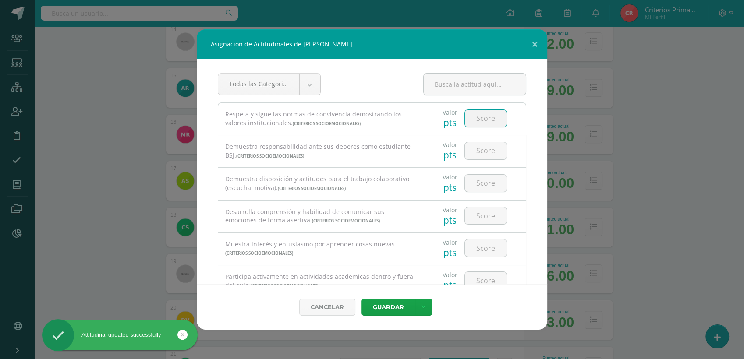
click at [485, 115] on input "number" at bounding box center [486, 118] width 42 height 17
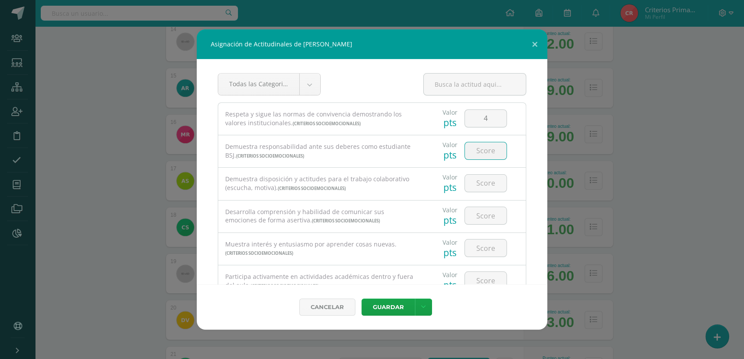
click at [480, 150] on input "number" at bounding box center [486, 150] width 42 height 17
click at [489, 185] on input "number" at bounding box center [486, 183] width 42 height 17
click at [487, 217] on input "number" at bounding box center [486, 215] width 42 height 17
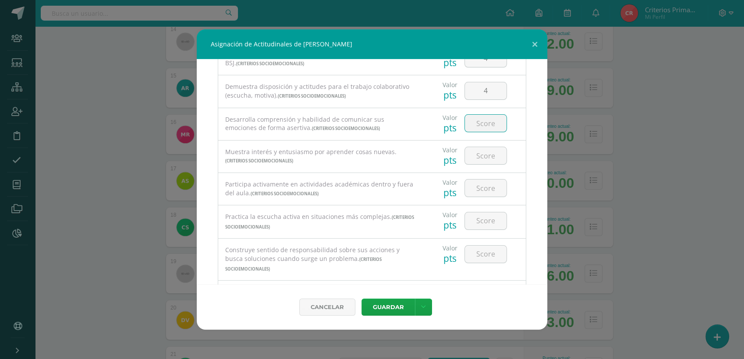
scroll to position [103, 0]
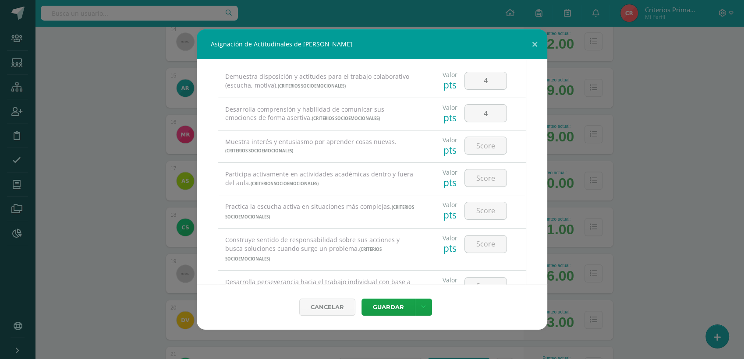
click at [487, 154] on div at bounding box center [486, 146] width 50 height 31
click at [487, 148] on input "number" at bounding box center [486, 145] width 42 height 17
click at [478, 174] on input "number" at bounding box center [486, 178] width 42 height 17
click at [479, 211] on input "number" at bounding box center [486, 210] width 42 height 17
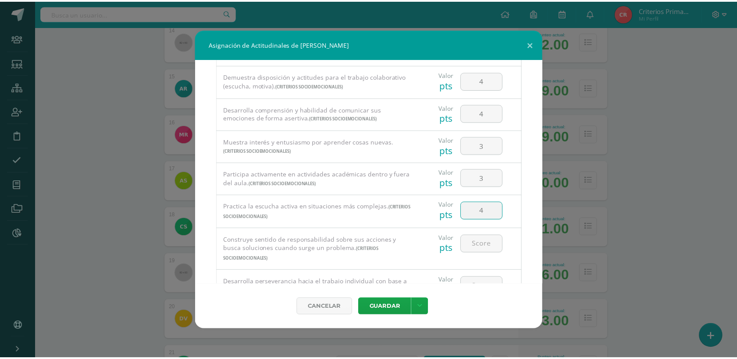
scroll to position [183, 0]
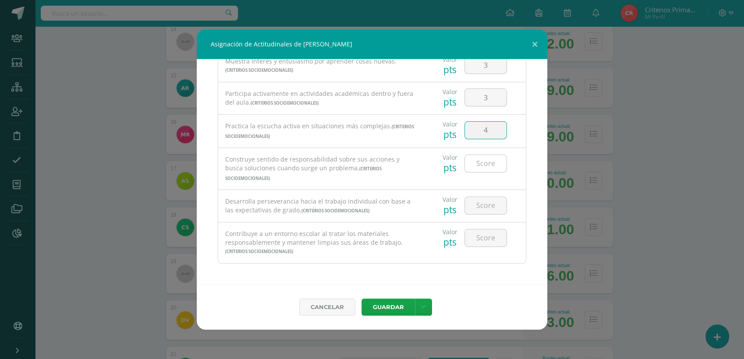
click at [476, 163] on input "number" at bounding box center [486, 163] width 42 height 17
click at [474, 204] on input "number" at bounding box center [486, 205] width 42 height 17
click at [473, 238] on input "number" at bounding box center [486, 238] width 42 height 17
click at [379, 307] on button "Guardar" at bounding box center [387, 307] width 53 height 17
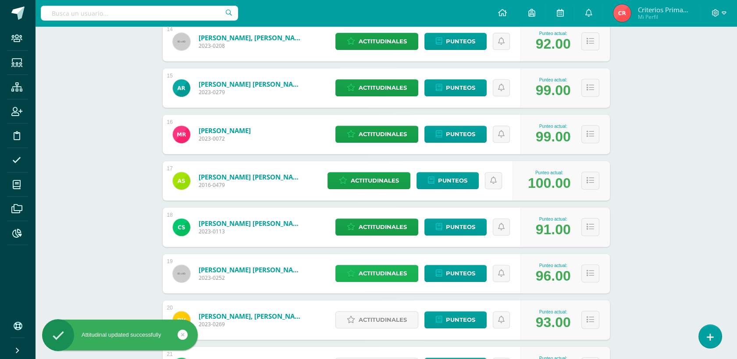
scroll to position [858, 0]
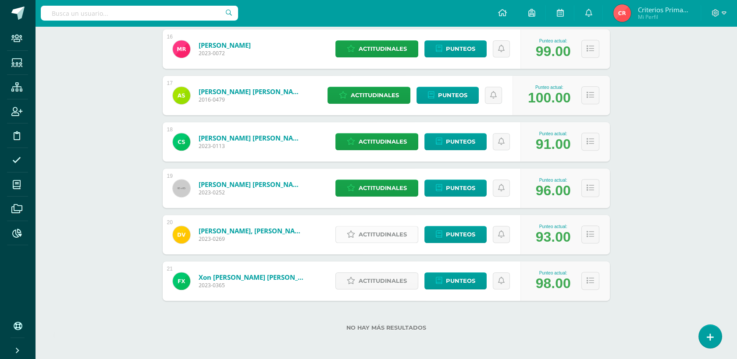
click at [399, 235] on span "Actitudinales" at bounding box center [382, 235] width 48 height 16
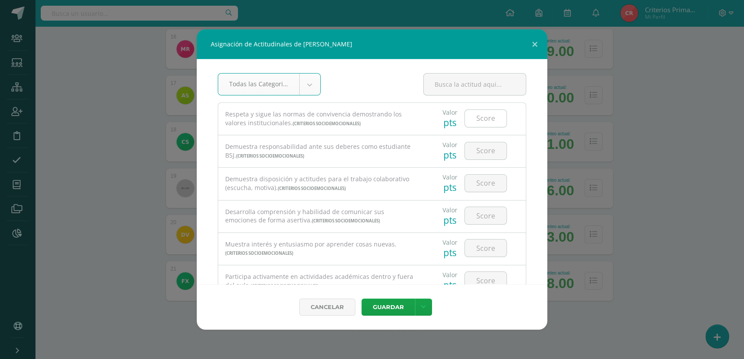
click at [490, 115] on input "number" at bounding box center [486, 118] width 42 height 17
click at [535, 44] on button at bounding box center [534, 44] width 25 height 30
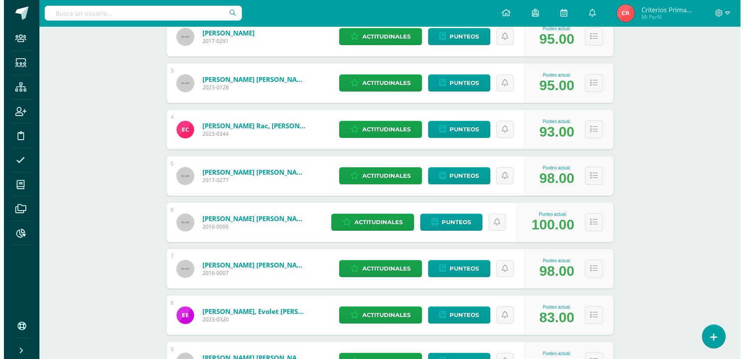
scroll to position [0, 0]
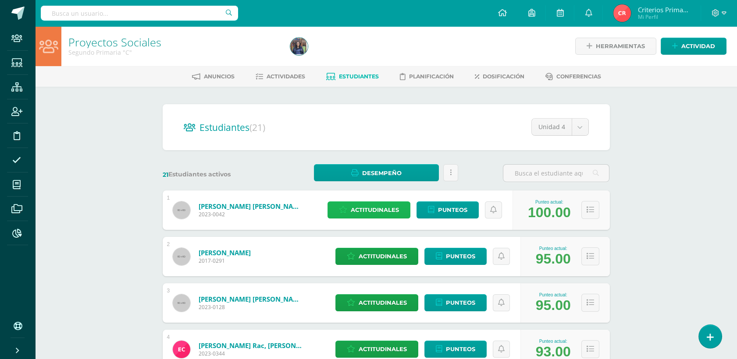
click at [389, 206] on span "Actitudinales" at bounding box center [375, 210] width 48 height 16
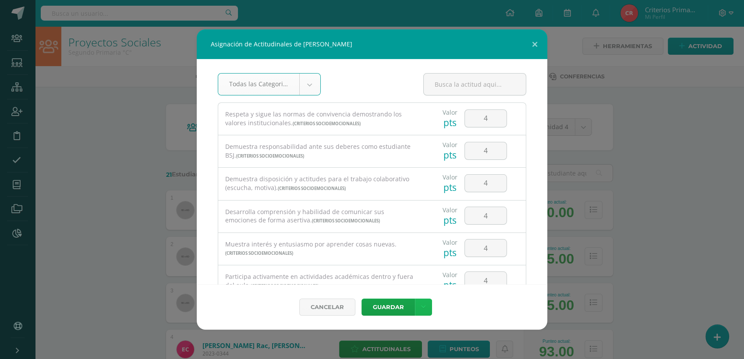
click at [421, 306] on icon at bounding box center [423, 307] width 5 height 7
click at [417, 269] on link "Guardar y poblar en todos los curso de este estudiante" at bounding box center [405, 270] width 96 height 28
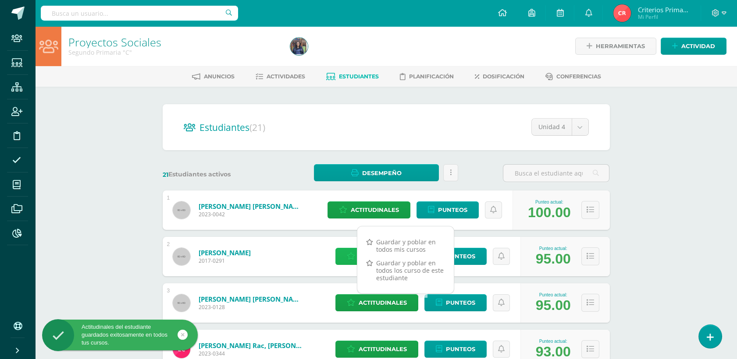
click at [348, 262] on link "Actitudinales" at bounding box center [376, 256] width 83 height 17
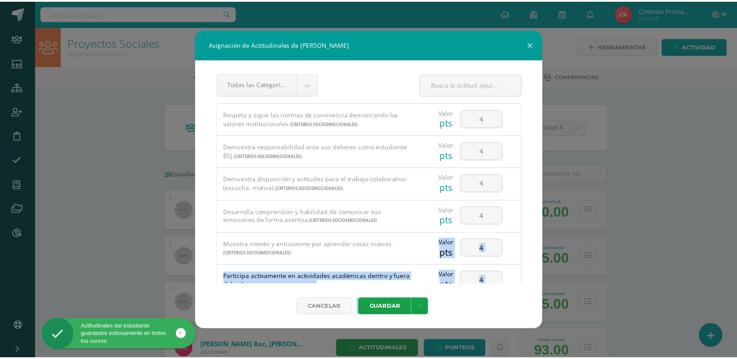
scroll to position [183, 0]
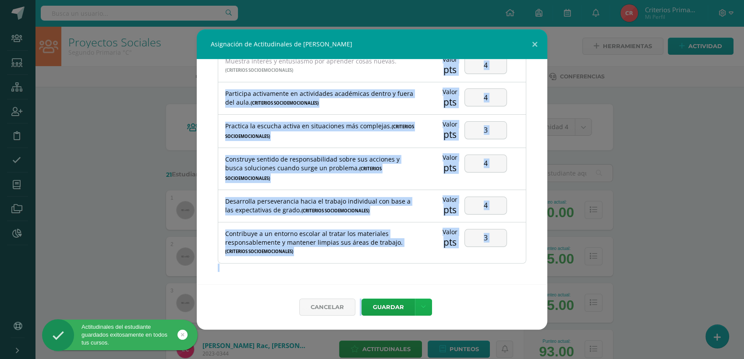
drag, startPoint x: 348, startPoint y: 262, endPoint x: 427, endPoint y: 314, distance: 94.3
click at [427, 314] on form "Todas las Categorias Todas las Categorias Criterios Socioemocionales Sin Catego…" at bounding box center [372, 194] width 351 height 271
drag, startPoint x: 427, startPoint y: 314, endPoint x: 425, endPoint y: 306, distance: 8.5
click at [425, 306] on link at bounding box center [423, 307] width 17 height 17
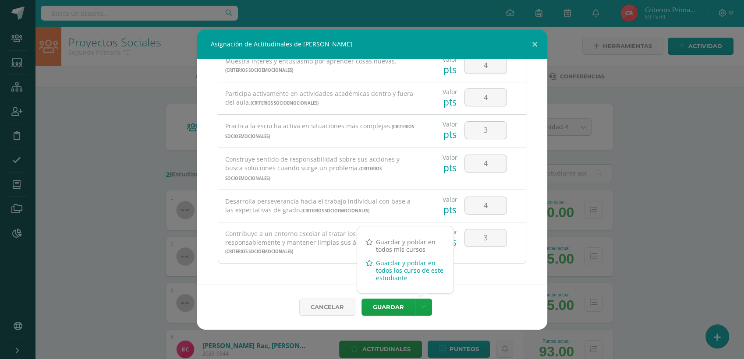
click at [424, 273] on link "Guardar y poblar en todos los curso de este estudiante" at bounding box center [405, 270] width 96 height 28
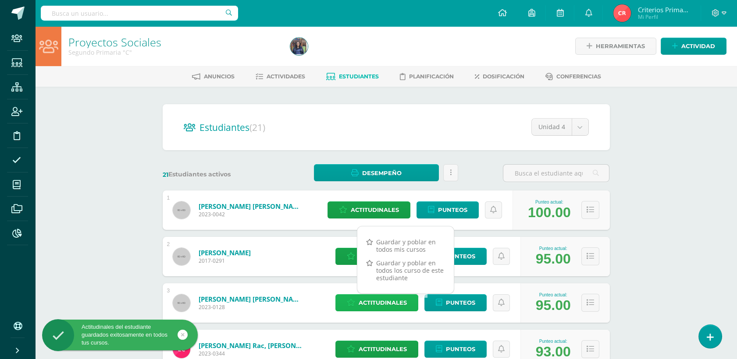
click at [392, 305] on span "Actitudinales" at bounding box center [382, 303] width 48 height 16
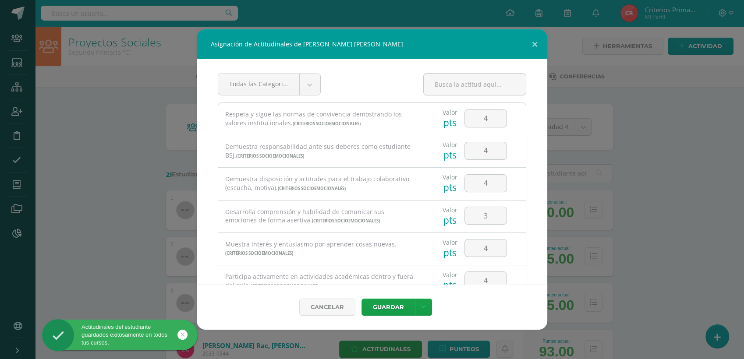
click at [426, 316] on div "Guardar Guardar y poblar en todos mis cursos Guardar y poblar en todos los curs…" at bounding box center [405, 307] width 88 height 17
click at [424, 313] on link at bounding box center [423, 307] width 17 height 17
click at [403, 281] on link "Guardar y poblar en todos los curso de este estudiante" at bounding box center [405, 270] width 96 height 28
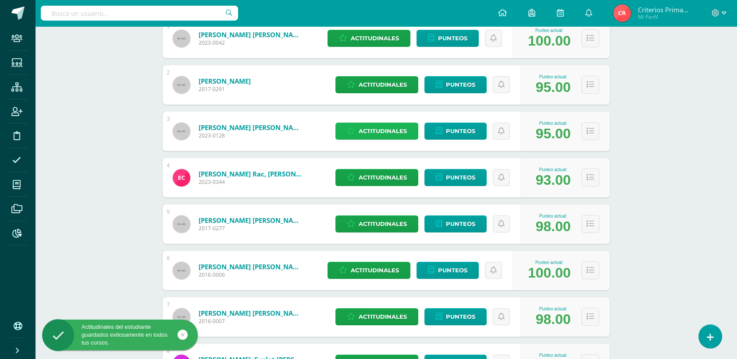
scroll to position [174, 0]
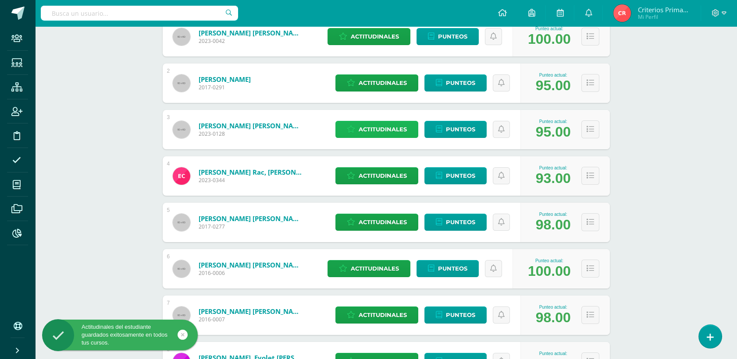
click at [379, 127] on span "Actitudinales" at bounding box center [382, 129] width 48 height 16
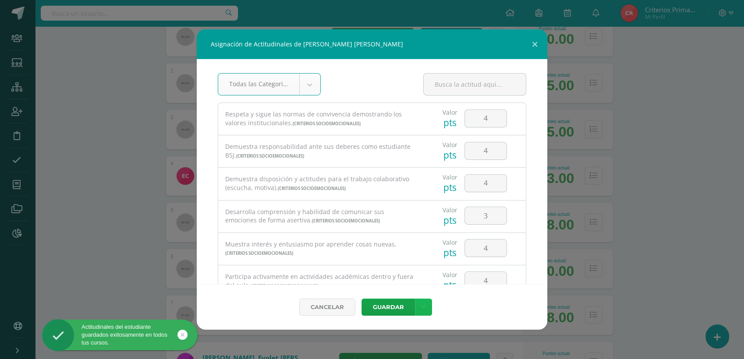
click at [423, 307] on icon at bounding box center [423, 307] width 5 height 7
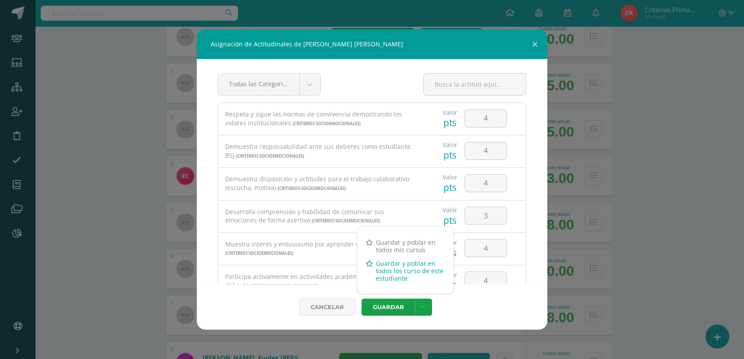
click at [403, 273] on link "Guardar y poblar en todos los curso de este estudiante" at bounding box center [405, 271] width 96 height 28
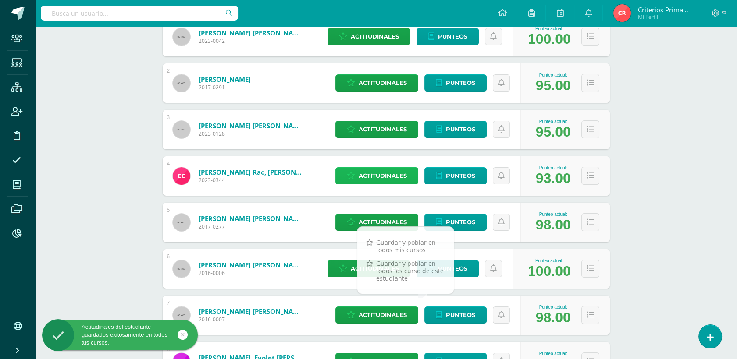
click at [373, 183] on span "Actitudinales" at bounding box center [382, 176] width 48 height 16
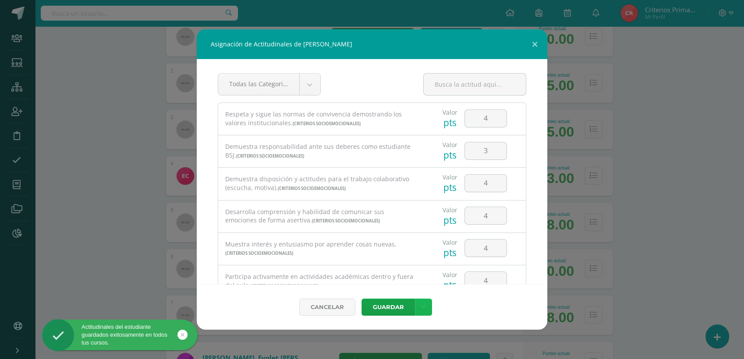
click at [423, 303] on link at bounding box center [423, 307] width 17 height 17
click at [407, 264] on link "Guardar y poblar en todos los curso de este estudiante" at bounding box center [405, 271] width 96 height 28
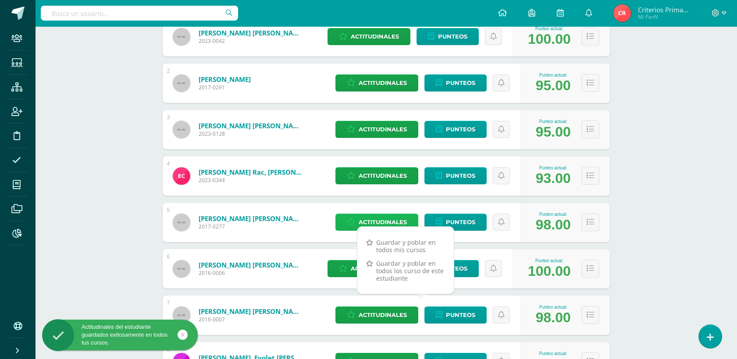
click at [368, 218] on span "Actitudinales" at bounding box center [382, 222] width 48 height 16
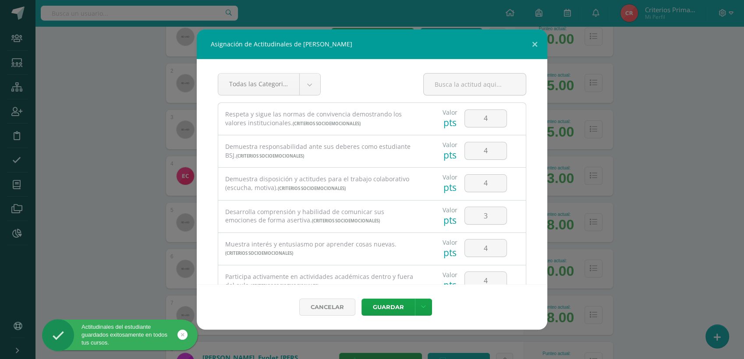
click at [431, 304] on div "Guardar Guardar y poblar en todos mis cursos Guardar y poblar en todos los curs…" at bounding box center [405, 307] width 88 height 17
click at [428, 304] on link at bounding box center [423, 307] width 17 height 17
click at [419, 269] on link "Guardar y poblar en todos los curso de este estudiante" at bounding box center [405, 271] width 96 height 28
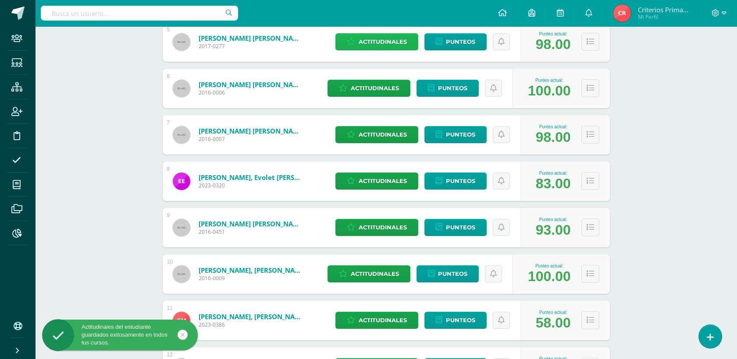
scroll to position [365, 0]
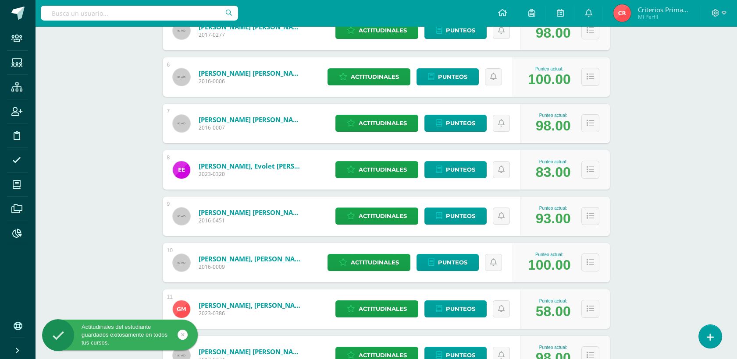
click at [393, 131] on div "Actitudinales Punteos" at bounding box center [425, 123] width 189 height 39
click at [393, 127] on span "Actitudinales" at bounding box center [382, 123] width 48 height 16
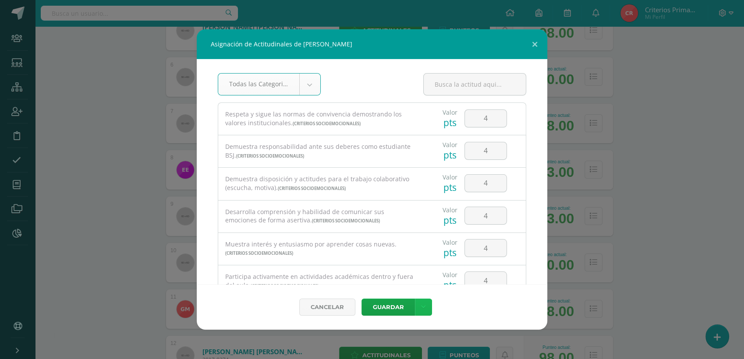
click at [423, 307] on icon at bounding box center [423, 307] width 5 height 7
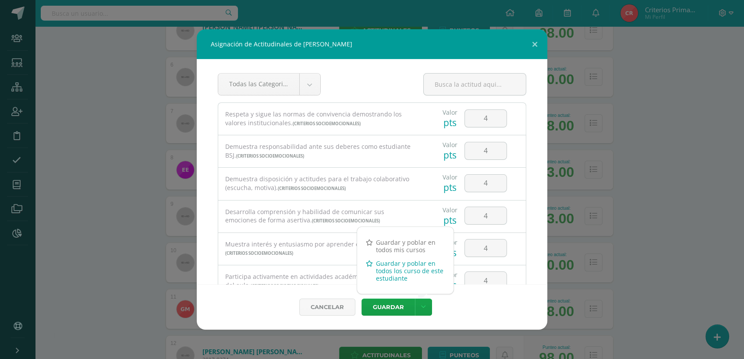
click at [384, 273] on link "Guardar y poblar en todos los curso de este estudiante" at bounding box center [405, 271] width 96 height 28
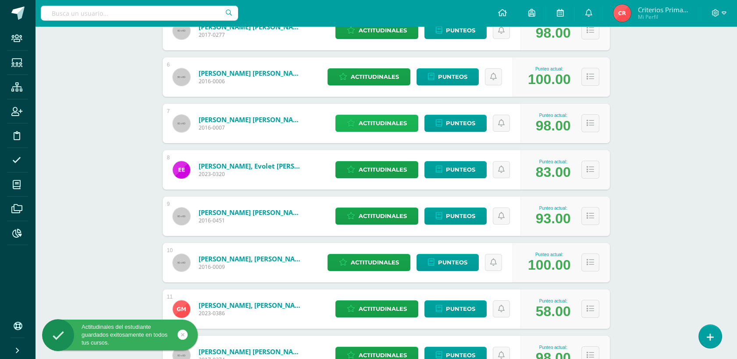
click at [378, 129] on span "Actitudinales" at bounding box center [382, 123] width 48 height 16
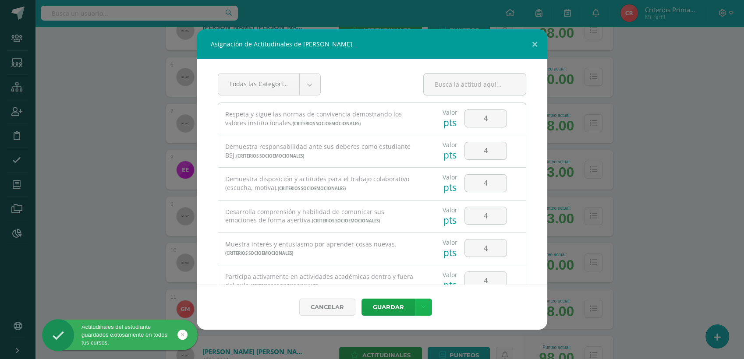
click at [420, 307] on link at bounding box center [423, 307] width 17 height 17
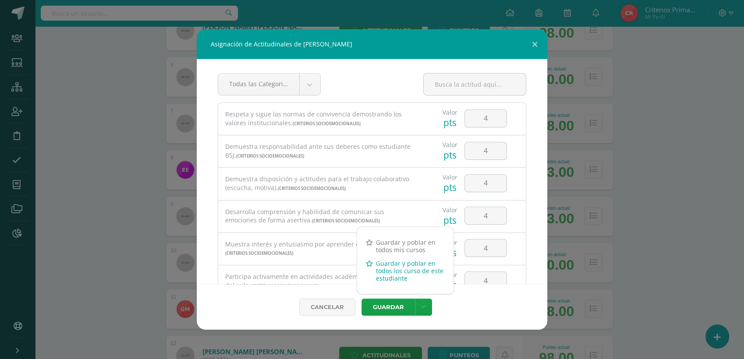
click at [400, 277] on link "Guardar y poblar en todos los curso de este estudiante" at bounding box center [405, 271] width 96 height 28
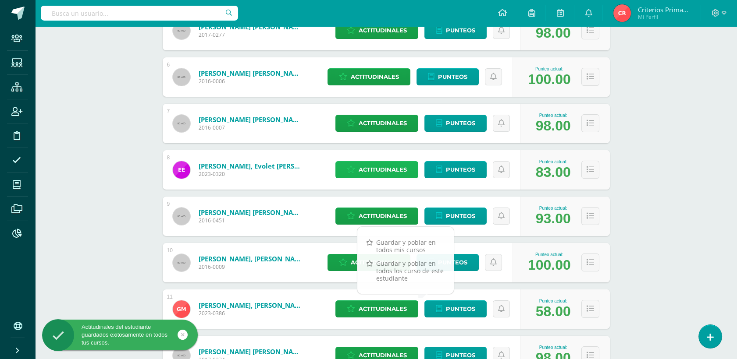
click at [383, 163] on span "Actitudinales" at bounding box center [382, 170] width 48 height 16
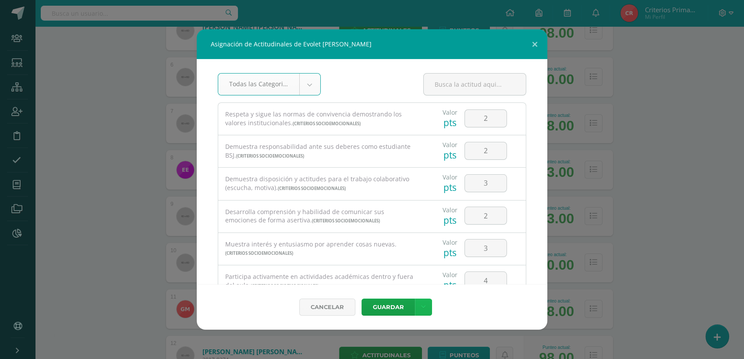
click at [427, 306] on link at bounding box center [423, 307] width 17 height 17
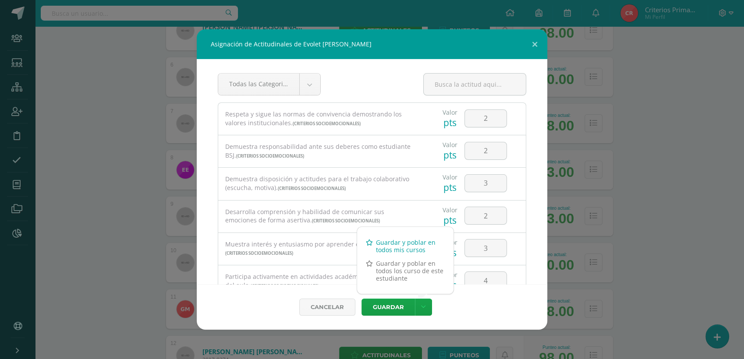
click at [400, 255] on link "Guardar y poblar en todos mis cursos" at bounding box center [405, 246] width 96 height 21
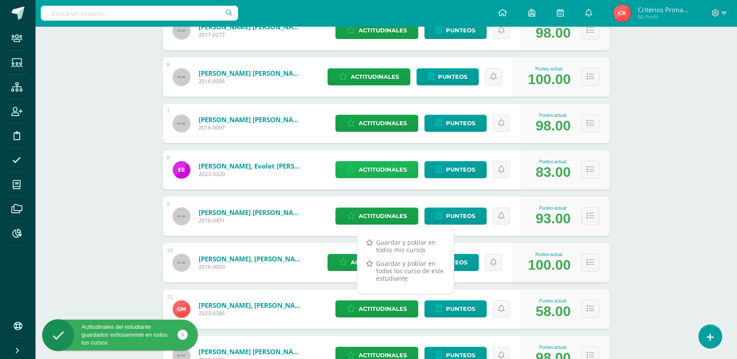
click at [404, 172] on span "Actitudinales" at bounding box center [382, 170] width 48 height 16
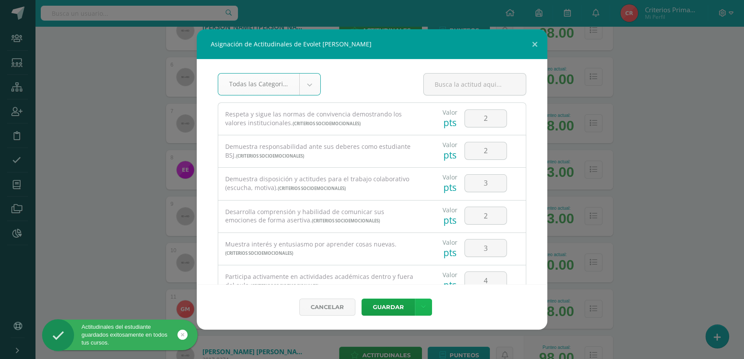
click at [429, 310] on link at bounding box center [423, 307] width 17 height 17
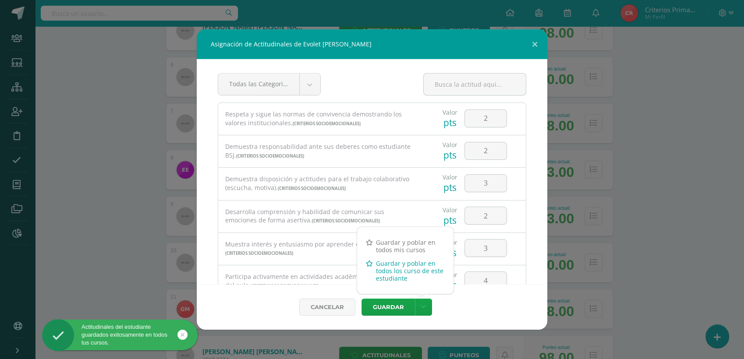
click at [395, 279] on link "Guardar y poblar en todos los curso de este estudiante" at bounding box center [405, 271] width 96 height 28
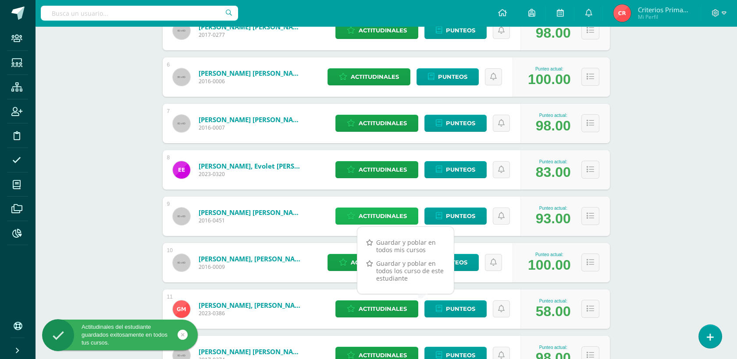
click at [368, 214] on span "Actitudinales" at bounding box center [382, 216] width 48 height 16
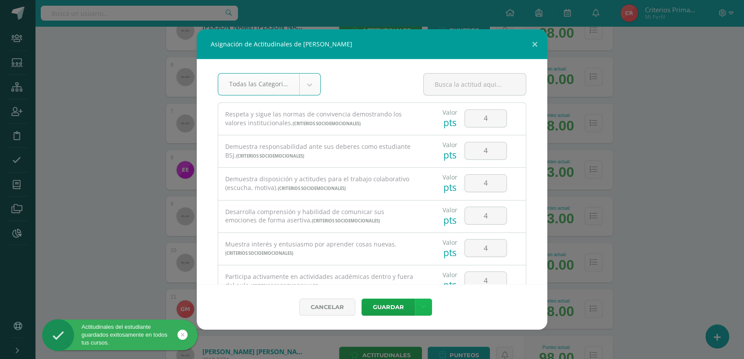
click at [423, 309] on icon at bounding box center [423, 307] width 5 height 7
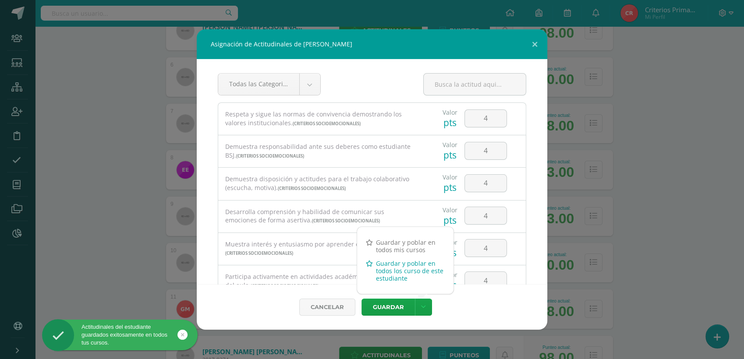
click at [402, 274] on link "Guardar y poblar en todos los curso de este estudiante" at bounding box center [405, 271] width 96 height 28
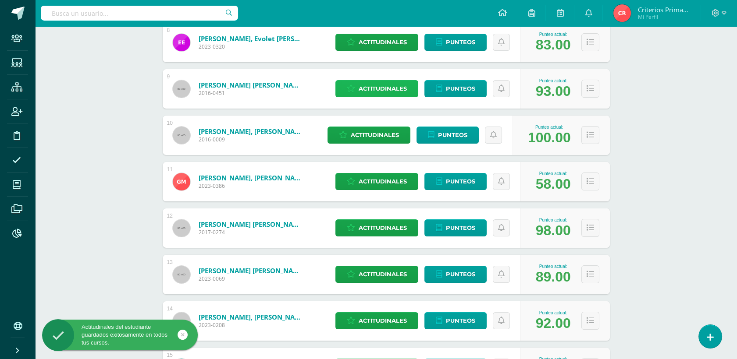
scroll to position [517, 0]
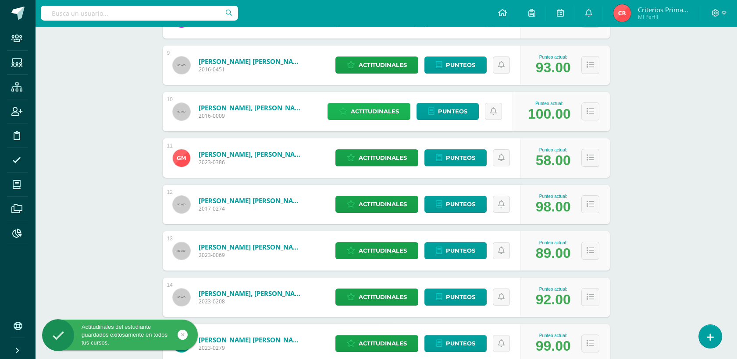
click at [374, 116] on span "Actitudinales" at bounding box center [375, 111] width 48 height 16
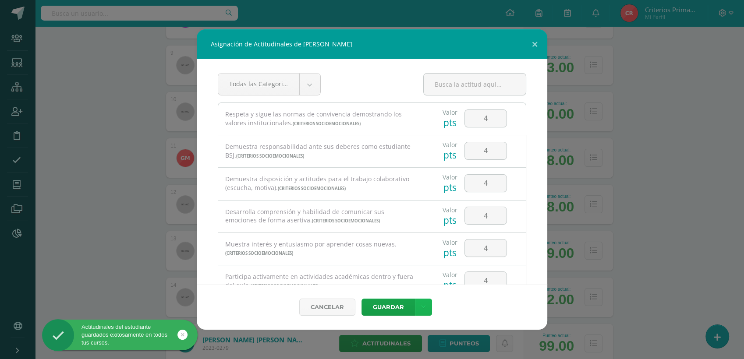
click at [425, 305] on link at bounding box center [423, 307] width 17 height 17
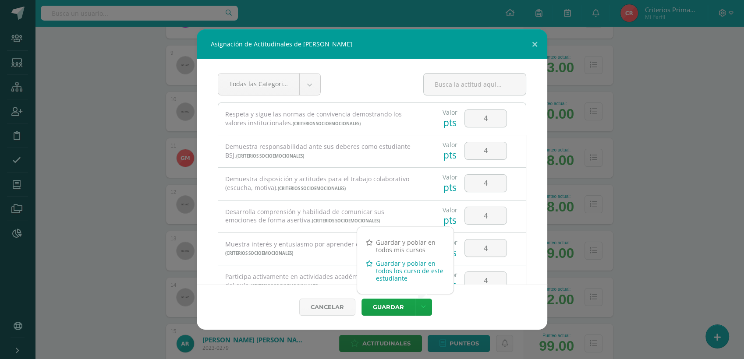
click at [401, 275] on link "Guardar y poblar en todos los curso de este estudiante" at bounding box center [405, 271] width 96 height 28
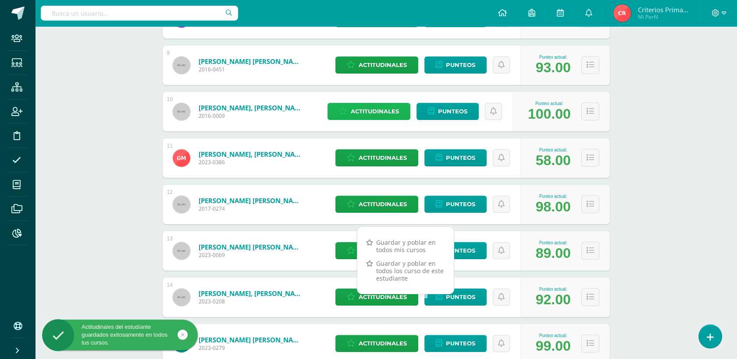
click at [371, 112] on span "Actitudinales" at bounding box center [375, 111] width 48 height 16
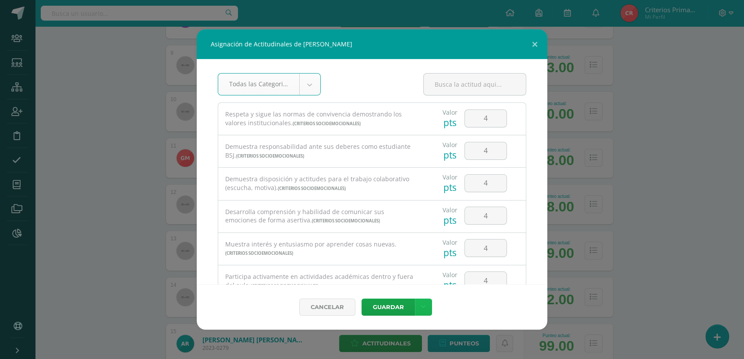
click at [426, 307] on link at bounding box center [423, 307] width 17 height 17
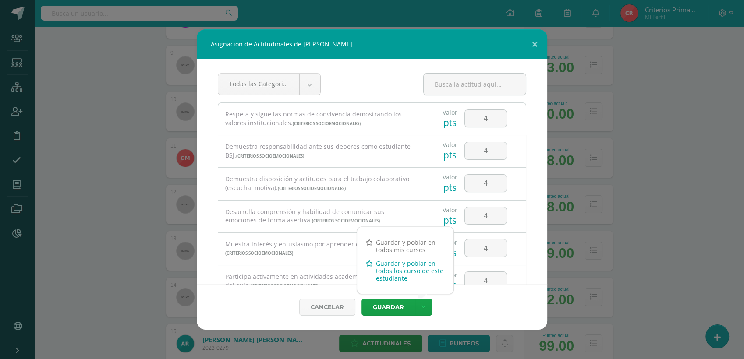
click at [402, 271] on link "Guardar y poblar en todos los curso de este estudiante" at bounding box center [405, 271] width 96 height 28
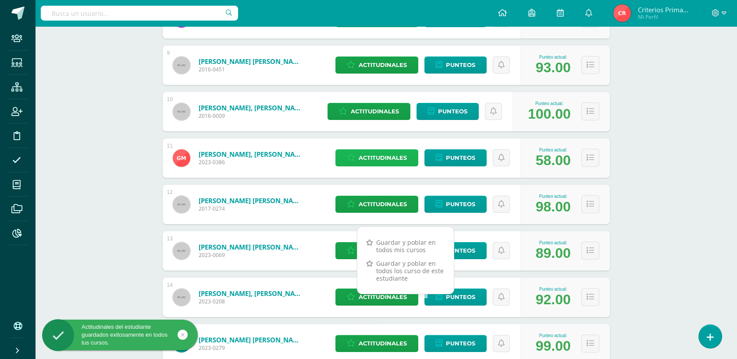
click at [369, 159] on span "Actitudinales" at bounding box center [382, 158] width 48 height 16
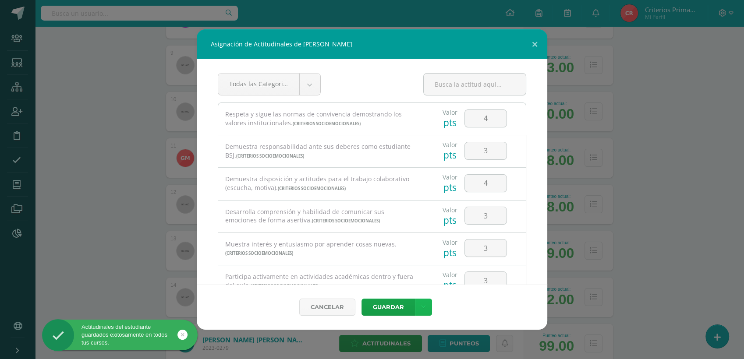
click at [428, 307] on link at bounding box center [423, 307] width 17 height 17
click at [402, 282] on link "Guardar y poblar en todos los curso de este estudiante" at bounding box center [405, 271] width 96 height 28
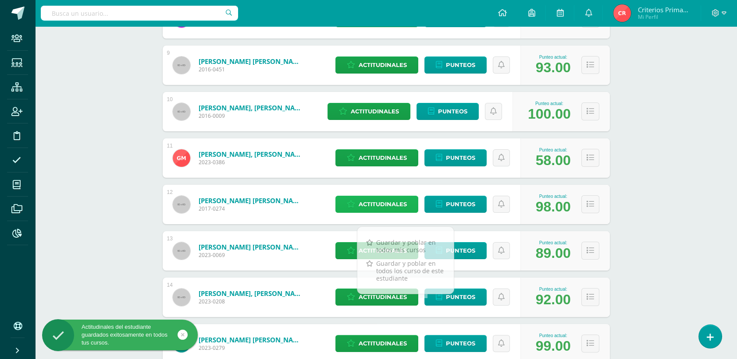
click at [368, 204] on span "Actitudinales" at bounding box center [382, 204] width 48 height 16
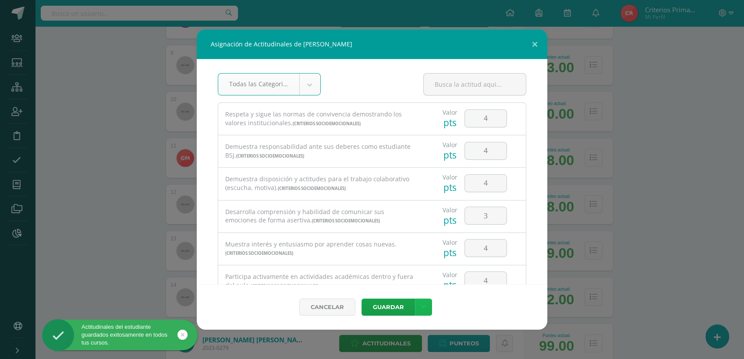
click at [421, 312] on link at bounding box center [423, 307] width 17 height 17
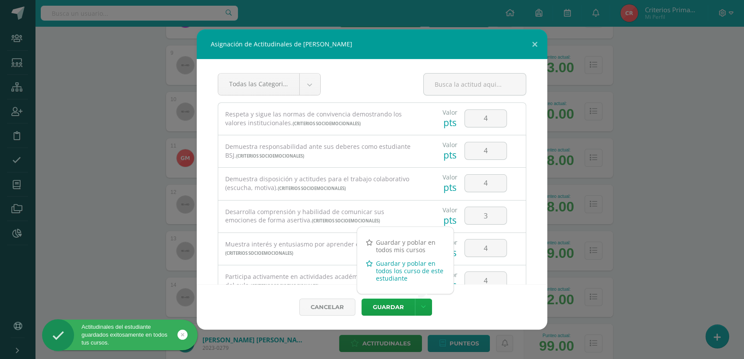
click at [398, 272] on link "Guardar y poblar en todos los curso de este estudiante" at bounding box center [405, 271] width 96 height 28
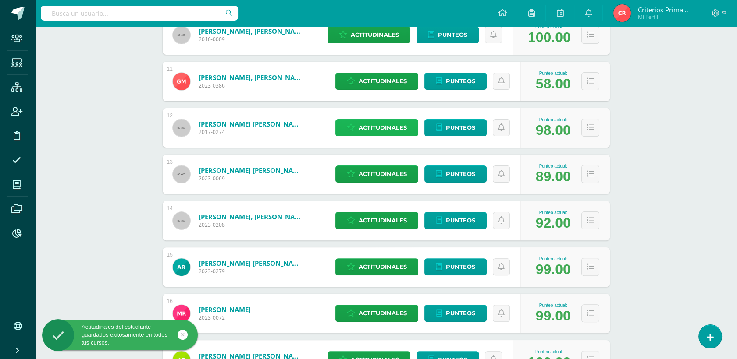
scroll to position [630, 0]
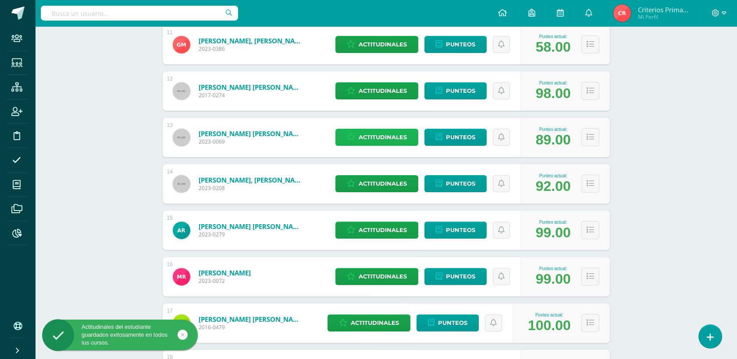
click at [390, 135] on span "Actitudinales" at bounding box center [382, 137] width 48 height 16
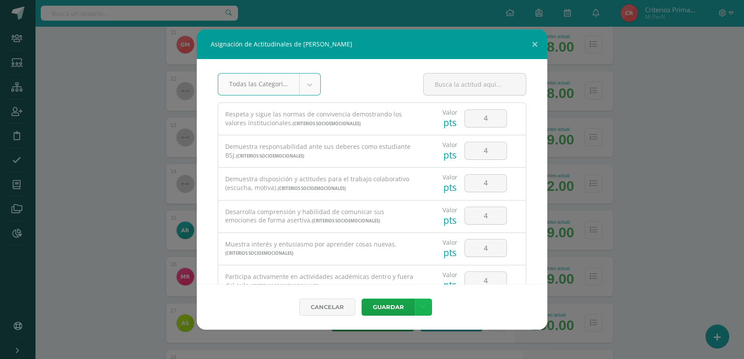
click at [424, 305] on icon at bounding box center [423, 307] width 5 height 7
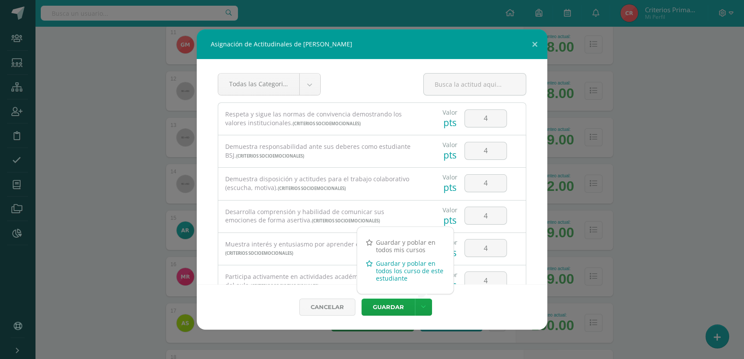
click at [402, 270] on link "Guardar y poblar en todos los curso de este estudiante" at bounding box center [405, 271] width 96 height 28
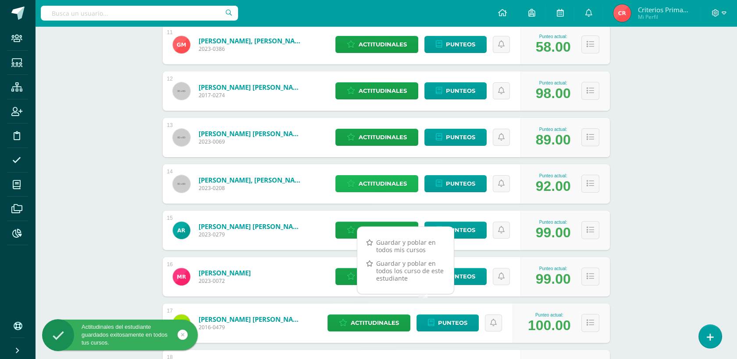
click at [394, 183] on span "Actitudinales" at bounding box center [382, 184] width 48 height 16
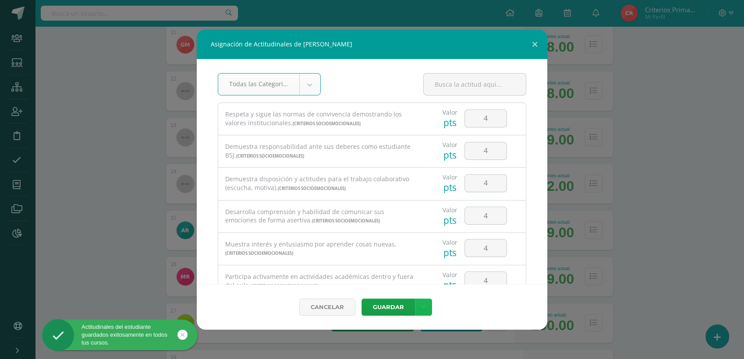
click at [427, 304] on link at bounding box center [423, 307] width 17 height 17
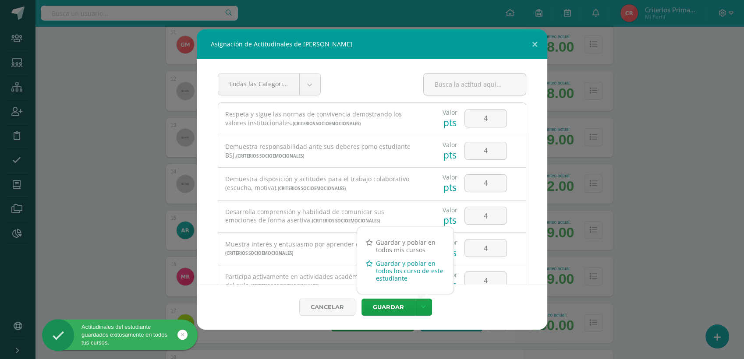
click at [416, 274] on link "Guardar y poblar en todos los curso de este estudiante" at bounding box center [405, 271] width 96 height 28
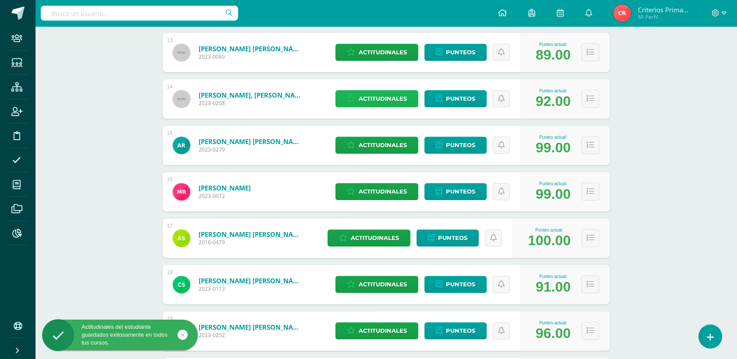
scroll to position [744, 0]
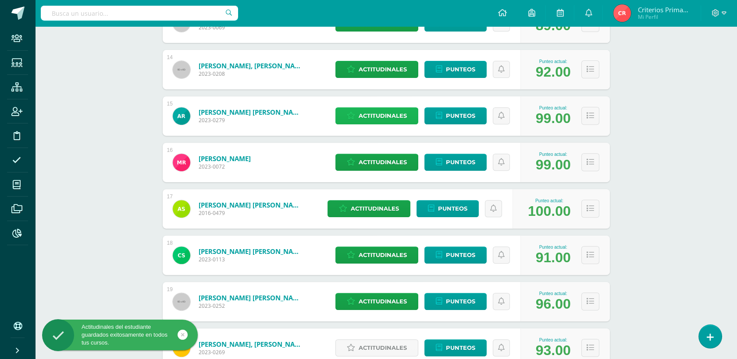
click at [356, 120] on link "Actitudinales" at bounding box center [376, 115] width 83 height 17
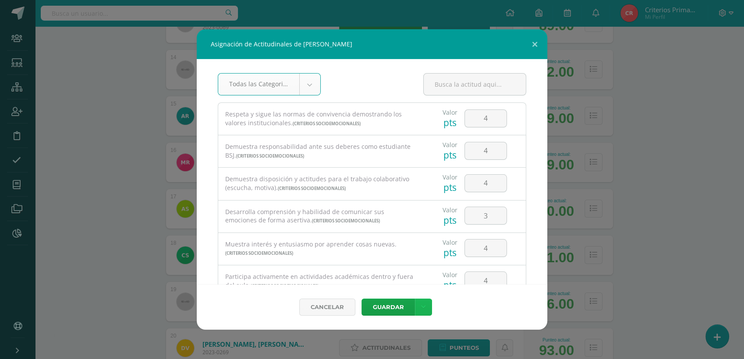
click at [421, 309] on icon at bounding box center [423, 307] width 5 height 7
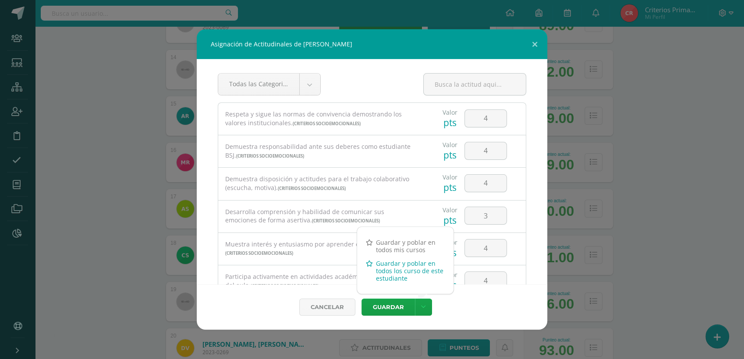
click at [412, 275] on link "Guardar y poblar en todos los curso de este estudiante" at bounding box center [405, 271] width 96 height 28
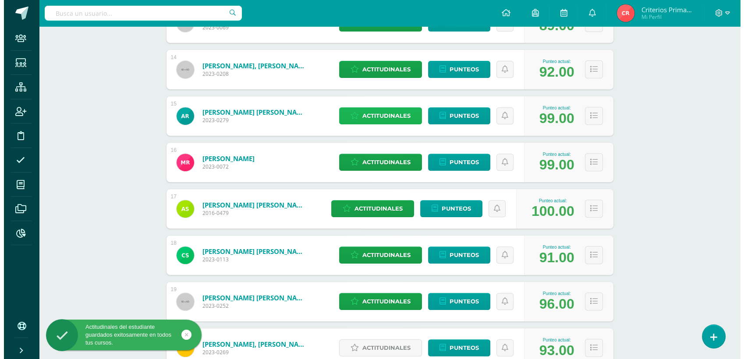
scroll to position [858, 0]
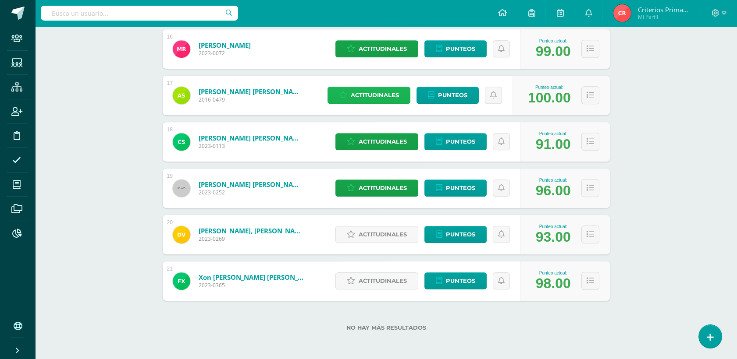
click at [376, 96] on span "Actitudinales" at bounding box center [375, 95] width 48 height 16
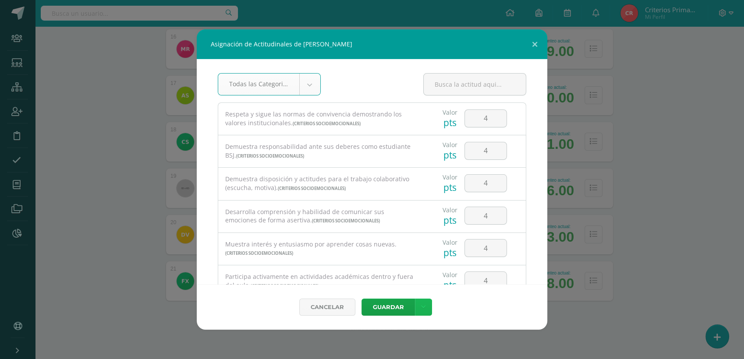
click at [426, 311] on link at bounding box center [423, 307] width 17 height 17
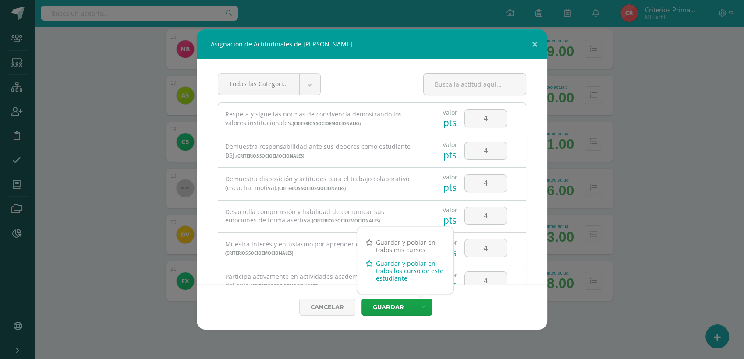
click at [397, 273] on link "Guardar y poblar en todos los curso de este estudiante" at bounding box center [405, 271] width 96 height 28
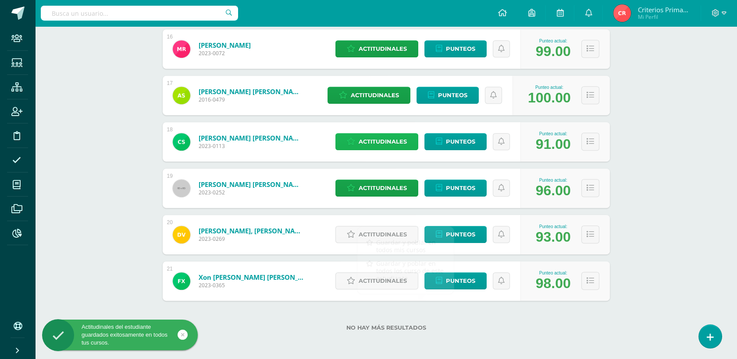
click at [351, 138] on icon at bounding box center [351, 141] width 8 height 7
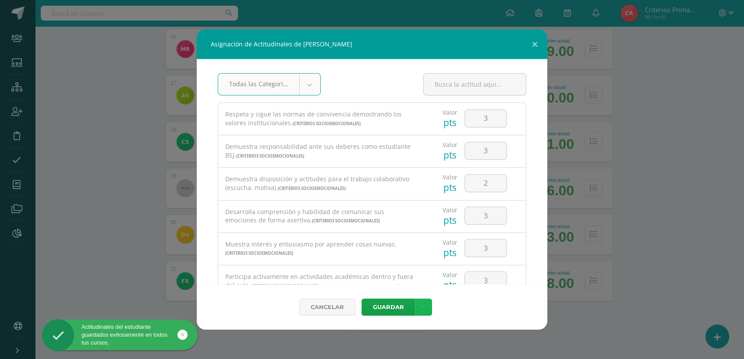
click at [429, 313] on link at bounding box center [423, 307] width 17 height 17
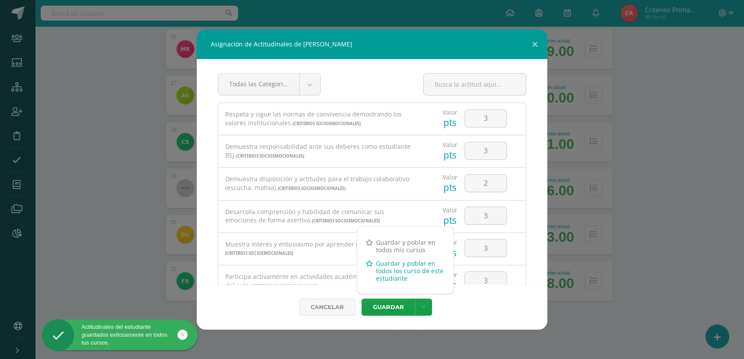
click at [403, 278] on link "Guardar y poblar en todos los curso de este estudiante" at bounding box center [405, 271] width 96 height 28
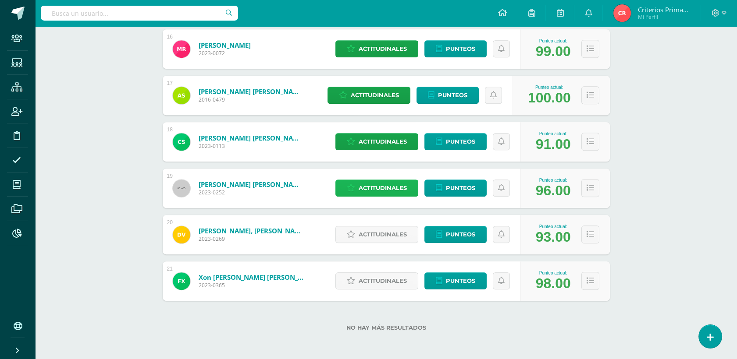
click at [384, 193] on span "Actitudinales" at bounding box center [382, 188] width 48 height 16
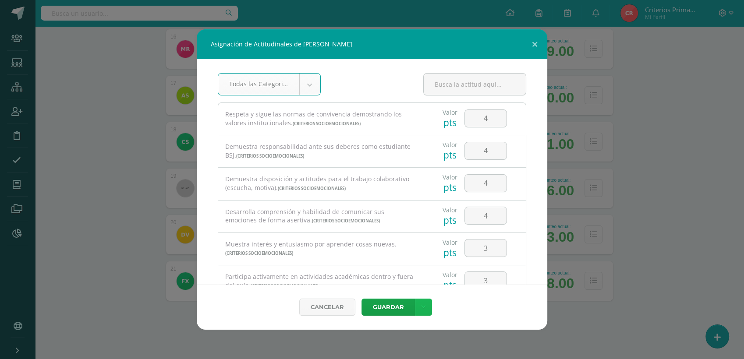
click at [418, 305] on link at bounding box center [423, 307] width 17 height 17
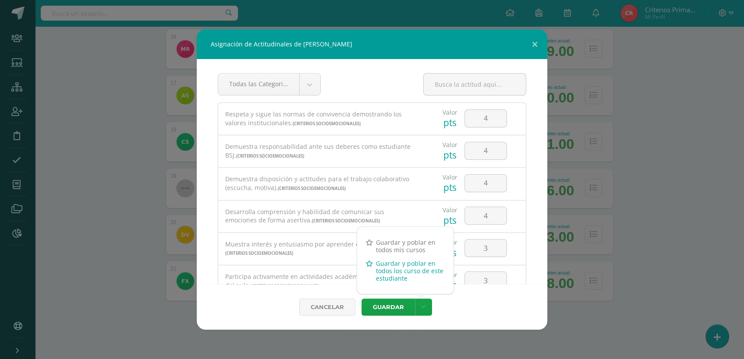
click at [427, 272] on link "Guardar y poblar en todos los curso de este estudiante" at bounding box center [405, 271] width 96 height 28
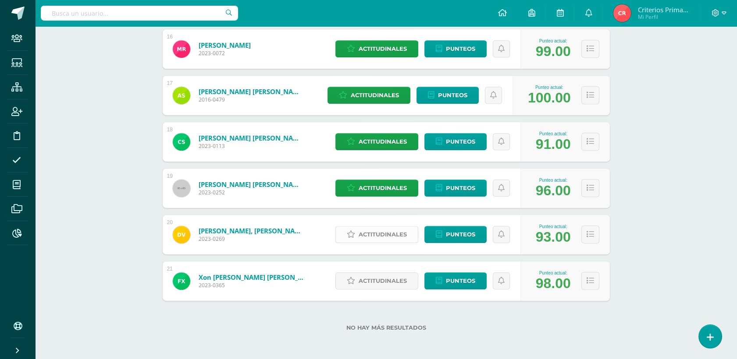
click at [400, 231] on span "Actitudinales" at bounding box center [382, 235] width 48 height 16
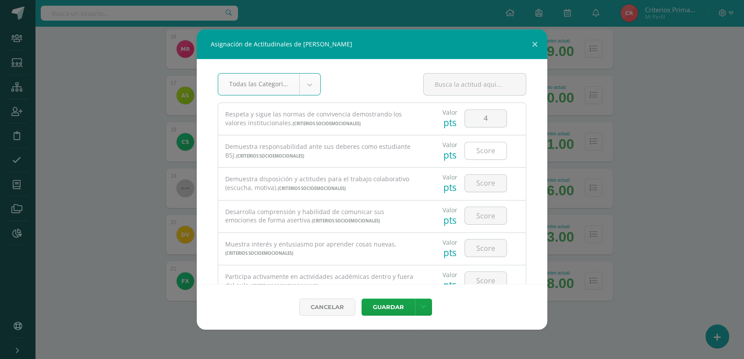
click at [473, 147] on input "number" at bounding box center [486, 150] width 42 height 17
click at [475, 181] on input "number" at bounding box center [486, 183] width 42 height 17
click at [477, 222] on input "number" at bounding box center [486, 215] width 42 height 17
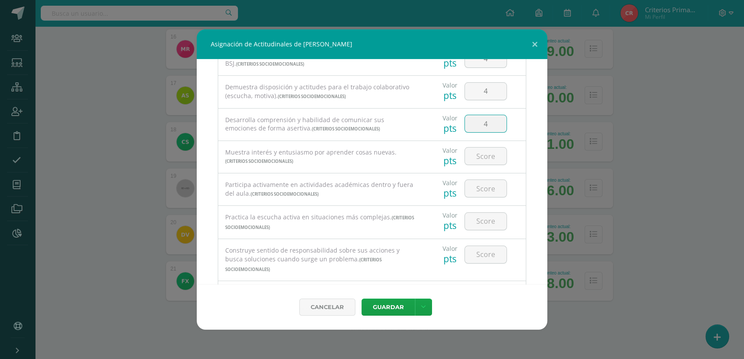
scroll to position [125, 0]
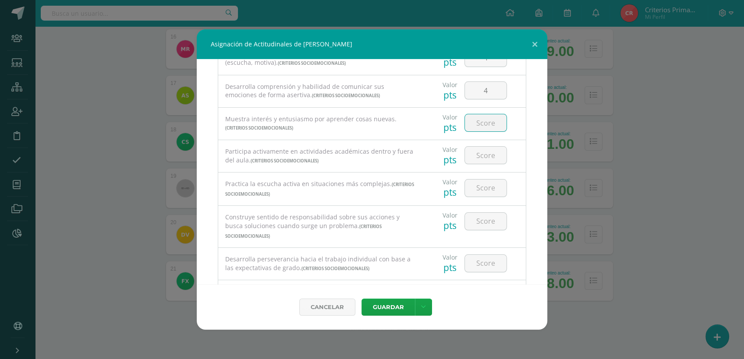
click at [480, 126] on input "number" at bounding box center [486, 122] width 42 height 17
click at [480, 160] on input "number" at bounding box center [486, 155] width 42 height 17
click at [482, 193] on input "number" at bounding box center [486, 188] width 42 height 17
click at [481, 224] on input "number" at bounding box center [486, 221] width 42 height 17
click at [483, 266] on input "number" at bounding box center [486, 263] width 42 height 17
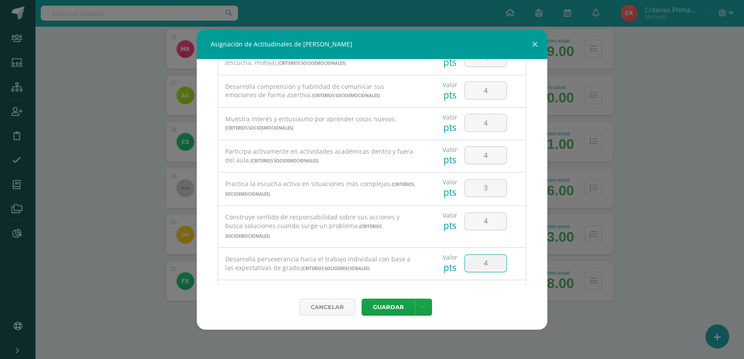
scroll to position [183, 0]
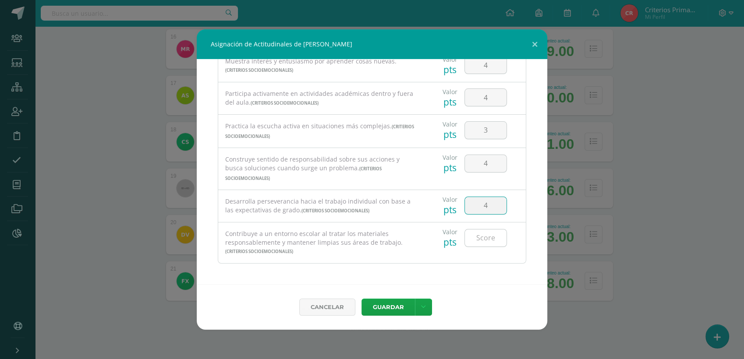
click at [480, 240] on input "number" at bounding box center [486, 238] width 42 height 17
click at [423, 301] on link at bounding box center [423, 307] width 17 height 17
click at [410, 264] on link "Guardar y poblar en todos los curso de este estudiante" at bounding box center [405, 271] width 96 height 28
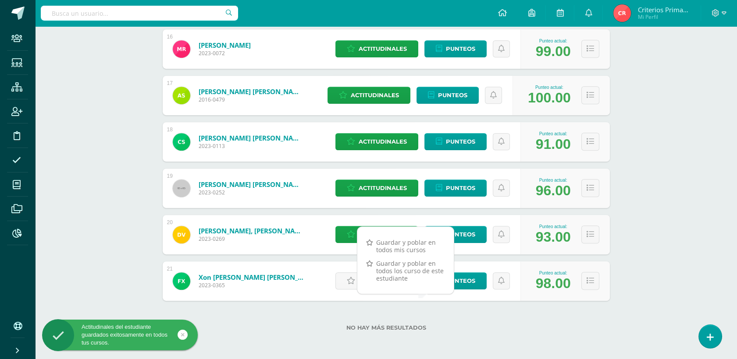
click at [333, 286] on div "Actitudinales Punteos" at bounding box center [425, 281] width 189 height 39
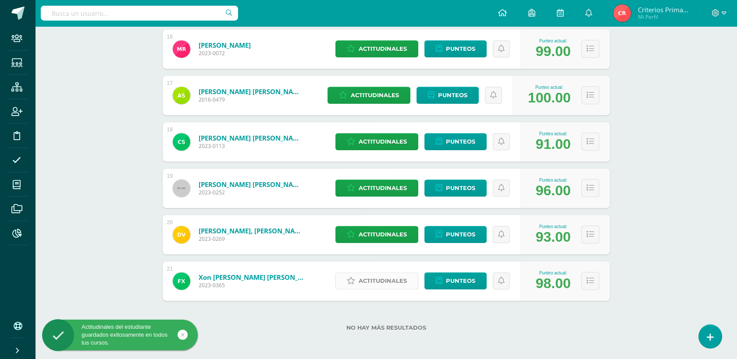
click at [364, 281] on span "Actitudinales" at bounding box center [382, 281] width 48 height 16
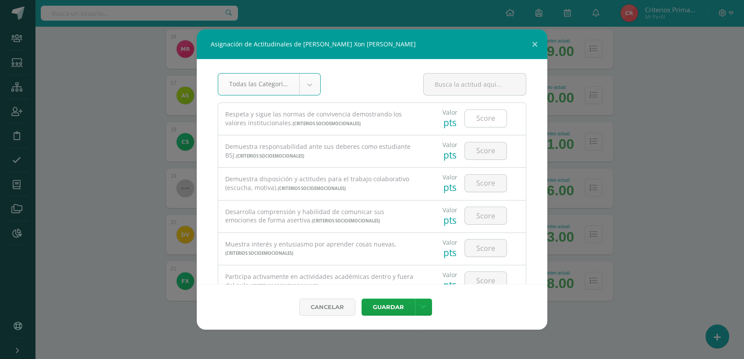
click at [475, 113] on input "number" at bounding box center [486, 118] width 42 height 17
click at [476, 156] on input "number" at bounding box center [486, 150] width 42 height 17
click at [487, 187] on input "number" at bounding box center [486, 183] width 42 height 17
click at [480, 222] on input "number" at bounding box center [486, 215] width 42 height 17
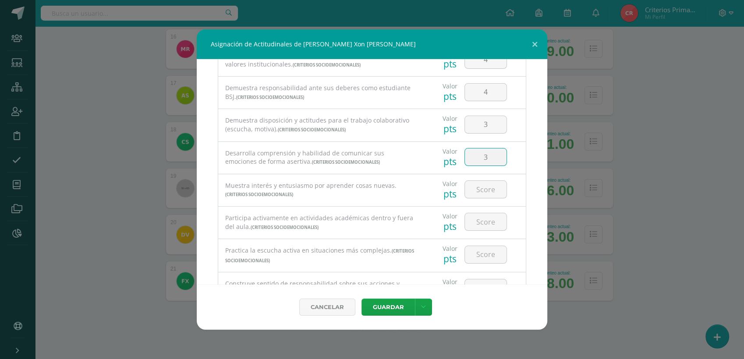
scroll to position [61, 0]
click at [488, 186] on input "number" at bounding box center [486, 187] width 42 height 17
click at [487, 184] on input "number" at bounding box center [486, 187] width 42 height 17
click at [486, 218] on input "number" at bounding box center [486, 219] width 42 height 17
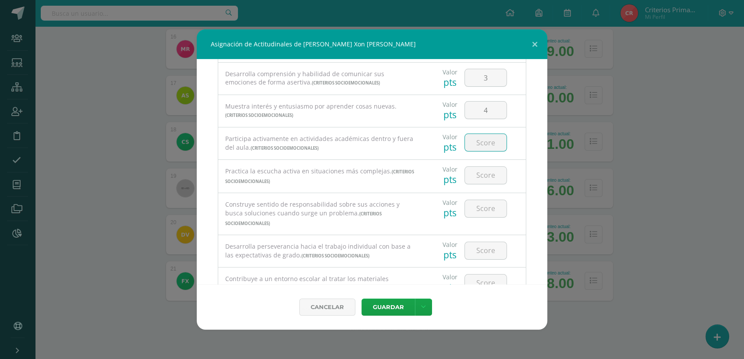
scroll to position [142, 0]
click at [480, 173] on input "number" at bounding box center [486, 171] width 42 height 17
click at [486, 210] on input "number" at bounding box center [486, 204] width 42 height 17
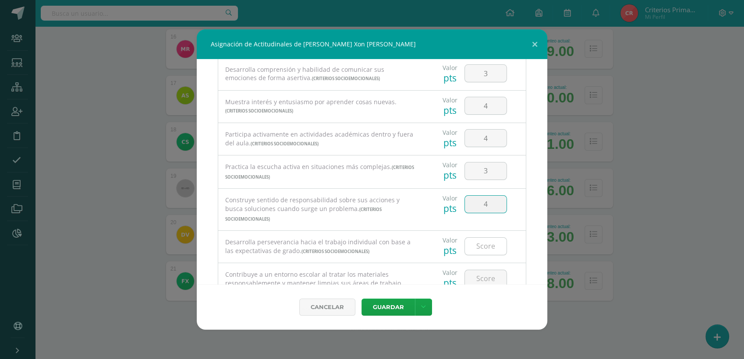
click at [479, 250] on input "number" at bounding box center [486, 246] width 42 height 17
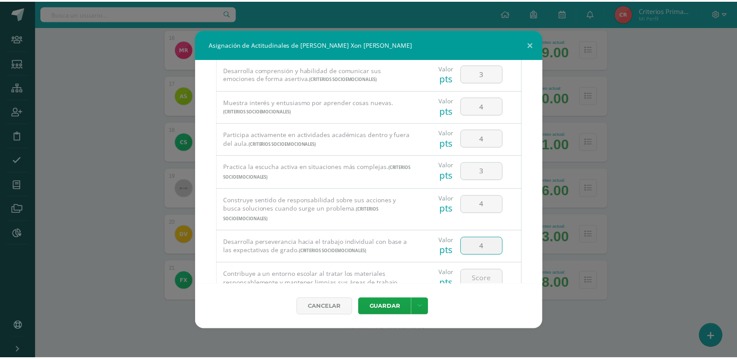
scroll to position [183, 0]
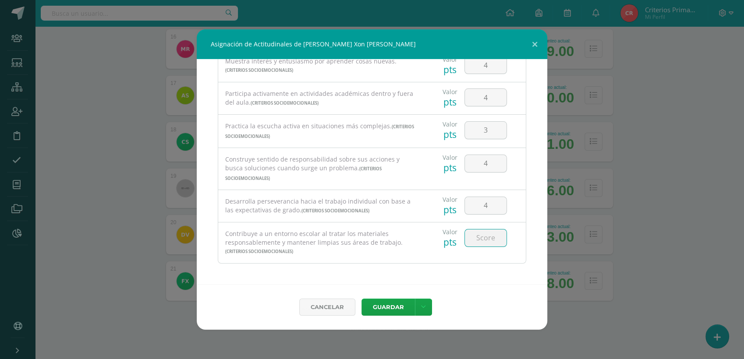
click at [477, 239] on input "number" at bounding box center [486, 238] width 42 height 17
click at [424, 307] on icon at bounding box center [423, 307] width 5 height 7
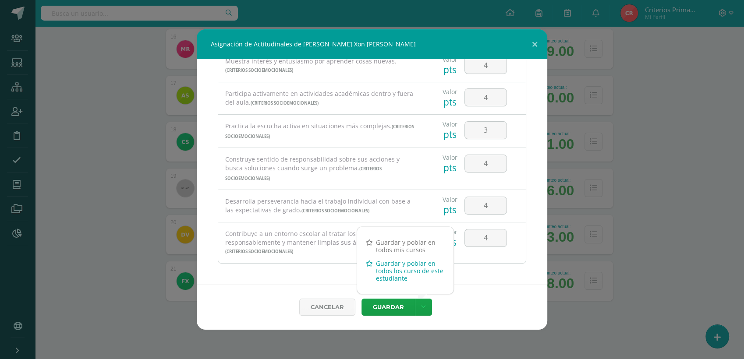
click at [415, 273] on link "Guardar y poblar en todos los curso de este estudiante" at bounding box center [405, 271] width 96 height 28
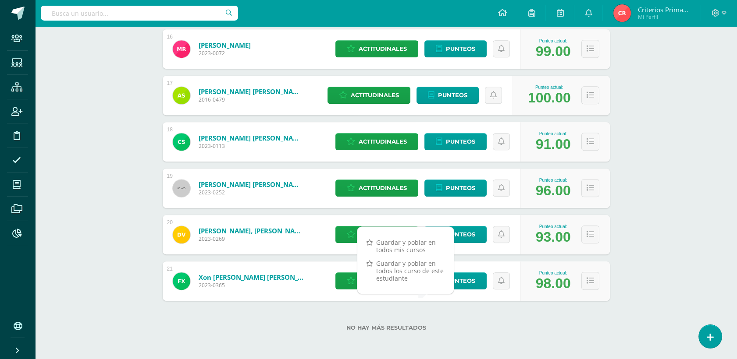
click at [628, 12] on img at bounding box center [622, 13] width 18 height 18
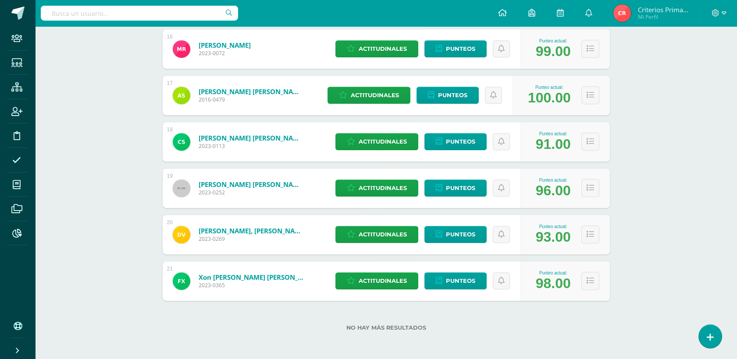
click at [628, 12] on img at bounding box center [622, 13] width 18 height 18
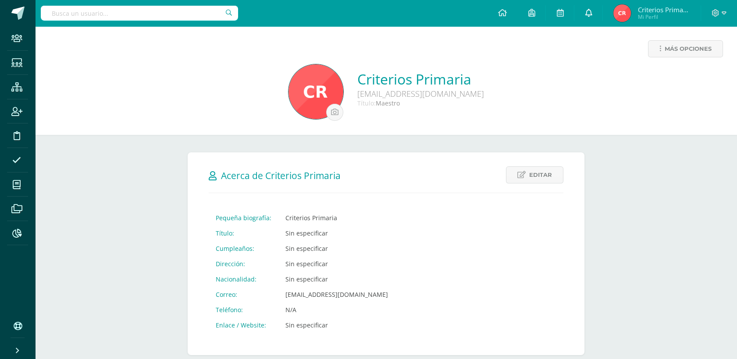
click at [593, 11] on link at bounding box center [588, 13] width 28 height 26
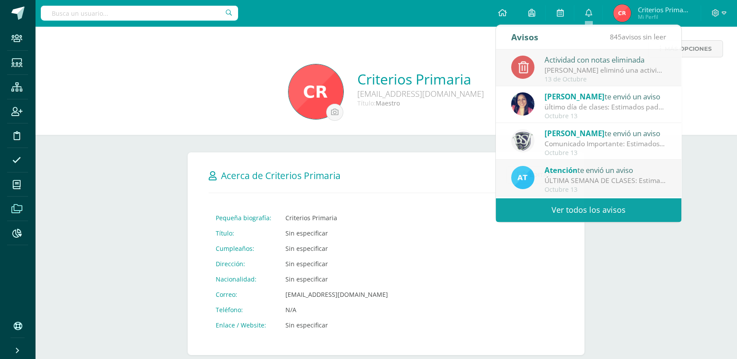
click at [10, 206] on span at bounding box center [17, 209] width 20 height 20
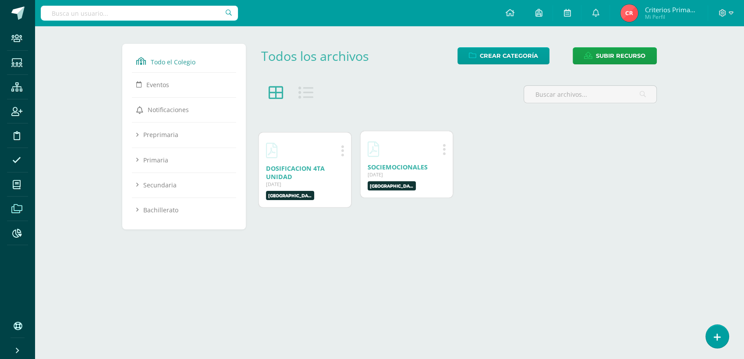
click at [397, 171] on link "SOCIEMOCIONALES" at bounding box center [398, 167] width 60 height 8
click at [729, 12] on icon at bounding box center [731, 13] width 5 height 8
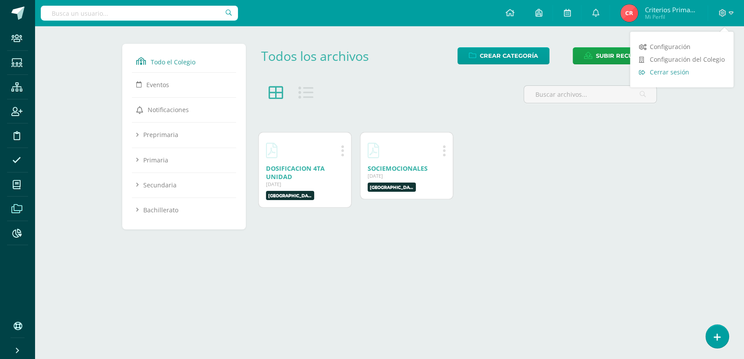
click at [687, 72] on span "Cerrar sesión" at bounding box center [669, 72] width 39 height 8
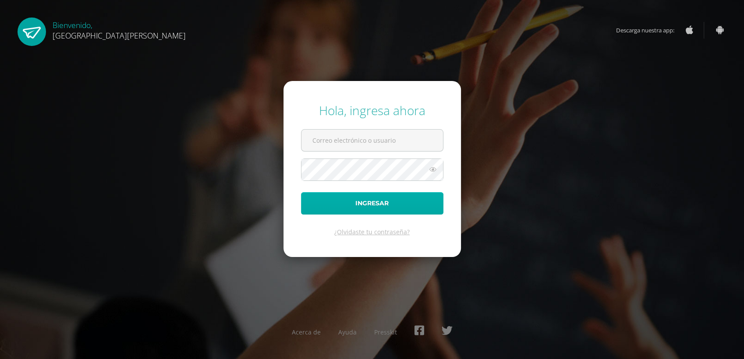
type input "[EMAIL_ADDRESS][DOMAIN_NAME]"
click at [386, 209] on button "Ingresar" at bounding box center [372, 203] width 142 height 22
